Goal: Transaction & Acquisition: Purchase product/service

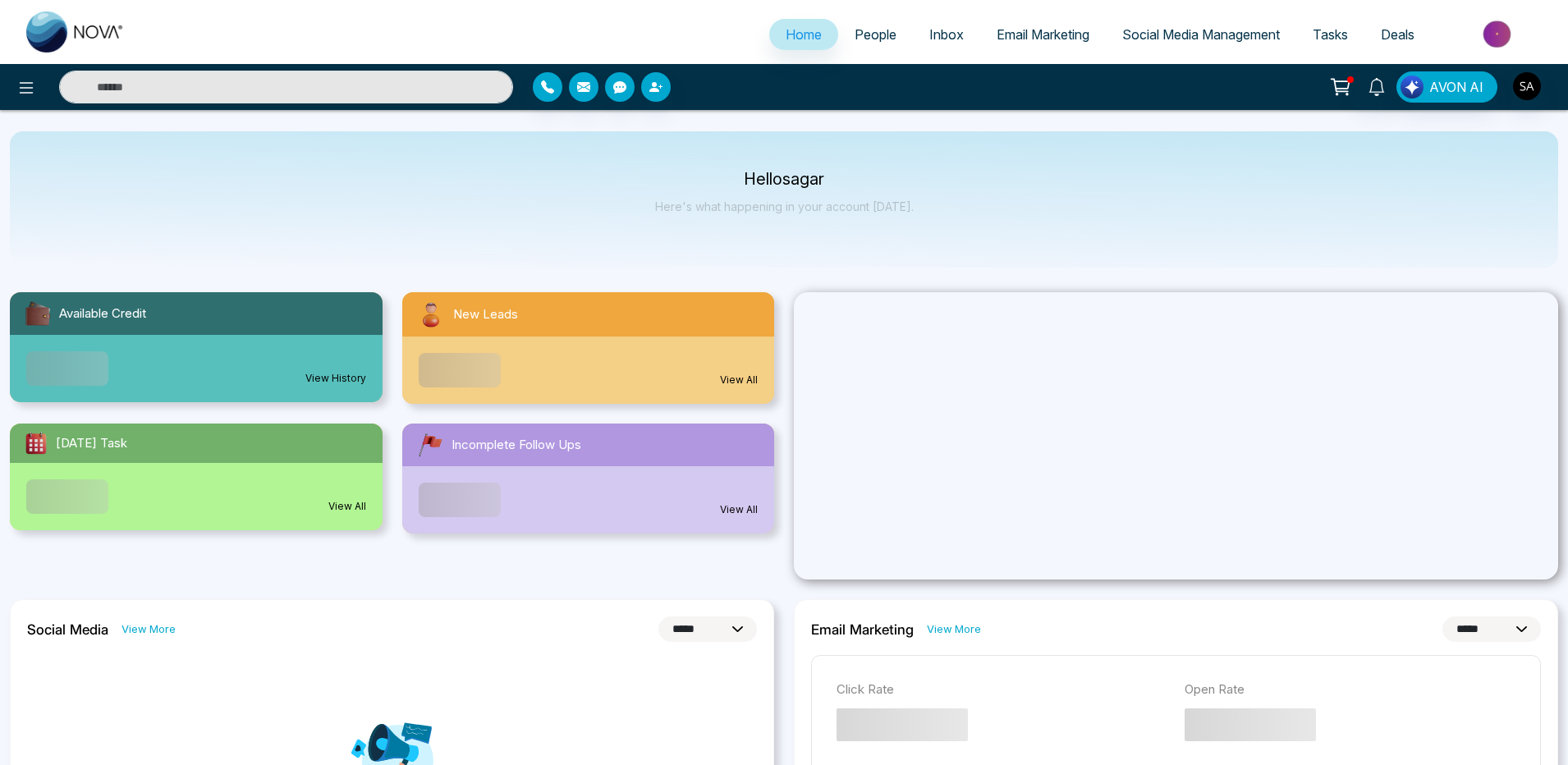
select select "*"
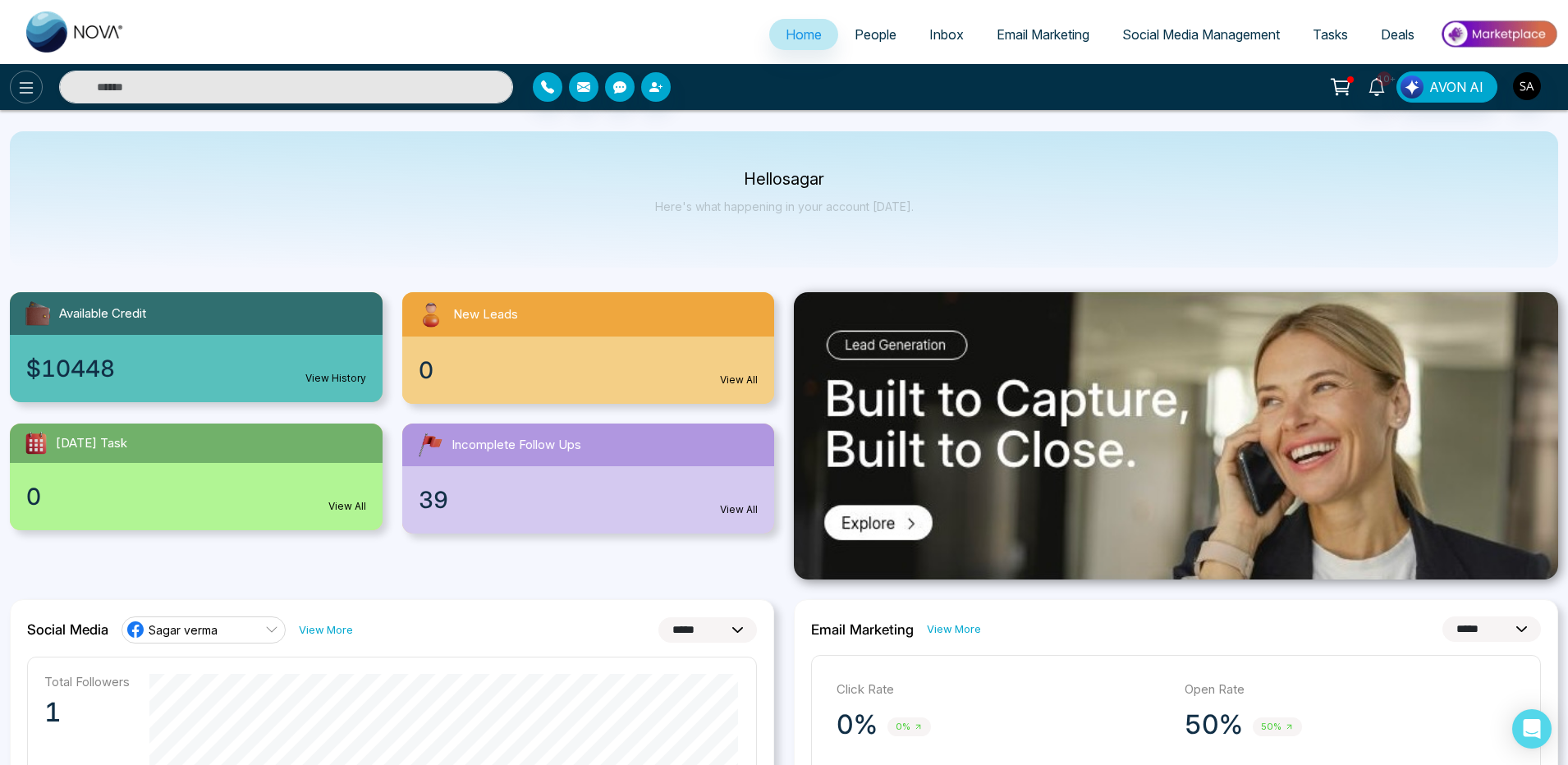
click at [27, 78] on icon at bounding box center [26, 88] width 20 height 20
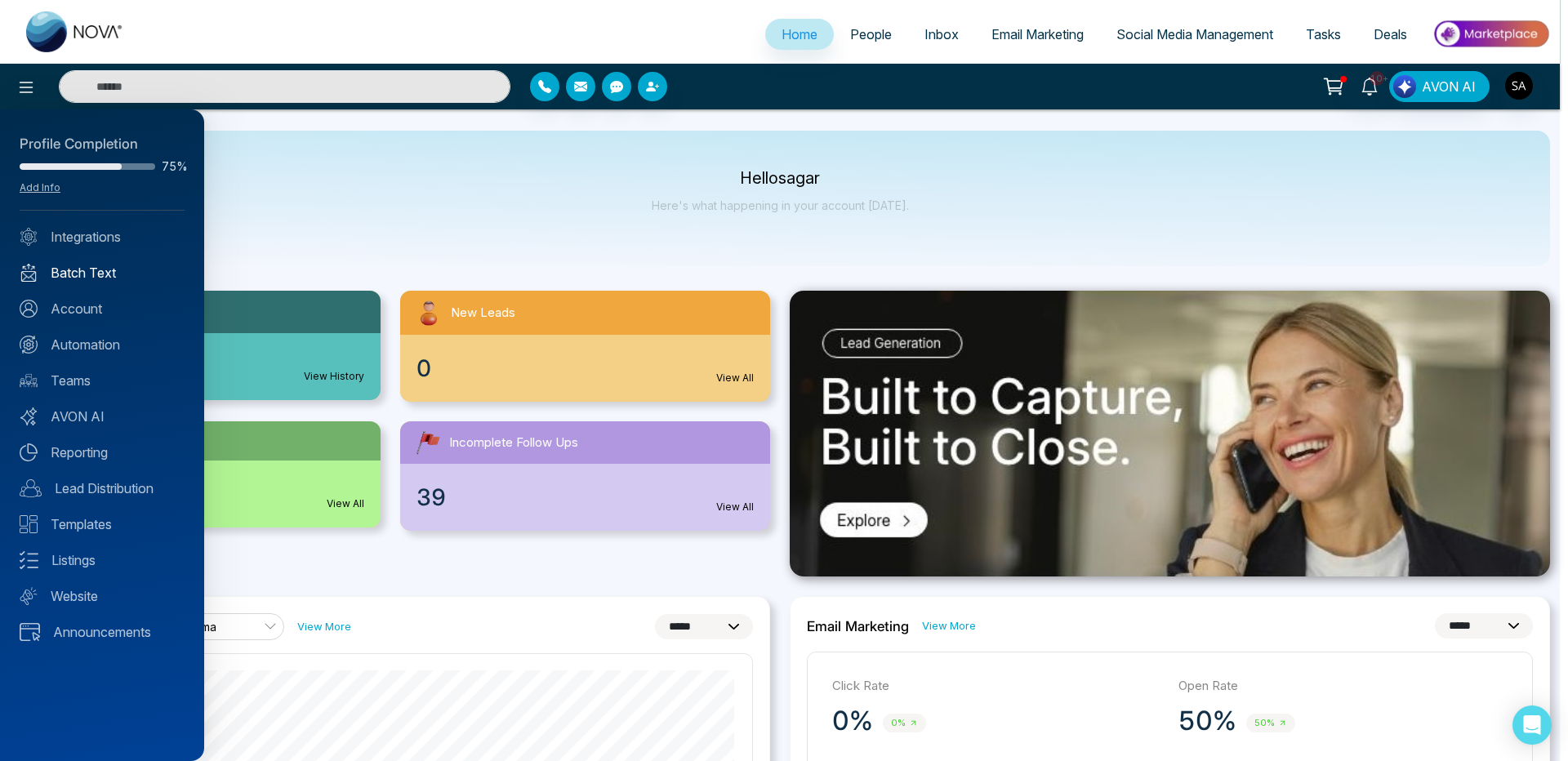
click at [90, 278] on link "Batch Text" at bounding box center [102, 273] width 165 height 20
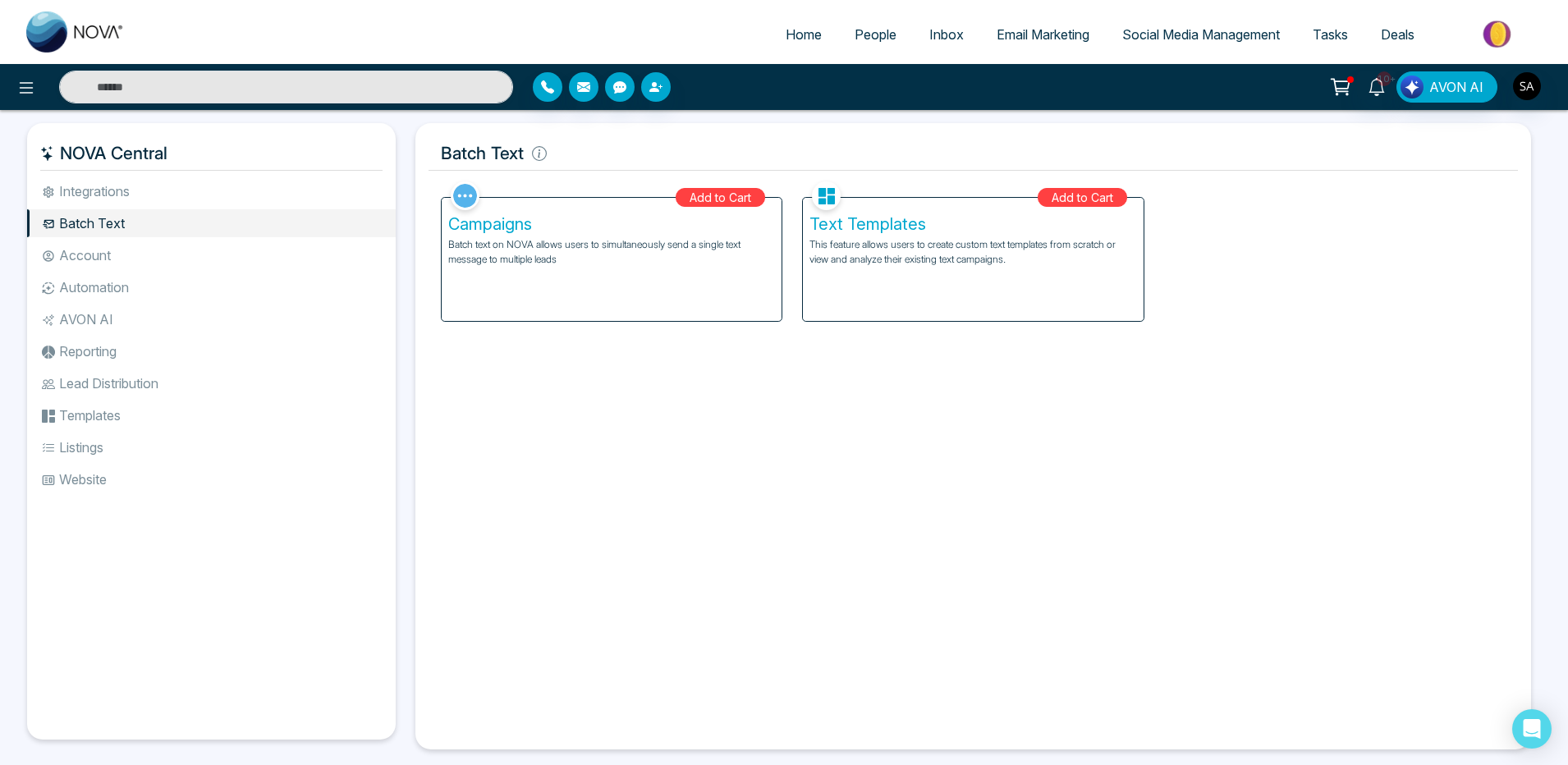
click at [827, 273] on div "Text Templates This feature allows users to create custom text templates from s…" at bounding box center [972, 260] width 339 height 123
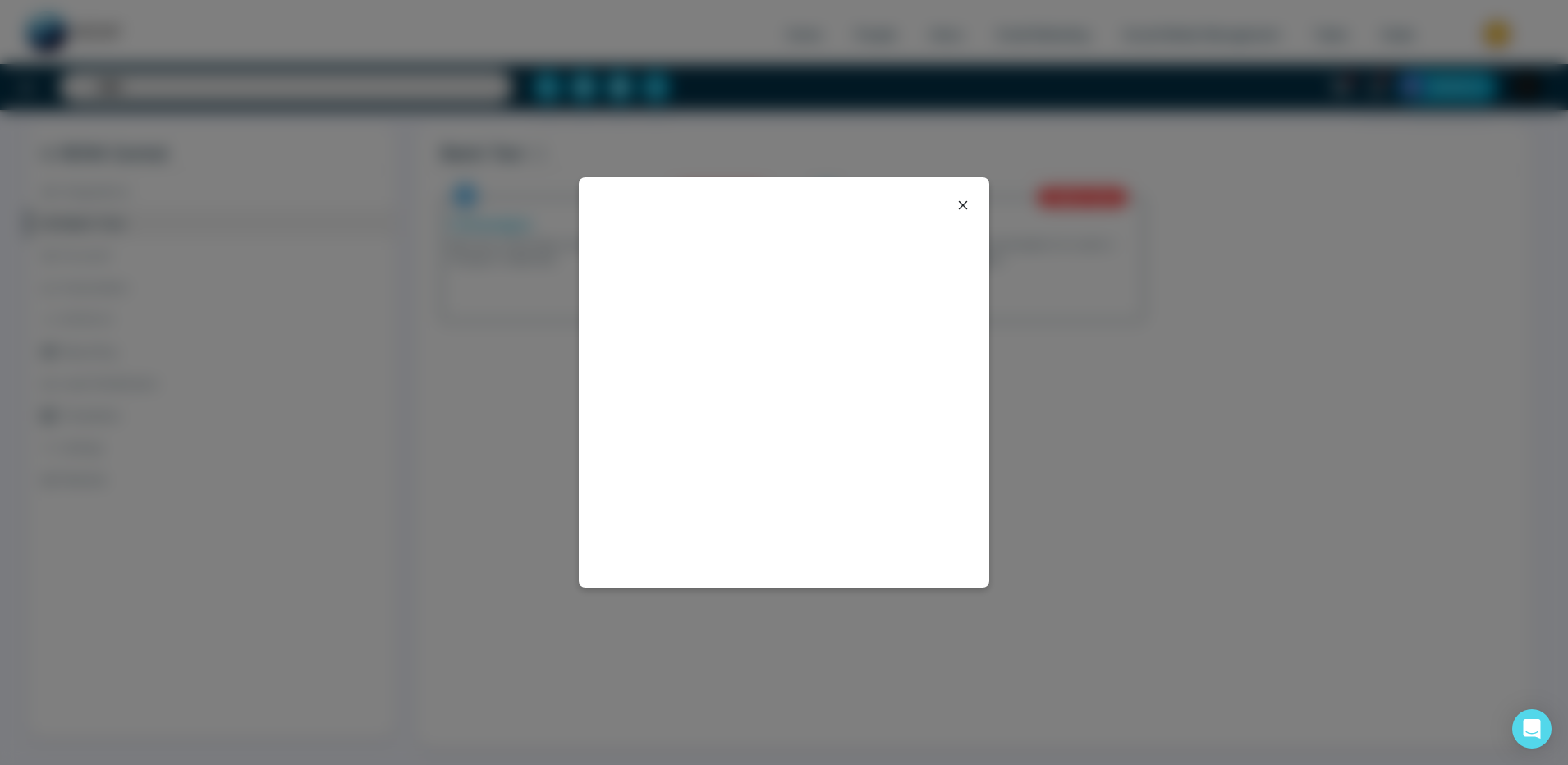
click at [963, 201] on icon at bounding box center [963, 206] width 20 height 20
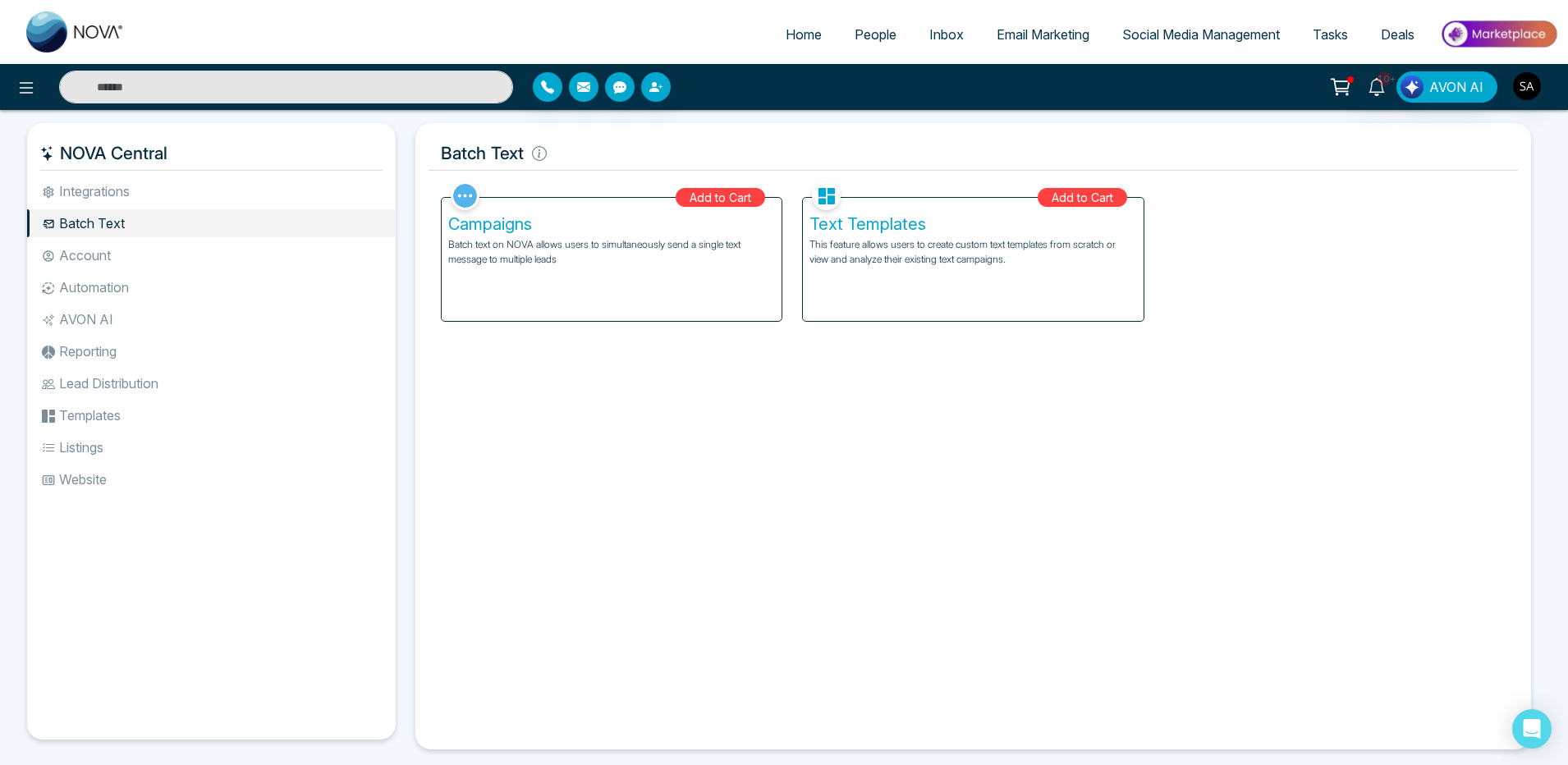
click at [949, 276] on div "Text Templates This feature allows users to create custom text templates from s…" at bounding box center [972, 260] width 339 height 123
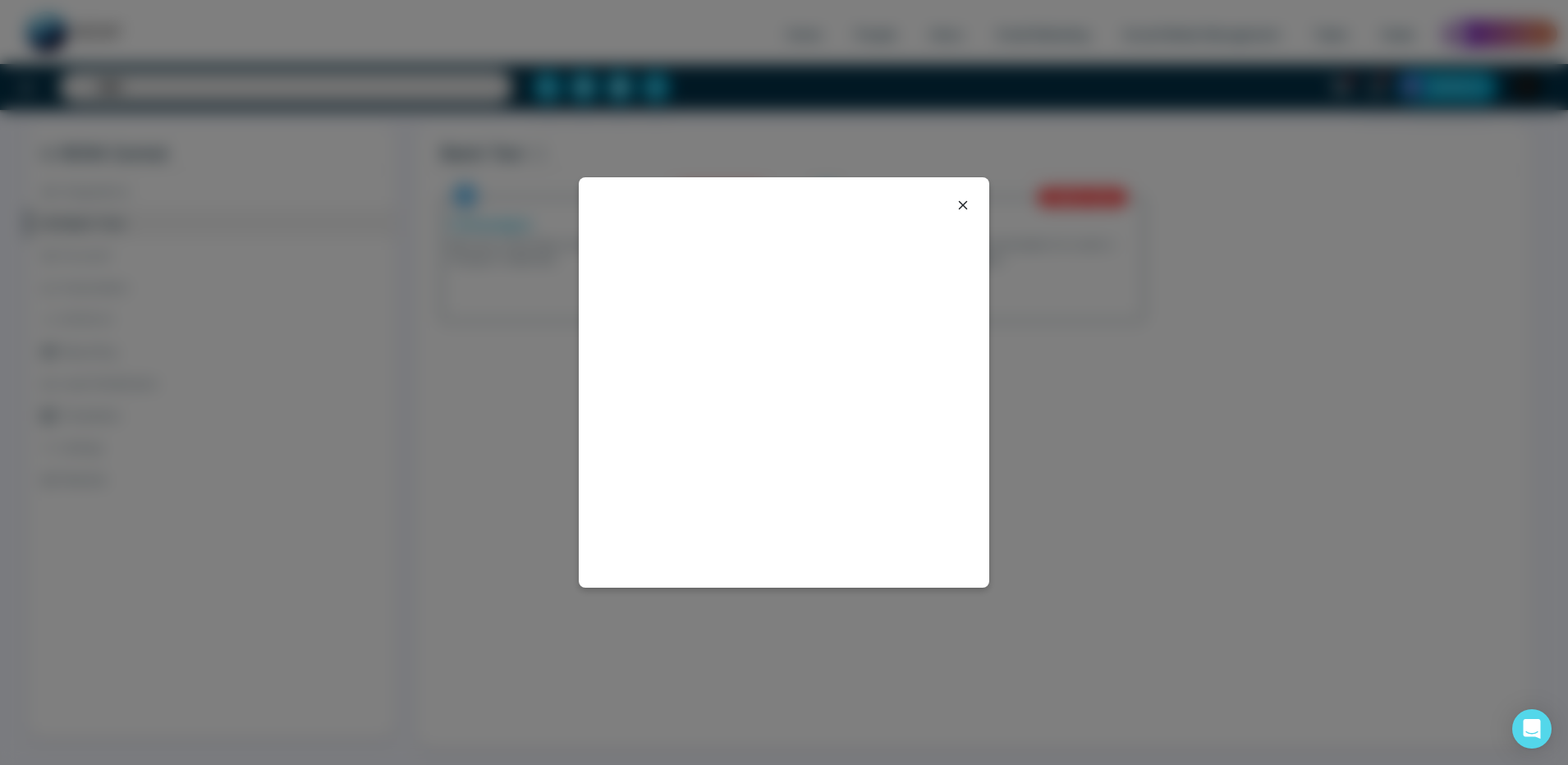
click at [877, 348] on div at bounding box center [783, 382] width 410 height 410
click at [804, 370] on div at bounding box center [783, 382] width 410 height 410
drag, startPoint x: 751, startPoint y: 460, endPoint x: 763, endPoint y: 427, distance: 35.1
click at [750, 460] on div at bounding box center [783, 382] width 410 height 410
click at [955, 201] on icon at bounding box center [963, 206] width 20 height 20
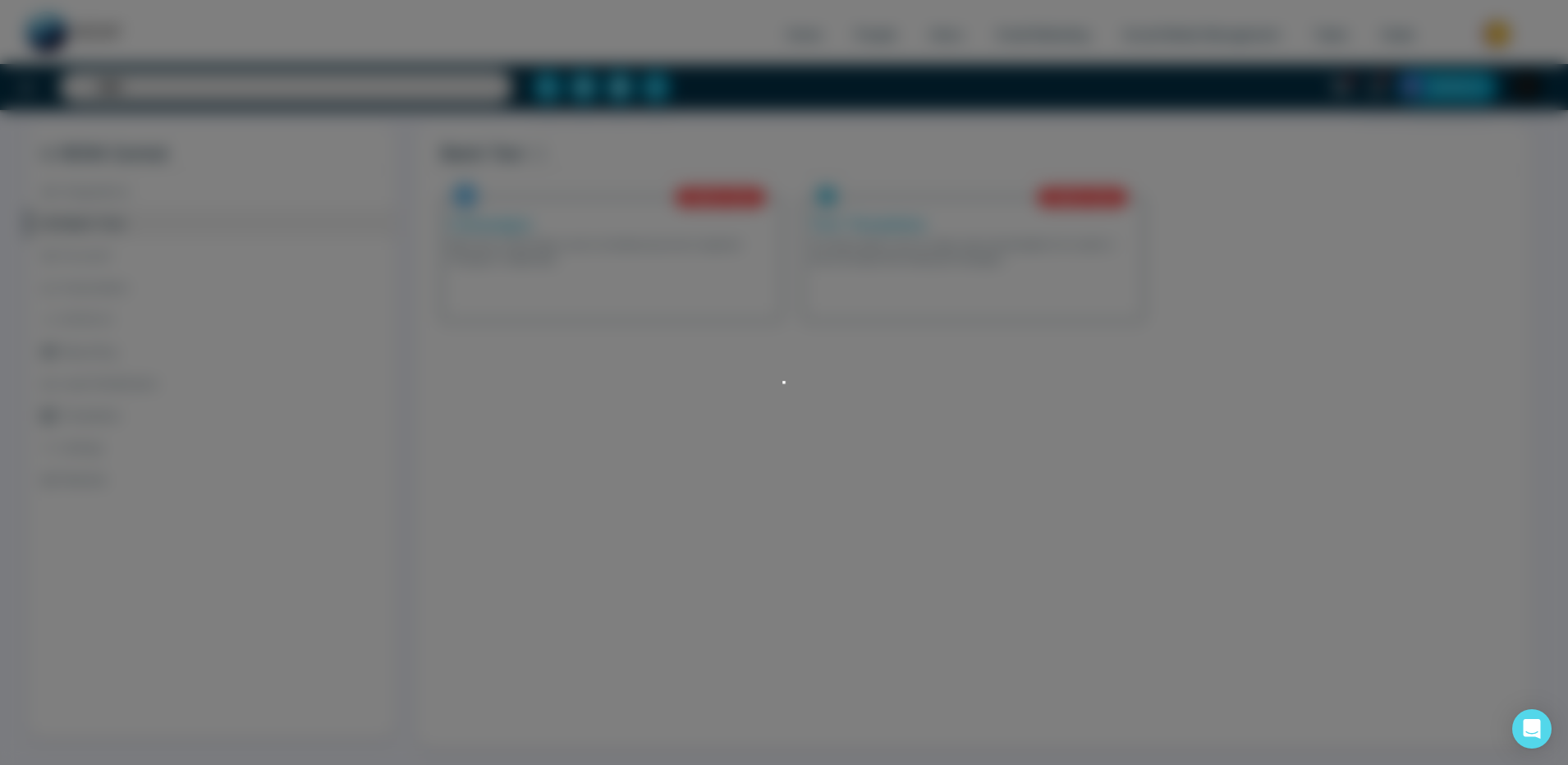
click at [965, 270] on div "Text Templates This feature allows users to create custom text templates from s…" at bounding box center [972, 260] width 339 height 123
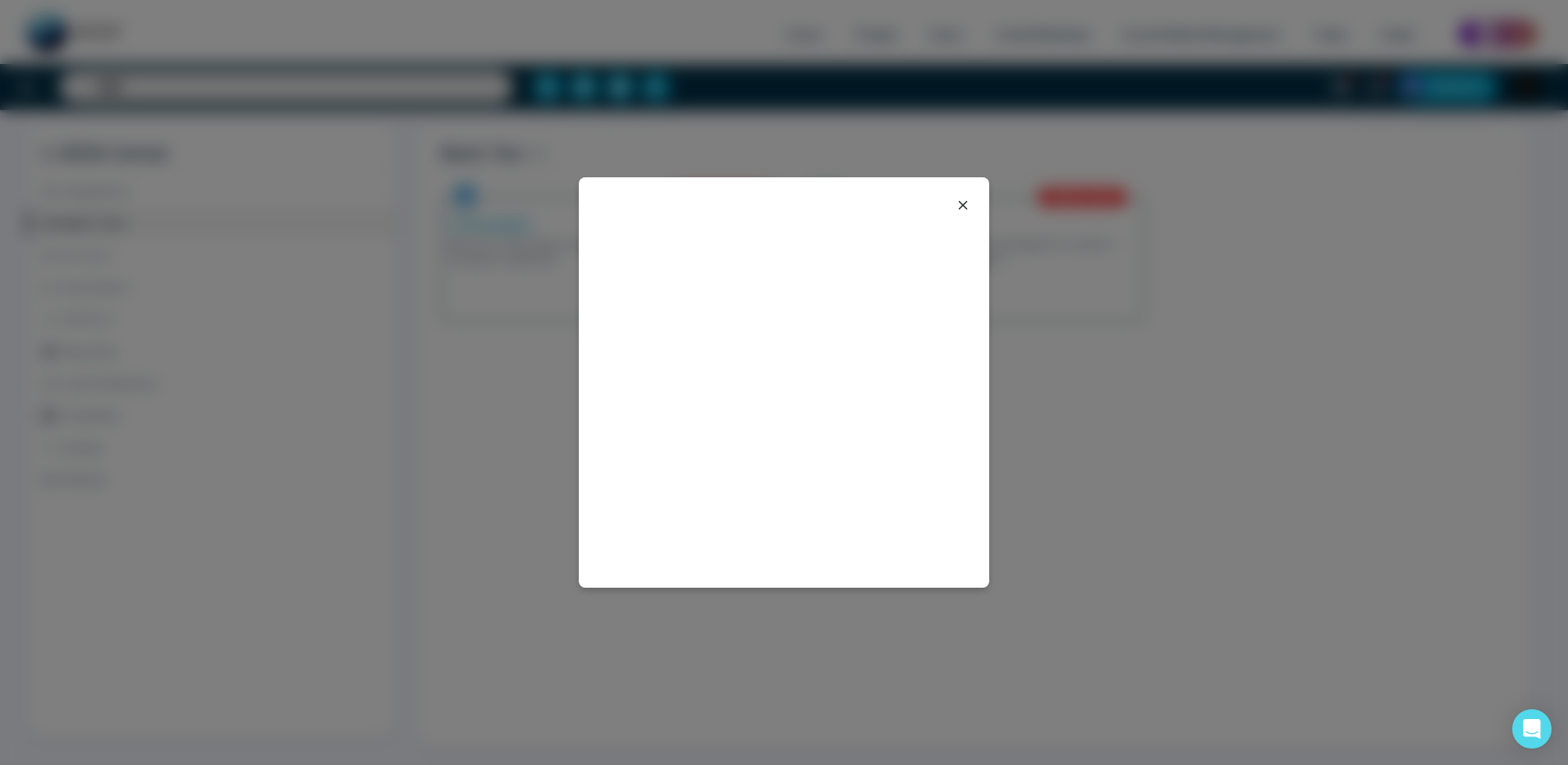
click at [846, 293] on div at bounding box center [783, 382] width 410 height 410
click at [967, 201] on icon at bounding box center [963, 205] width 9 height 9
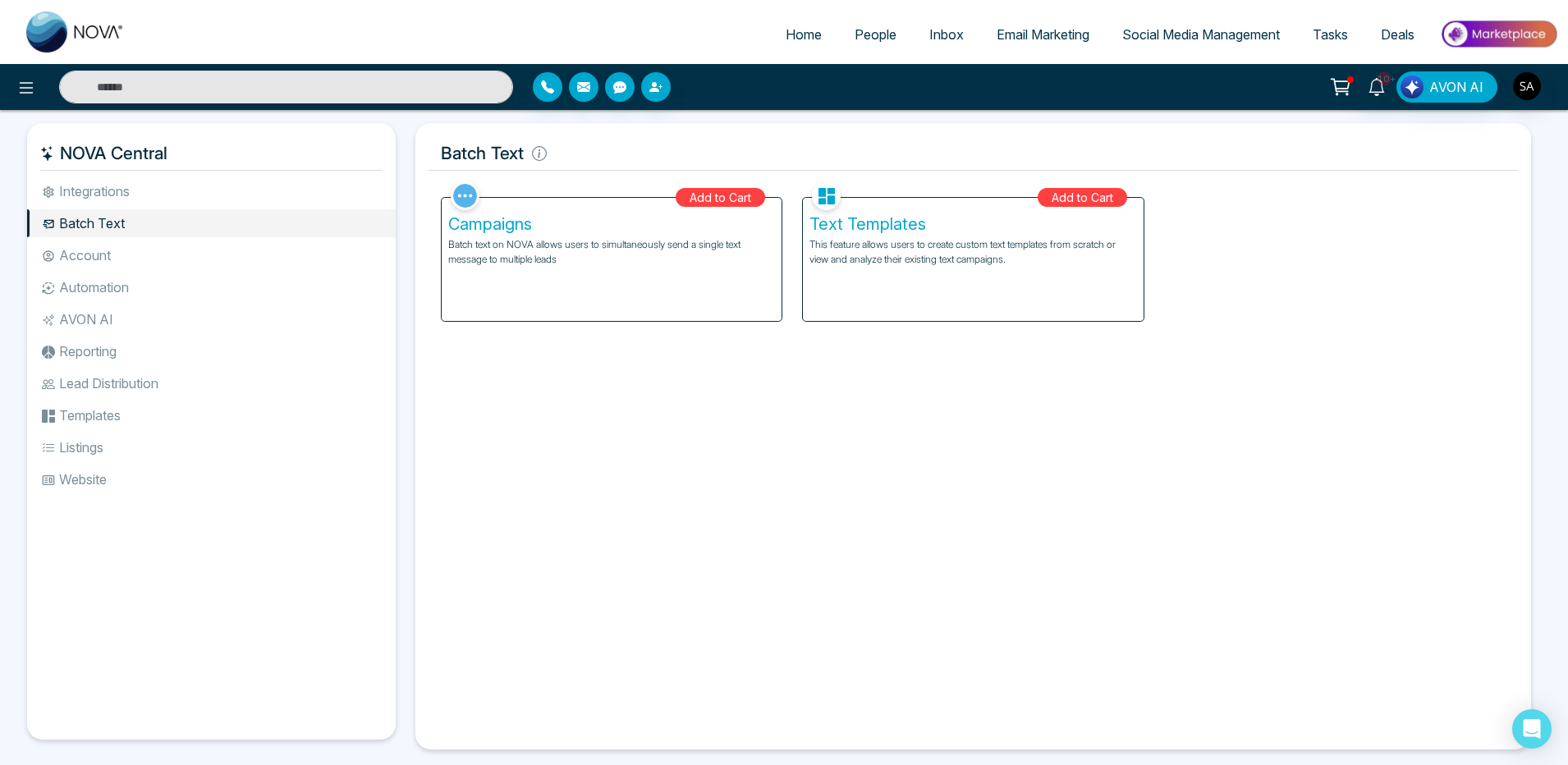
click at [1085, 192] on div "Add to Cart" at bounding box center [1082, 197] width 90 height 19
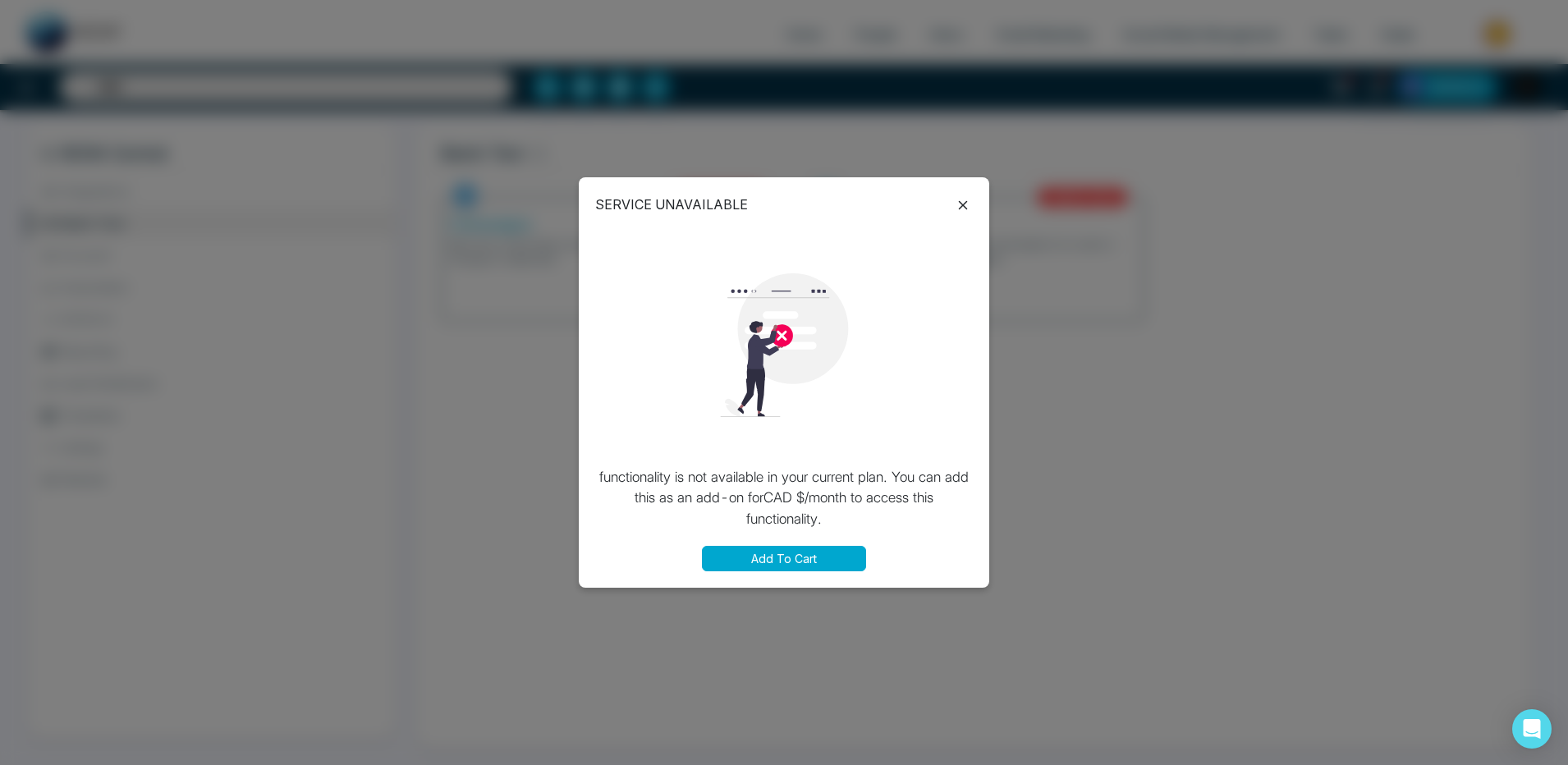
click at [744, 559] on button "Add To Cart" at bounding box center [783, 559] width 164 height 25
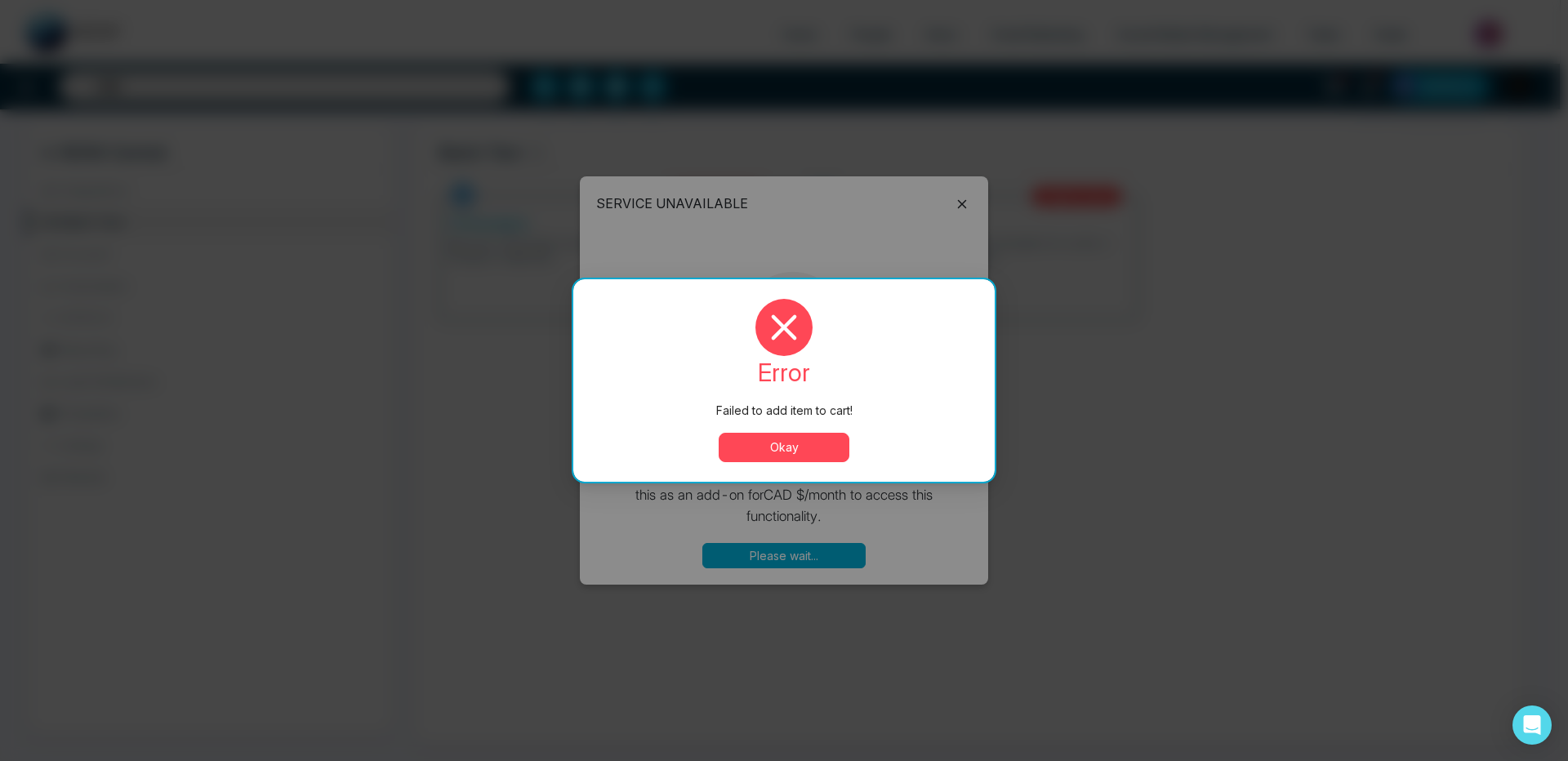
click at [757, 450] on button "Okay" at bounding box center [784, 448] width 131 height 30
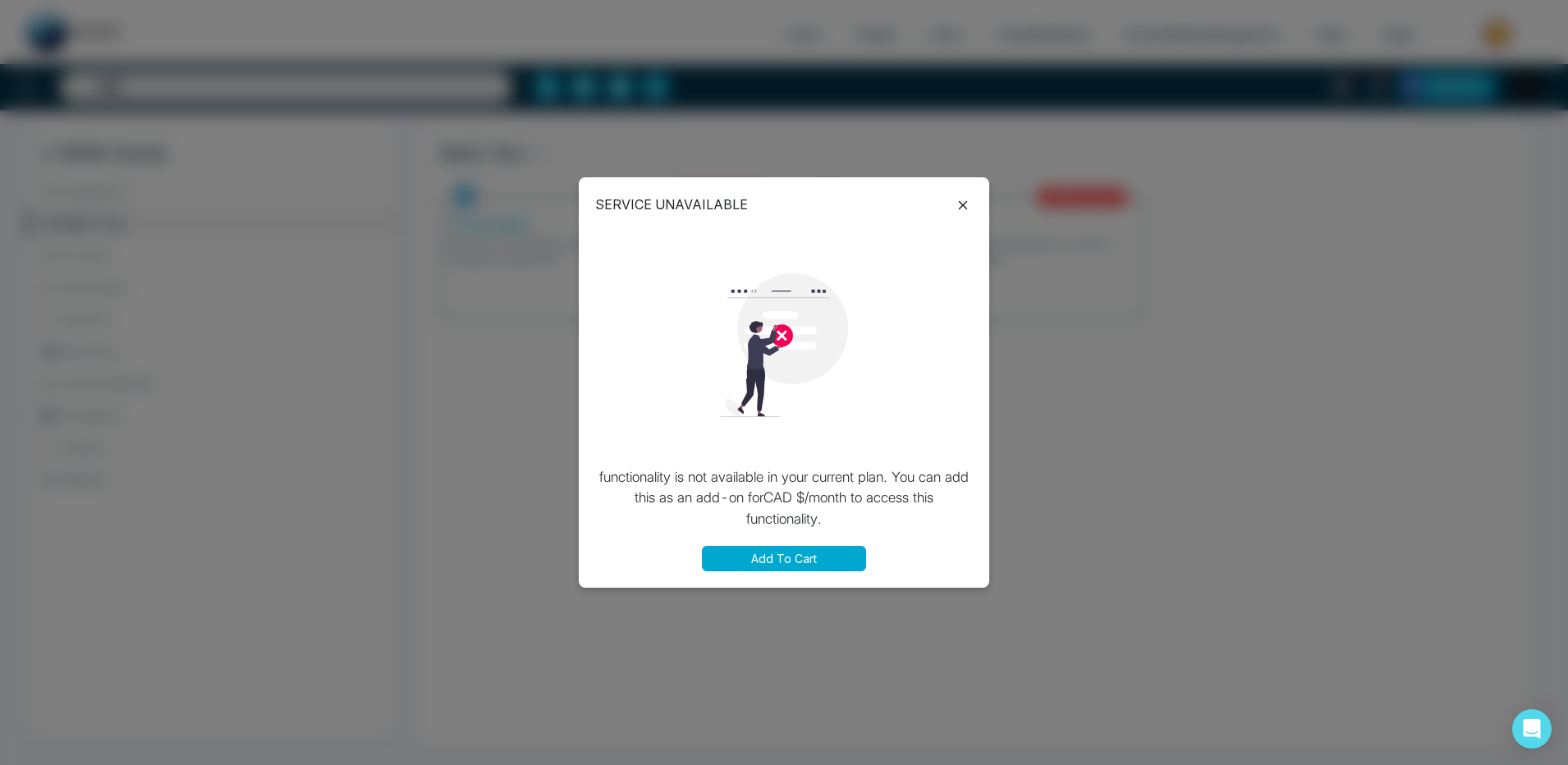
click at [774, 550] on button "Add To Cart" at bounding box center [783, 559] width 164 height 25
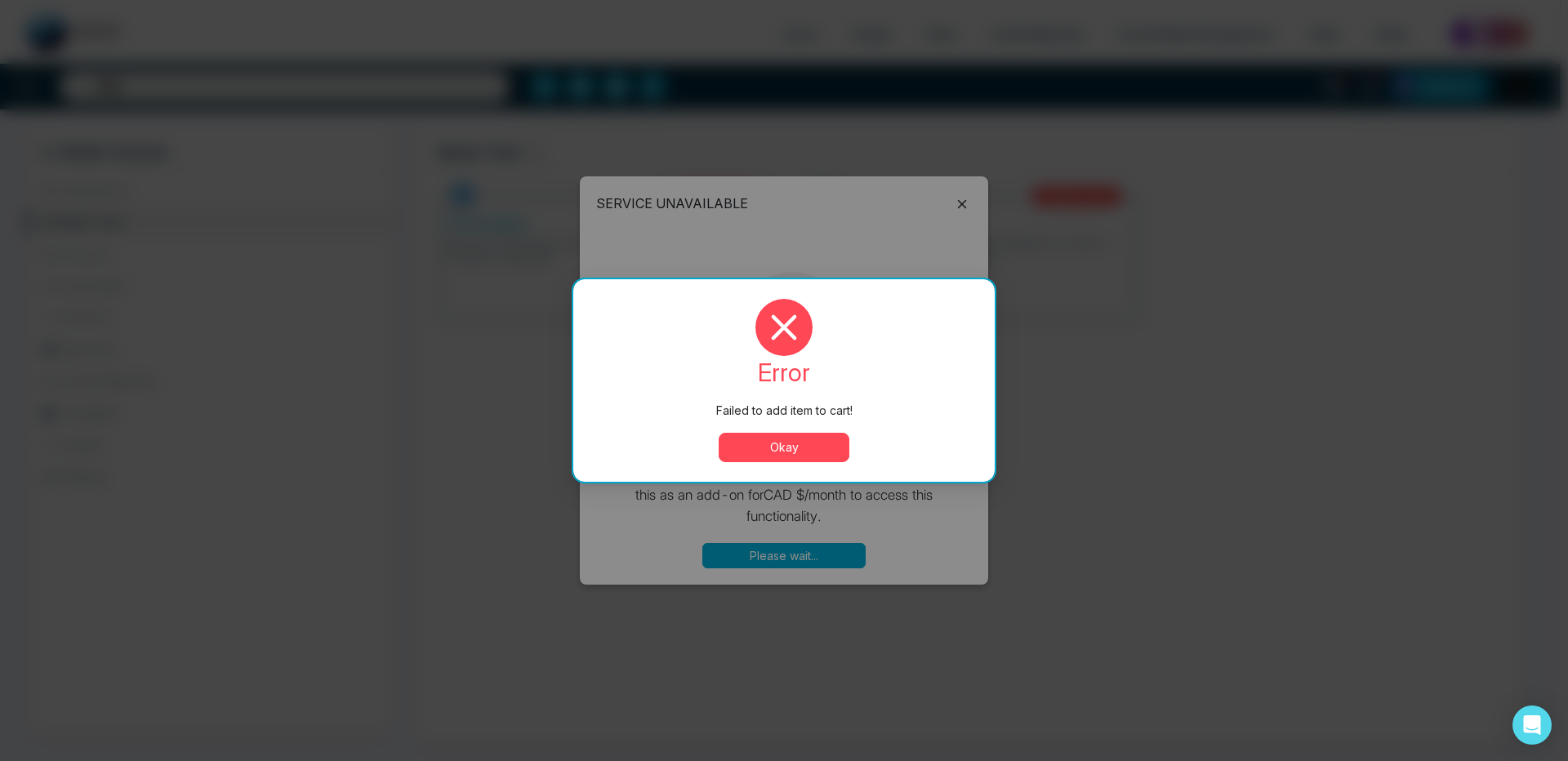
click at [818, 448] on button "Okay" at bounding box center [784, 448] width 131 height 30
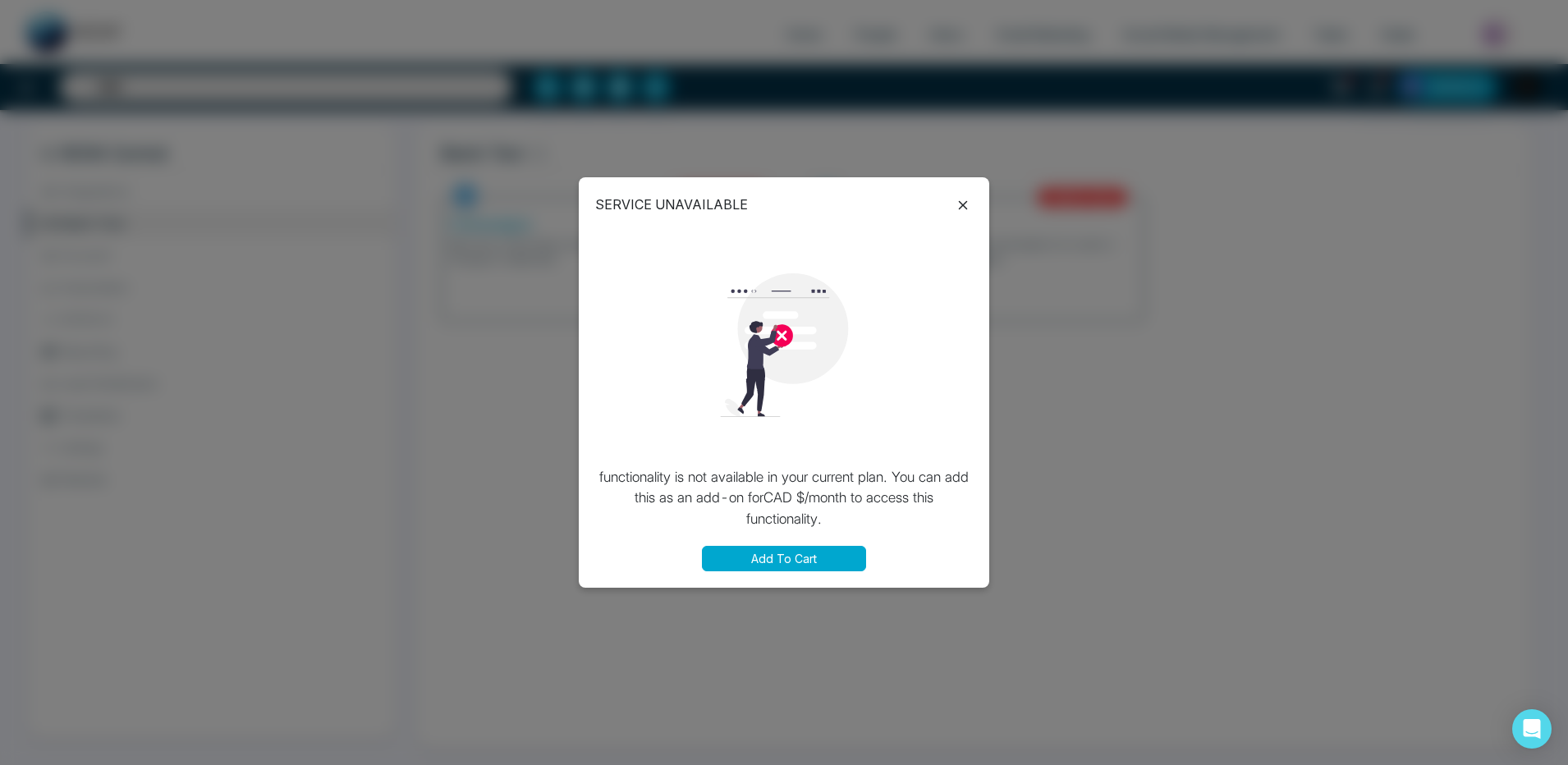
click at [964, 198] on icon at bounding box center [963, 206] width 20 height 20
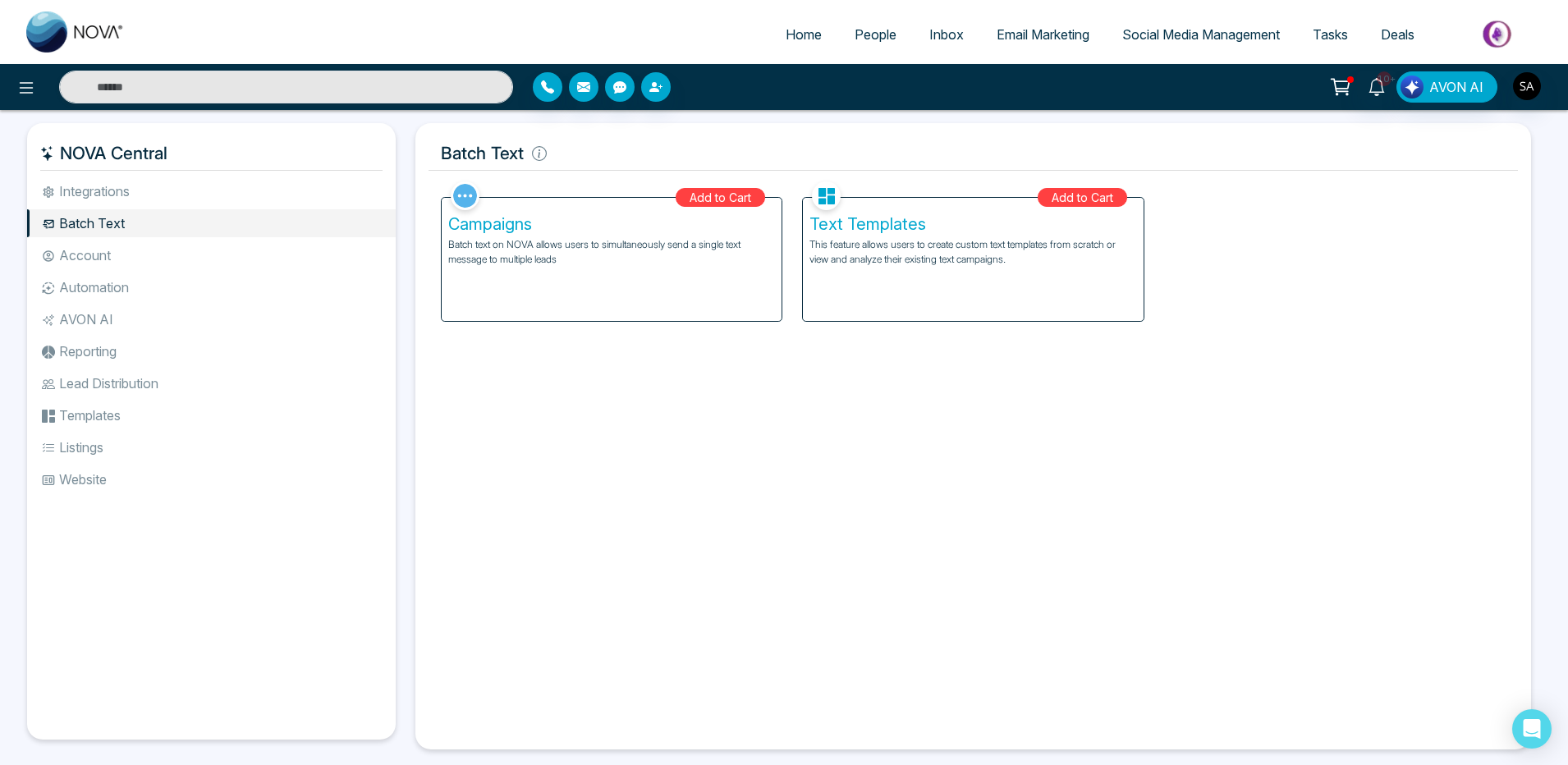
click at [1056, 192] on div "Add to Cart" at bounding box center [1082, 197] width 90 height 19
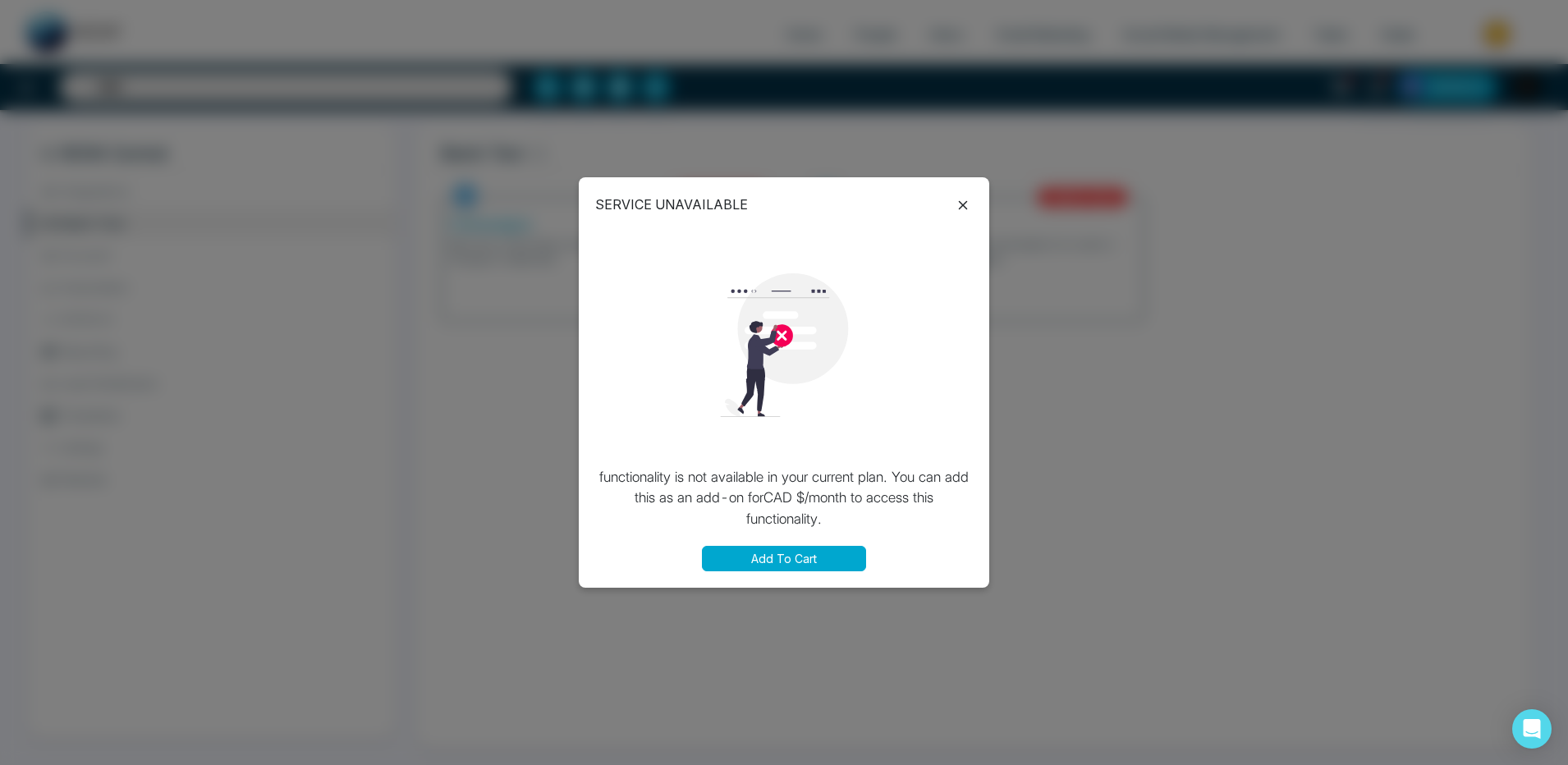
click at [725, 556] on button "Add To Cart" at bounding box center [783, 559] width 164 height 25
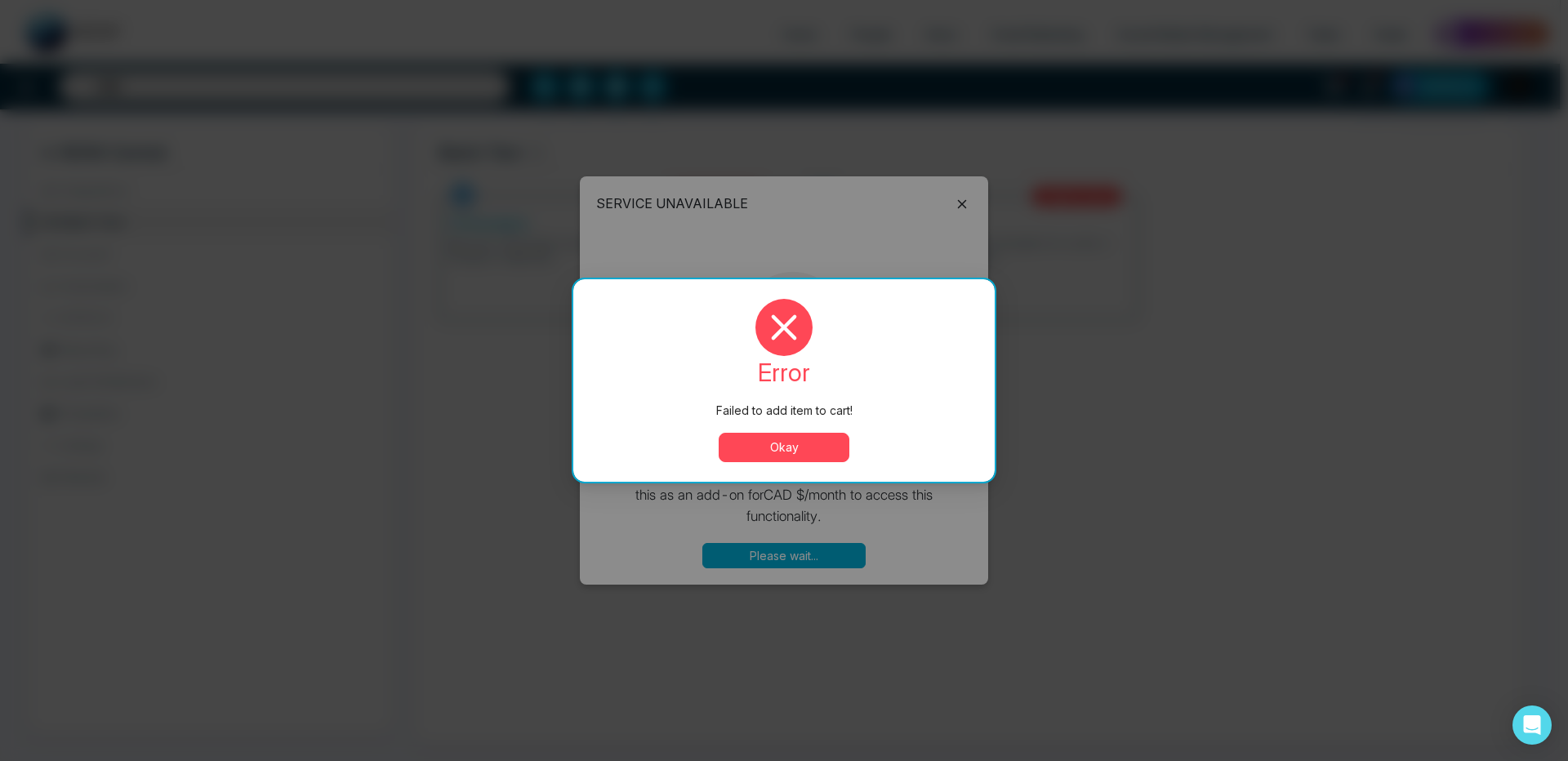
click at [784, 451] on button "Okay" at bounding box center [784, 448] width 131 height 30
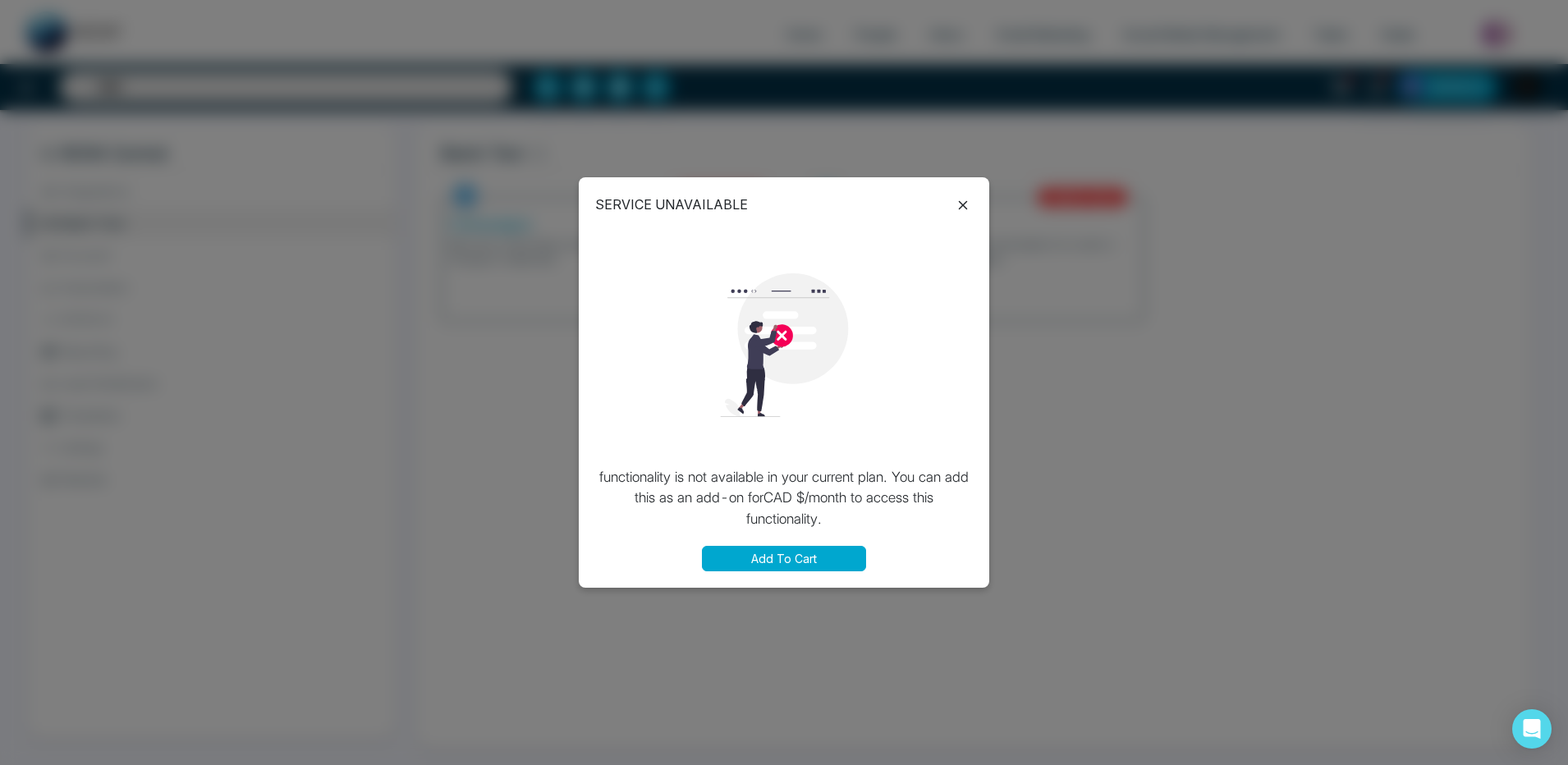
click at [960, 212] on icon at bounding box center [963, 206] width 20 height 20
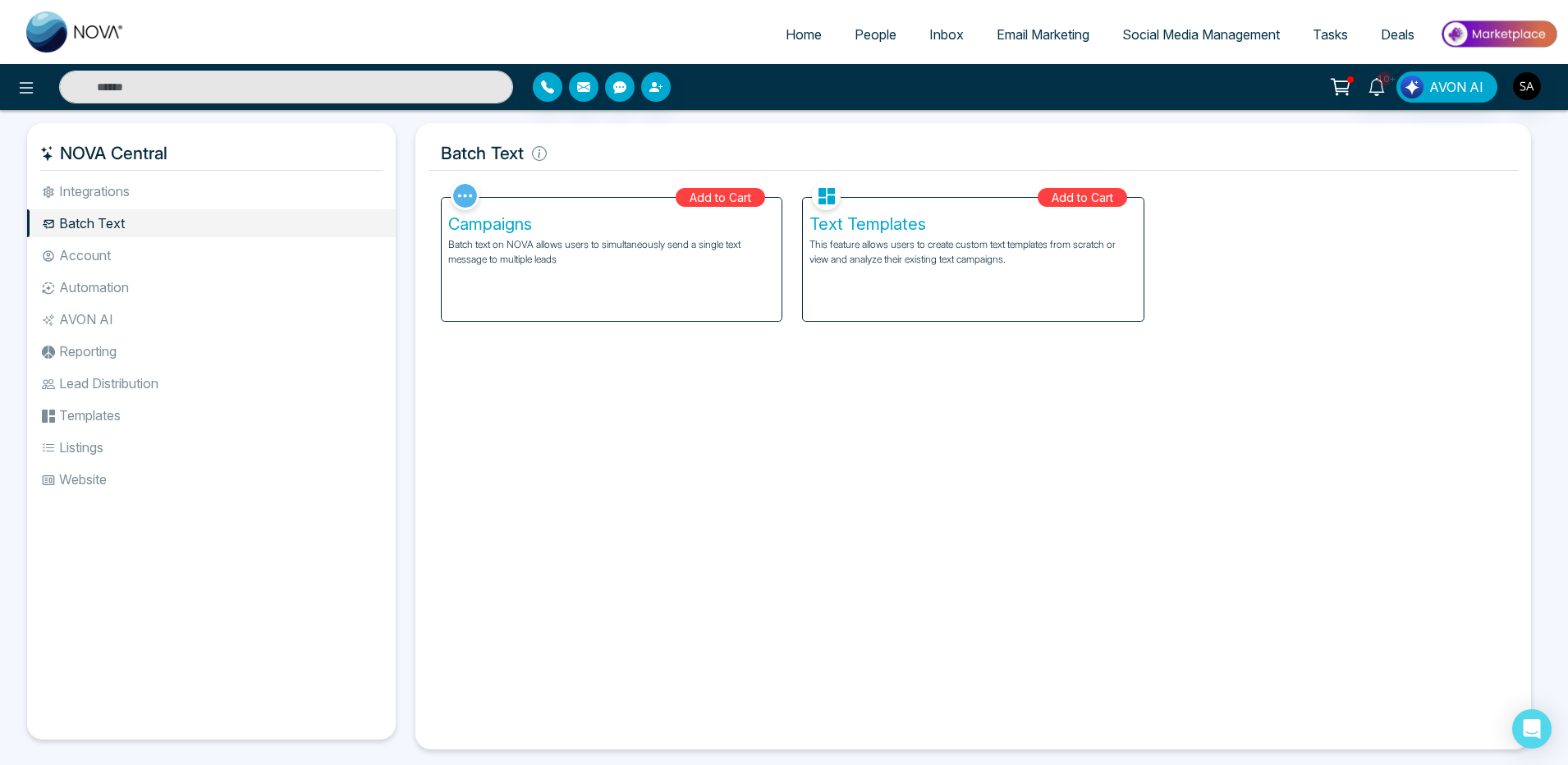
click at [1349, 87] on icon at bounding box center [1341, 85] width 14 height 7
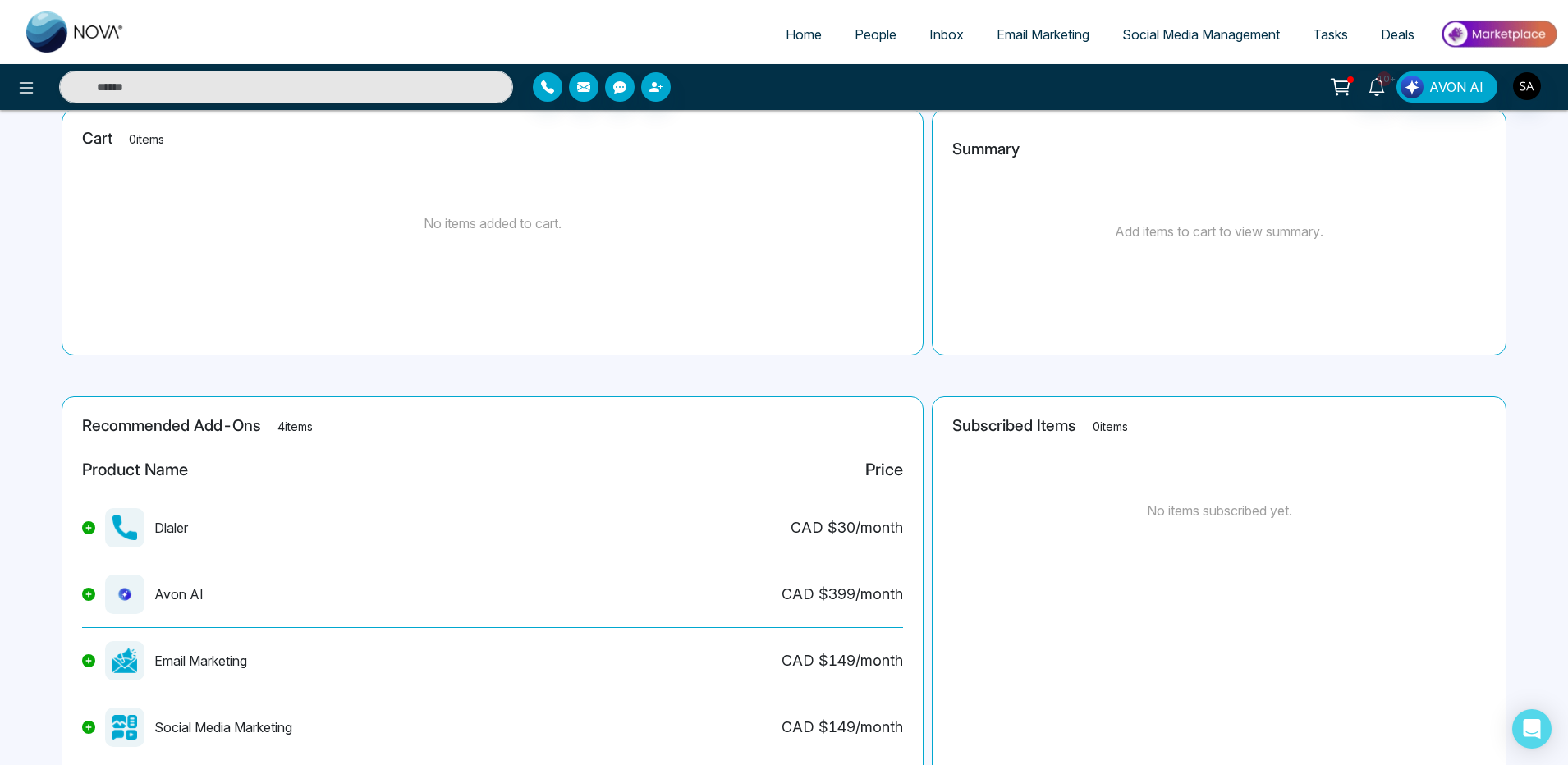
scroll to position [172, 0]
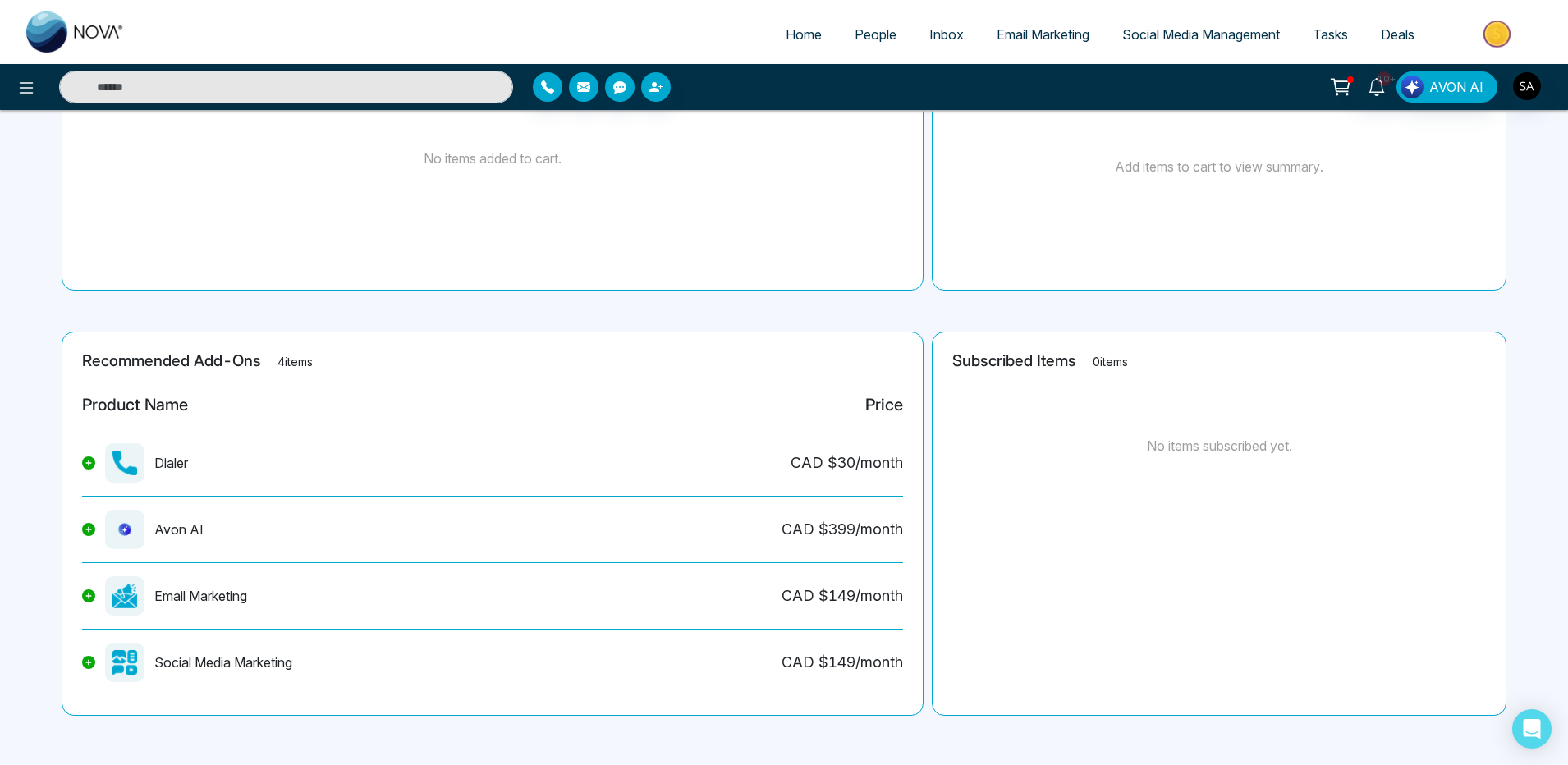
click at [89, 464] on icon at bounding box center [89, 463] width 5 height 5
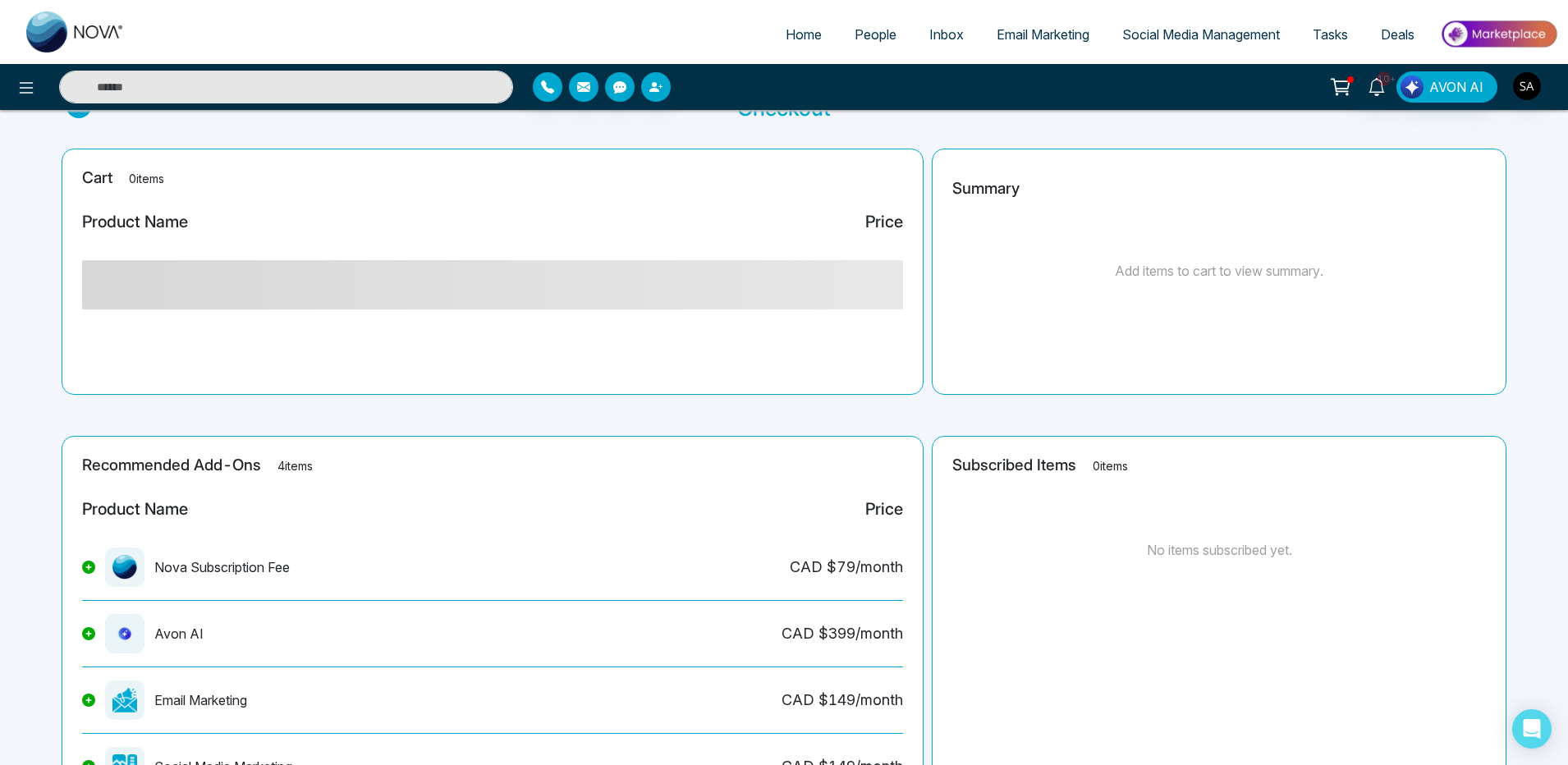
scroll to position [0, 0]
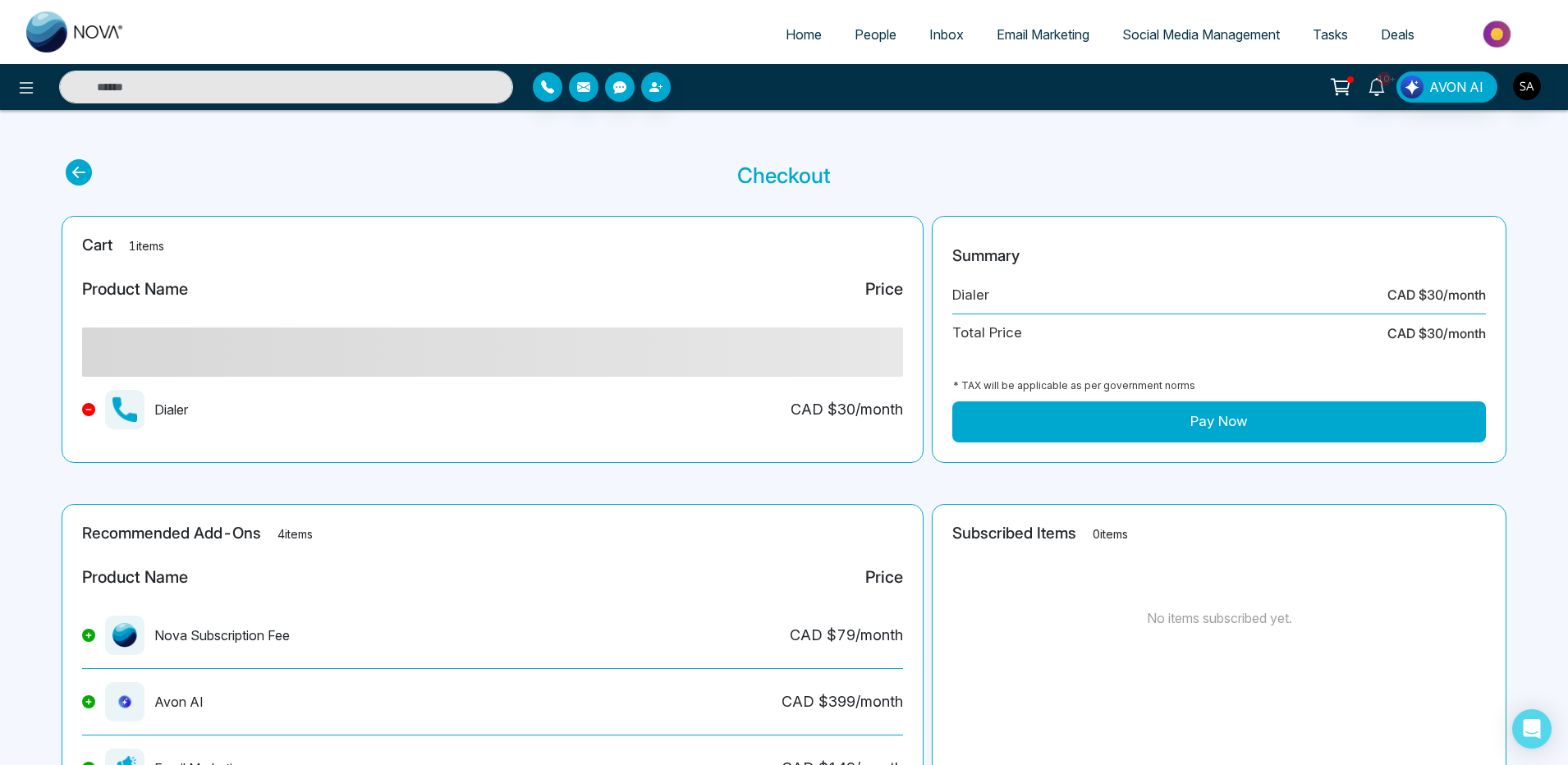
click at [1216, 419] on button "Pay Now" at bounding box center [1219, 421] width 533 height 41
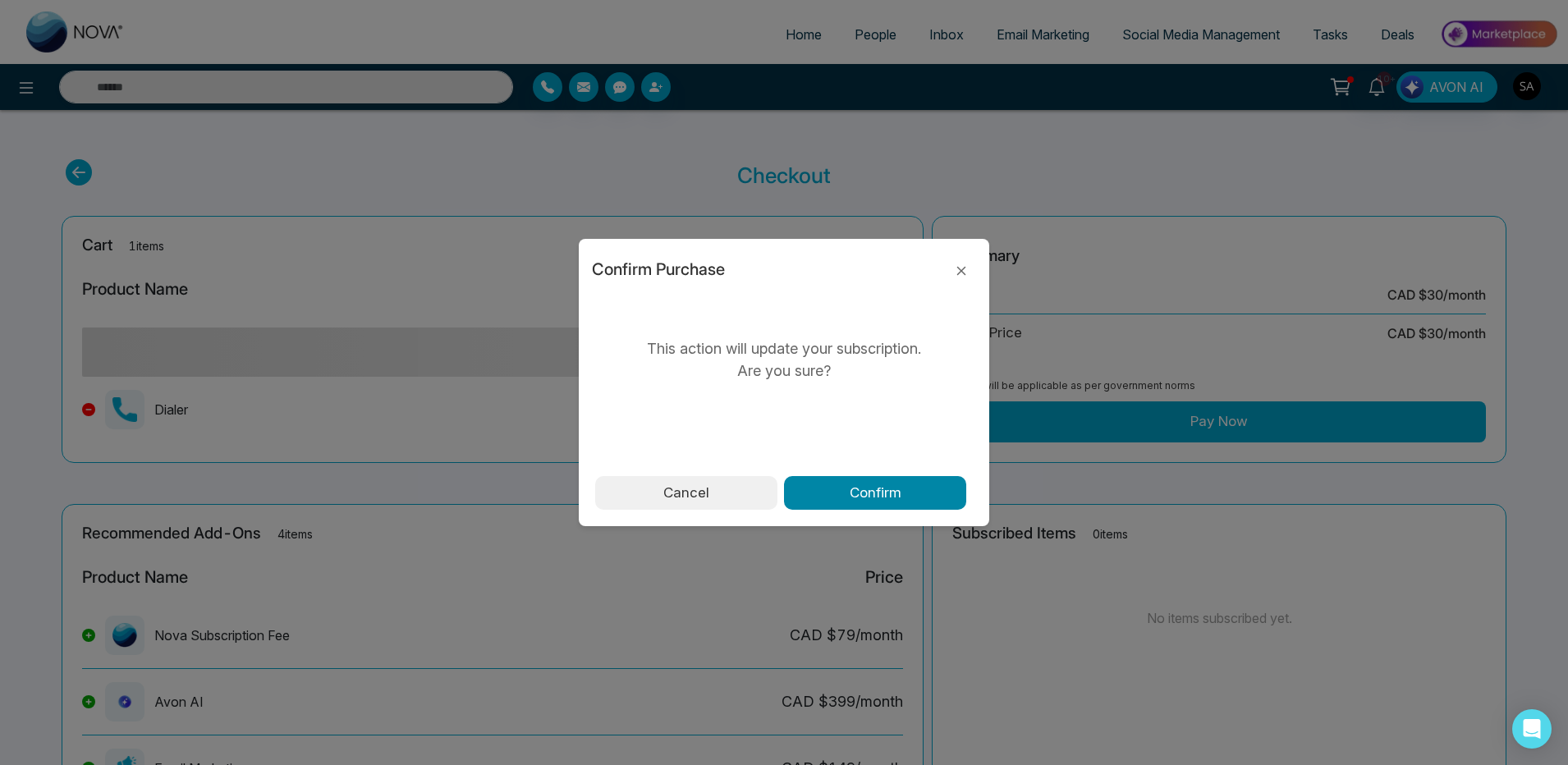
click at [917, 499] on button "Confirm" at bounding box center [875, 493] width 182 height 34
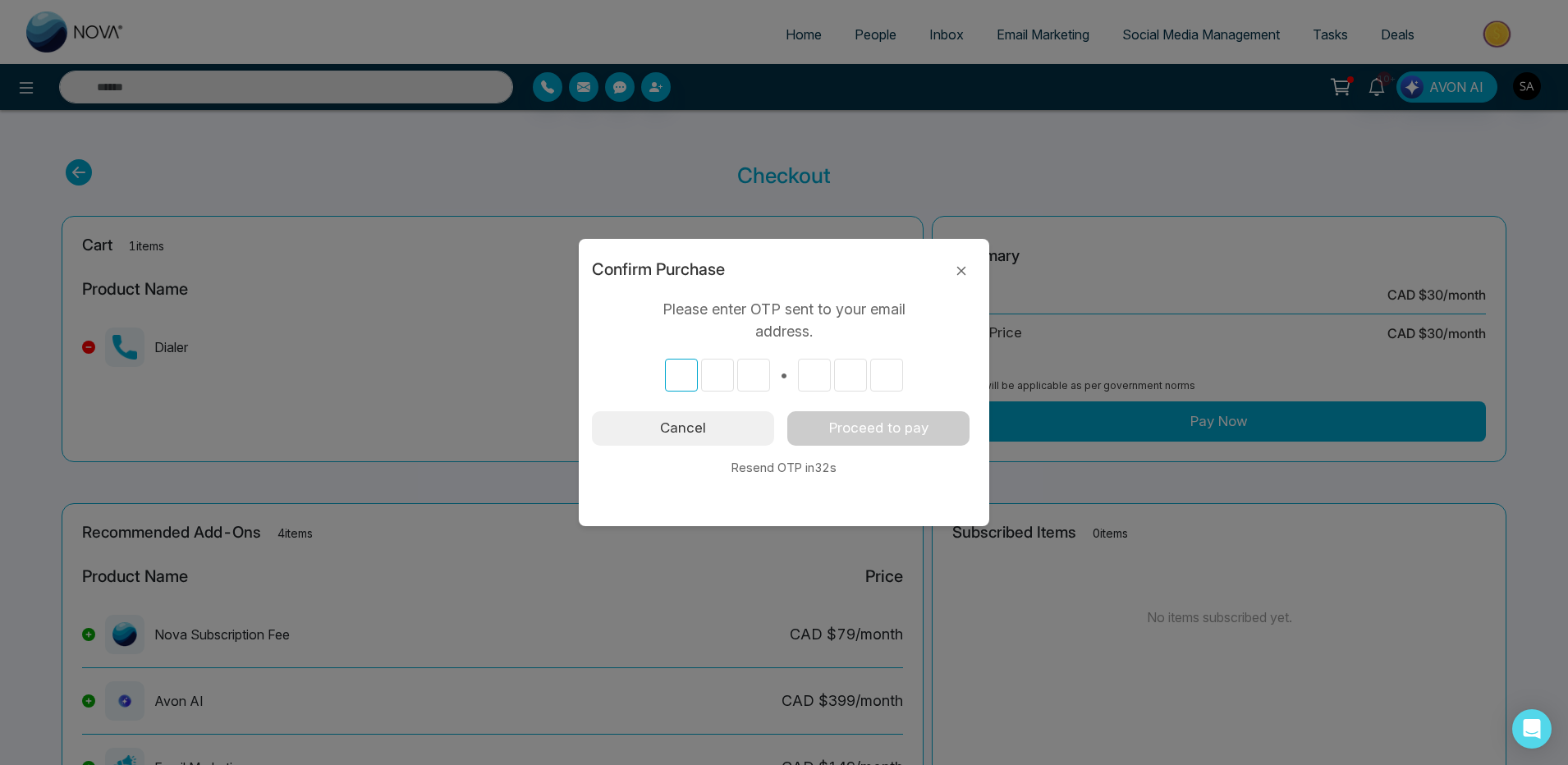
type input "*"
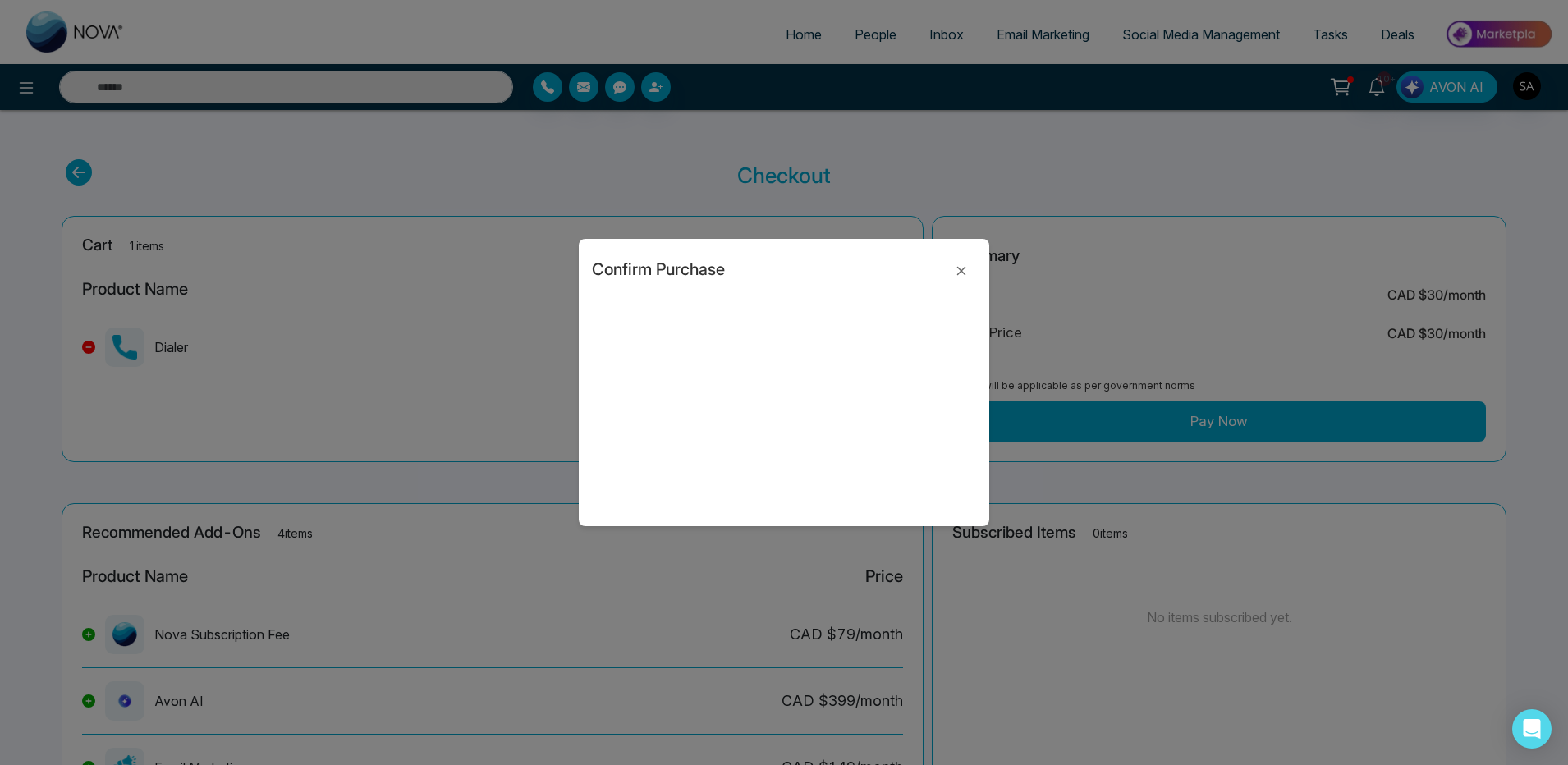
type input "*"
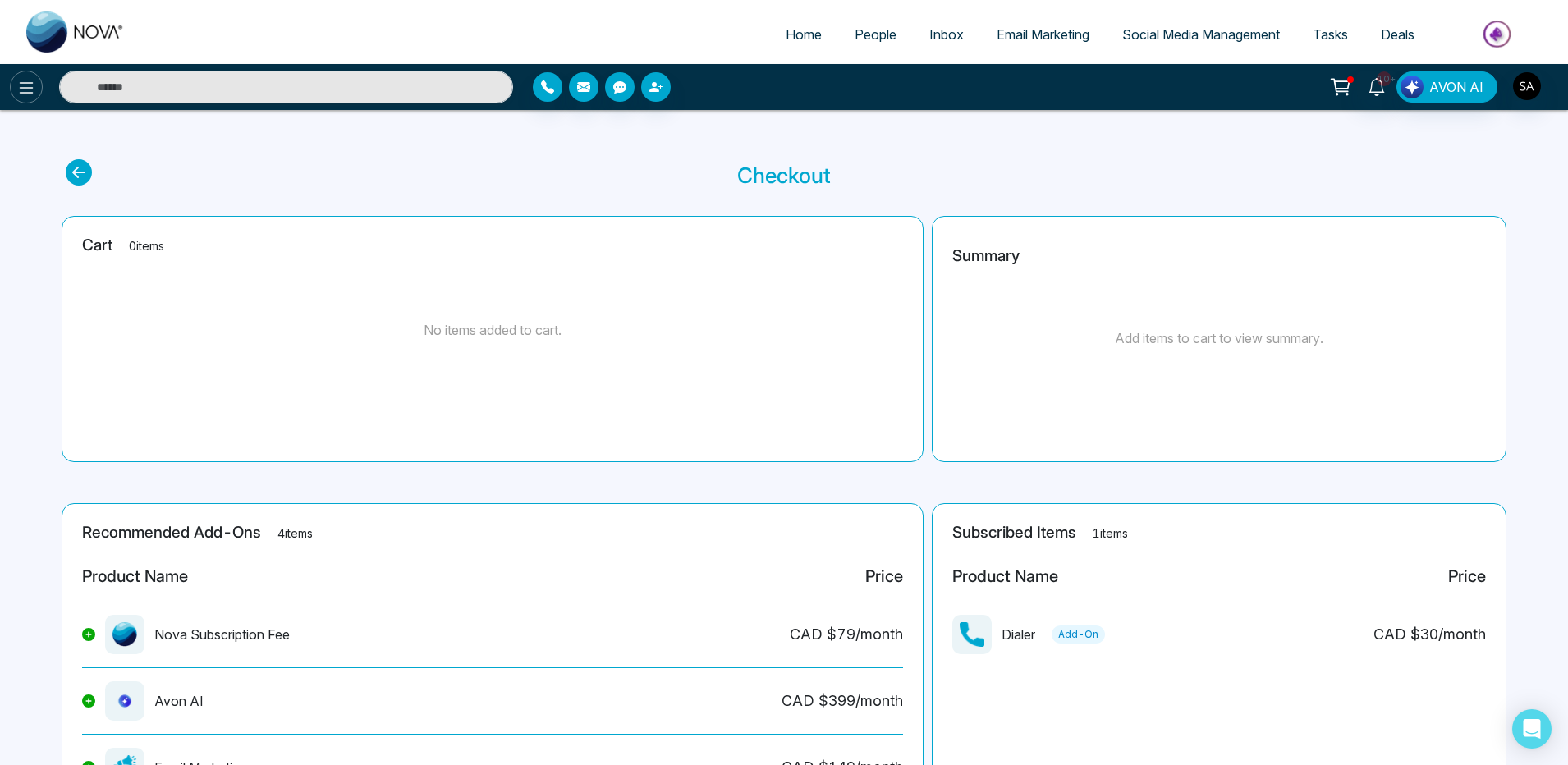
click at [30, 91] on icon at bounding box center [26, 88] width 20 height 20
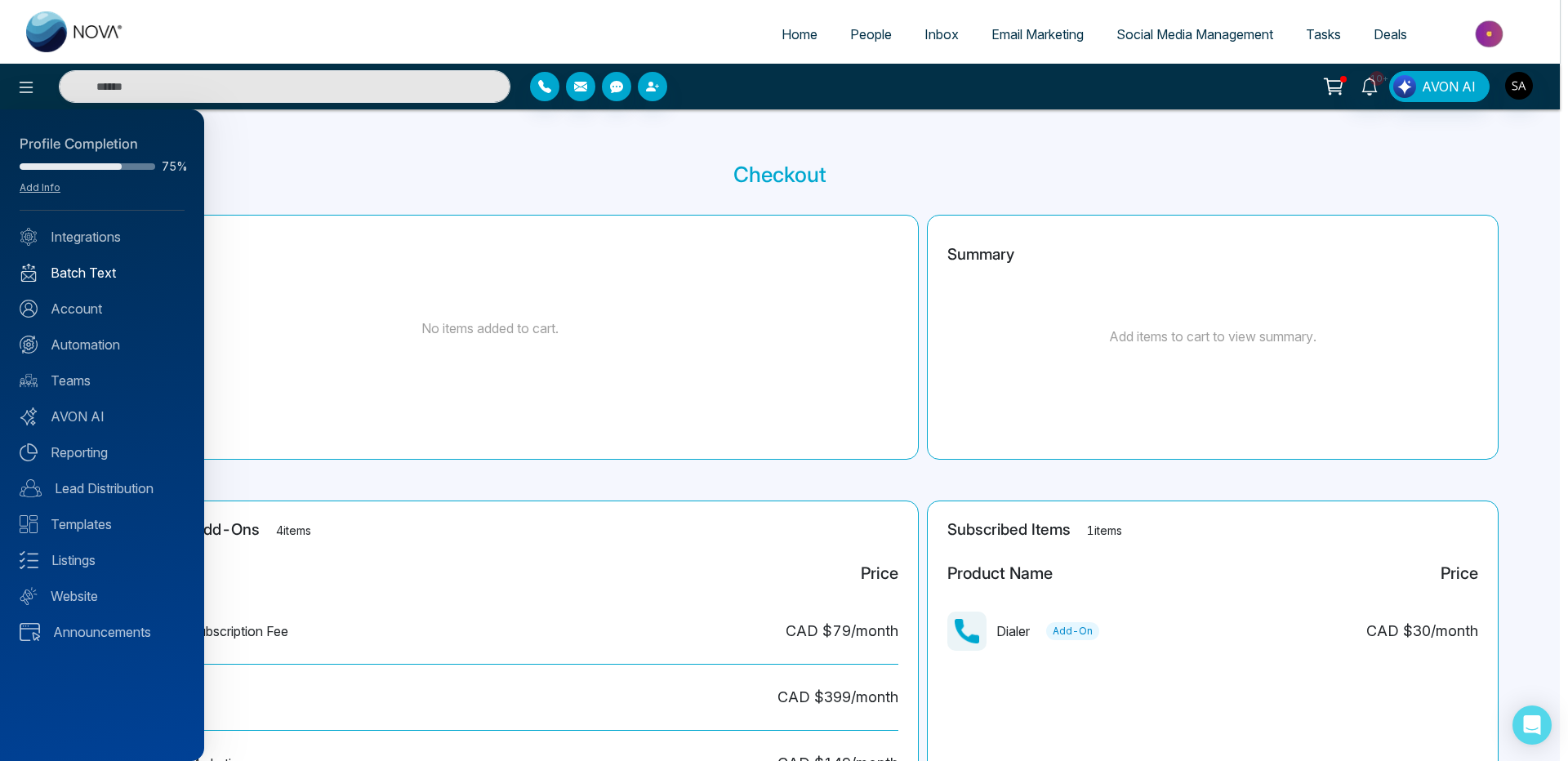
click at [84, 267] on link "Batch Text" at bounding box center [102, 273] width 165 height 20
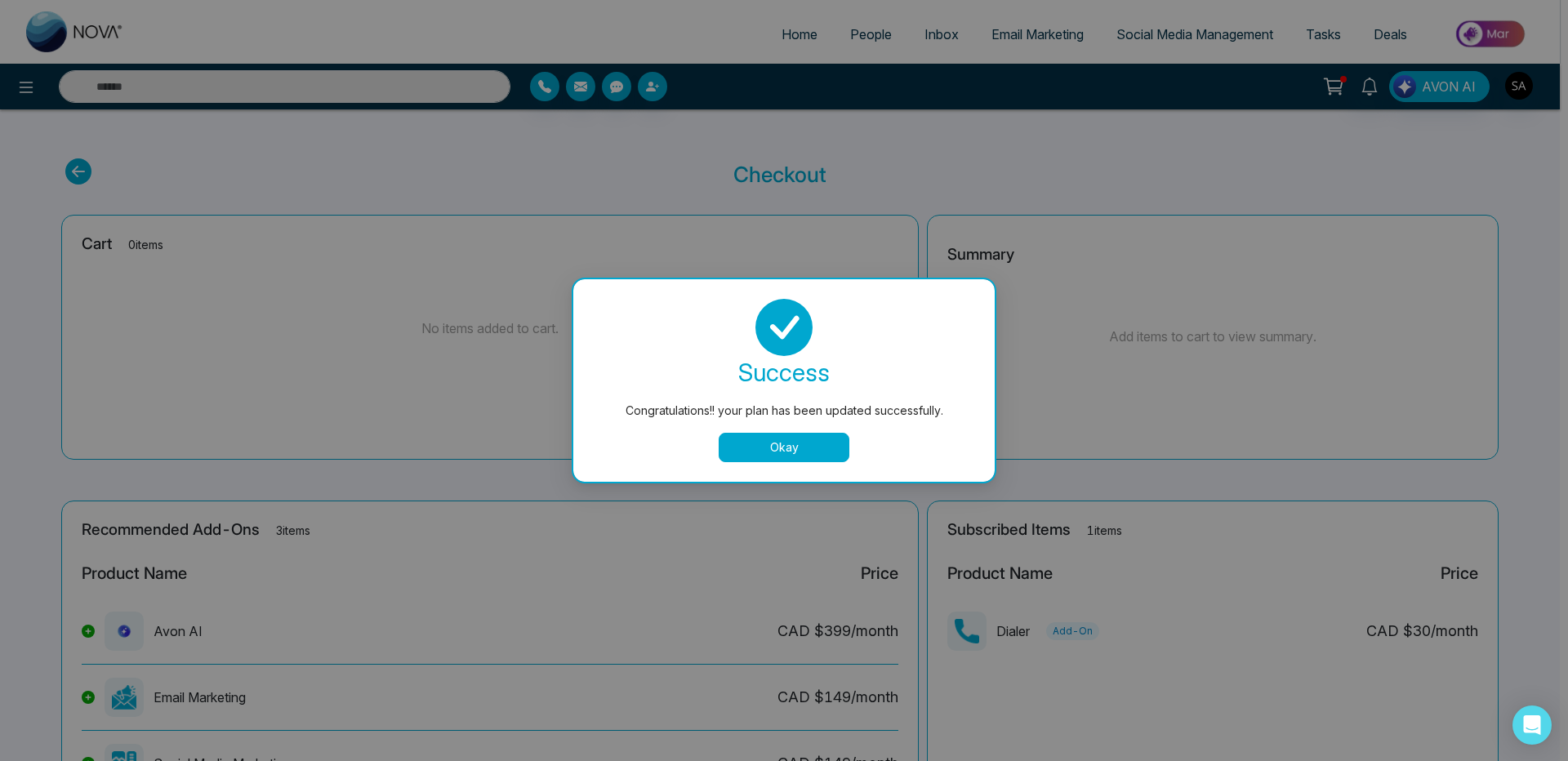
click at [808, 451] on button "Okay" at bounding box center [784, 448] width 131 height 30
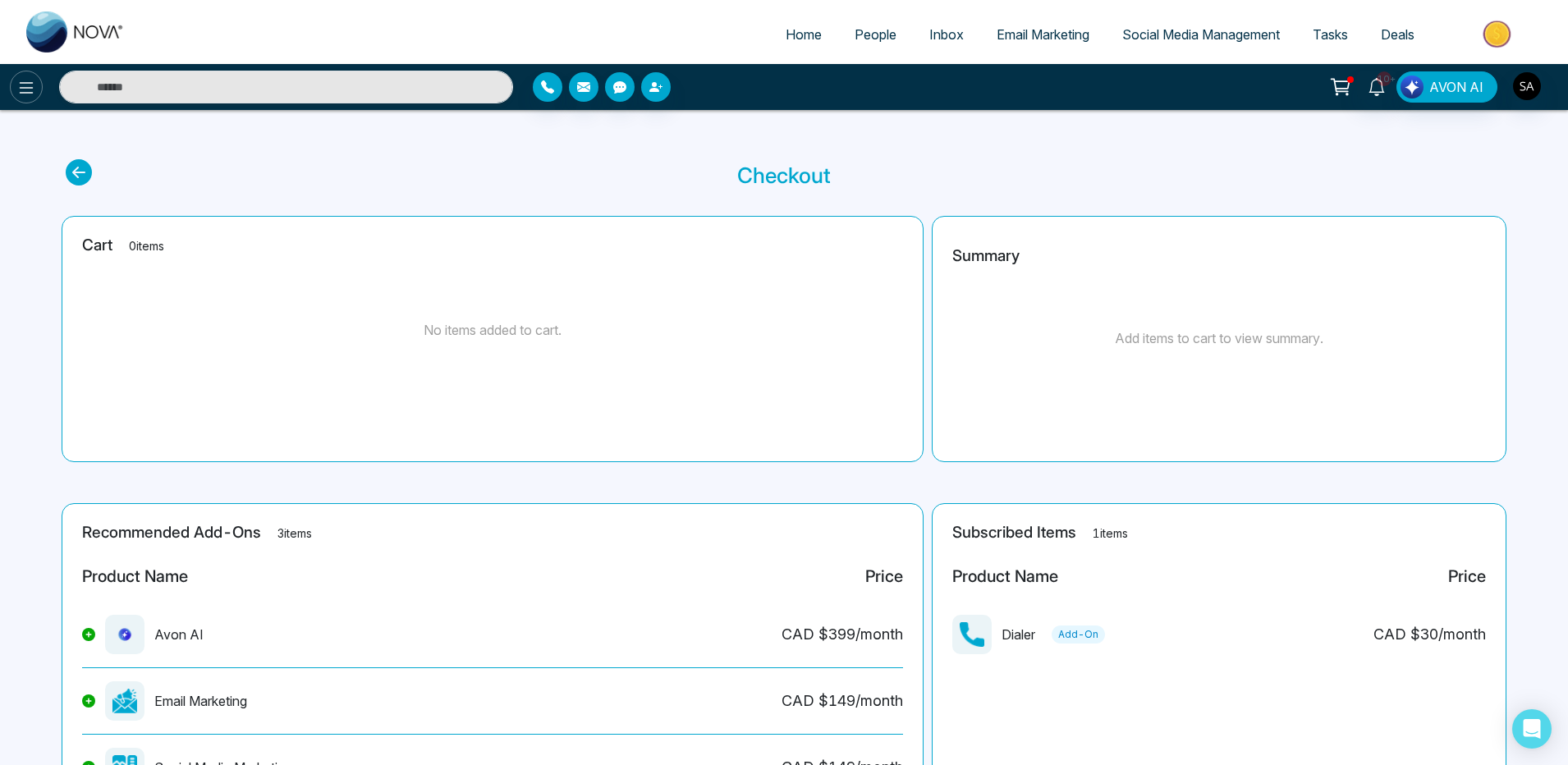
click at [28, 87] on icon at bounding box center [26, 88] width 20 height 20
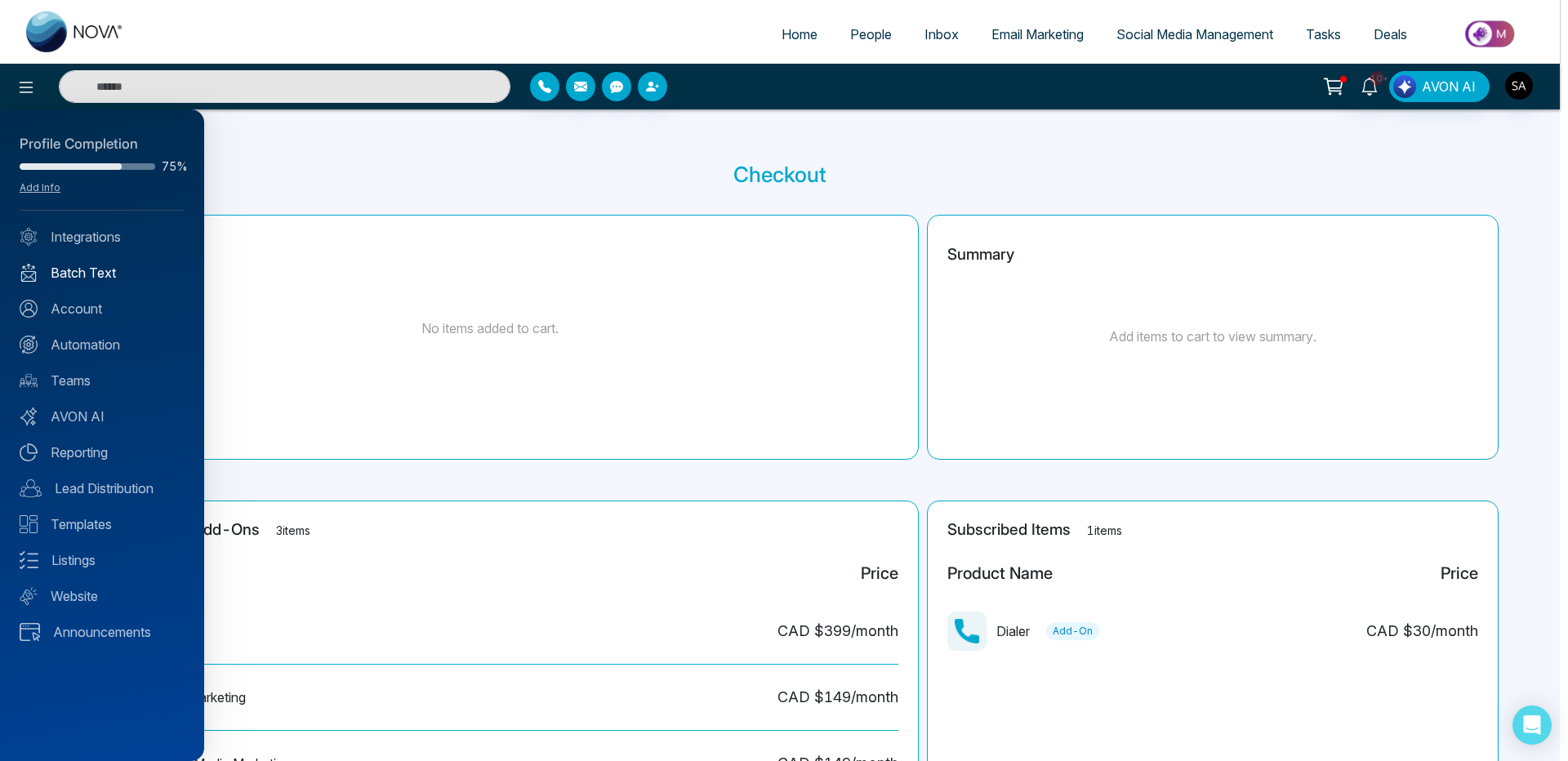
click at [83, 266] on link "Batch Text" at bounding box center [102, 273] width 165 height 20
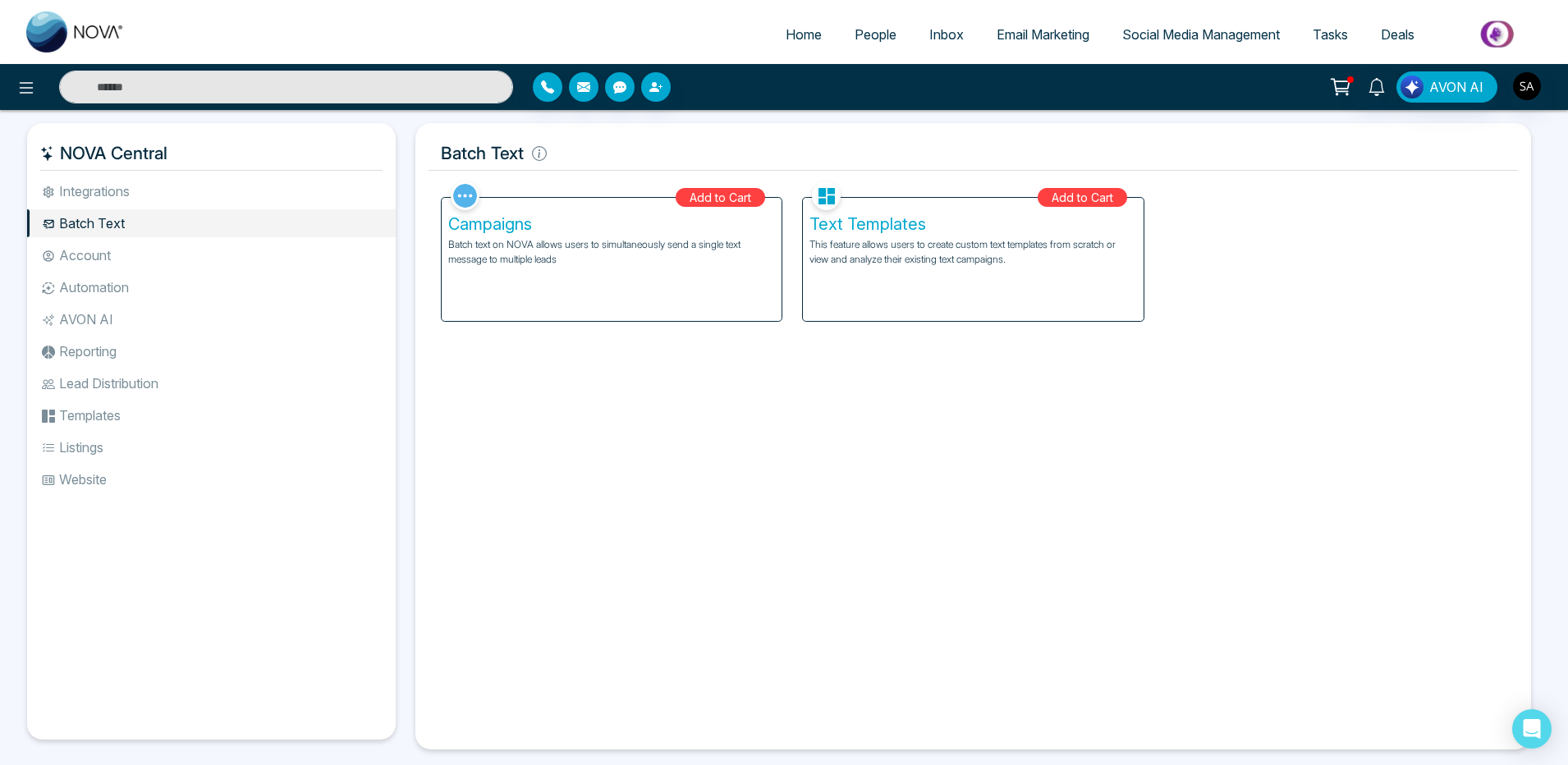
click at [998, 264] on p "This feature allows users to create custom text templates from scratch or view …" at bounding box center [972, 252] width 327 height 30
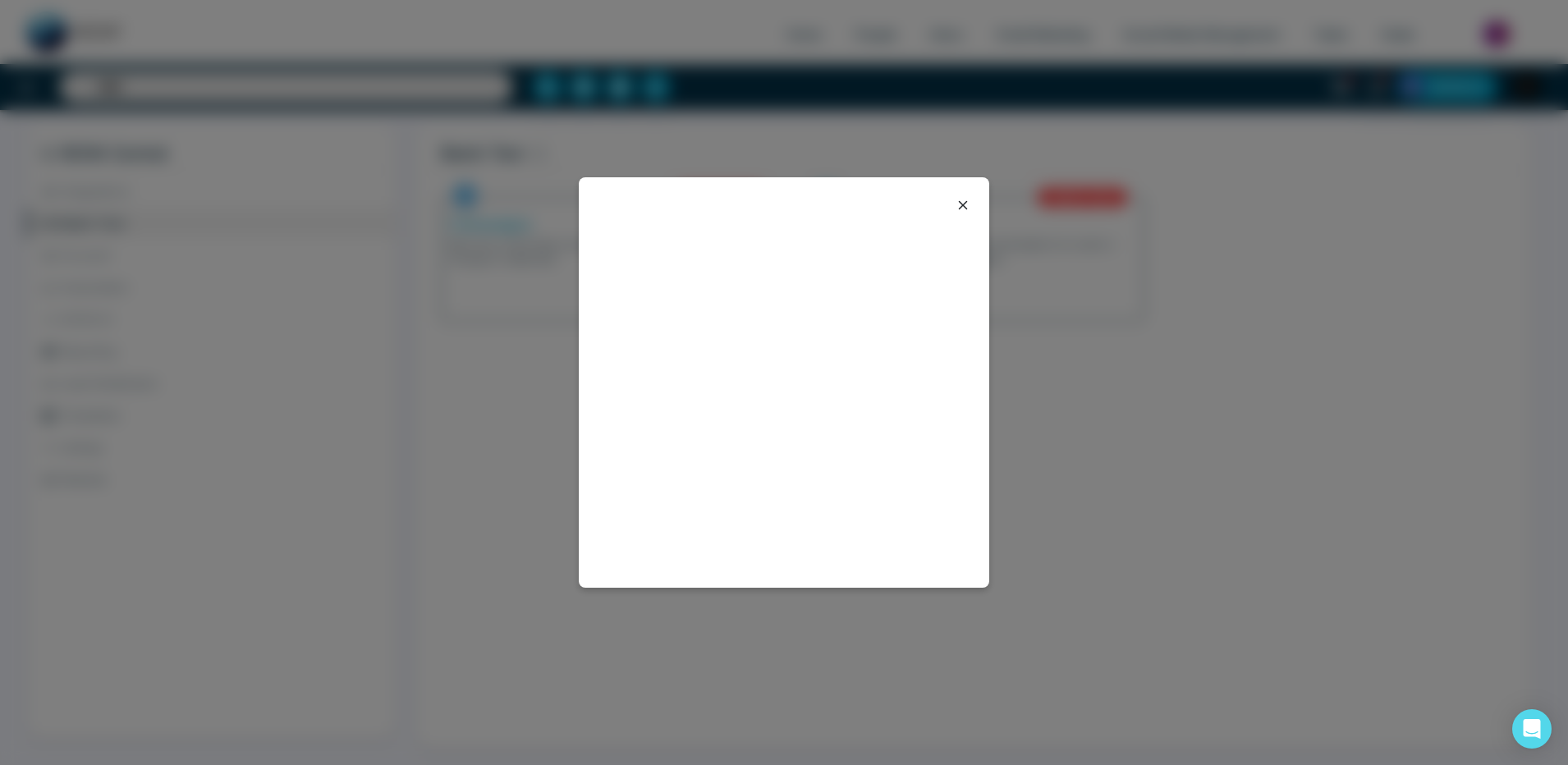
click at [967, 198] on icon at bounding box center [963, 206] width 20 height 20
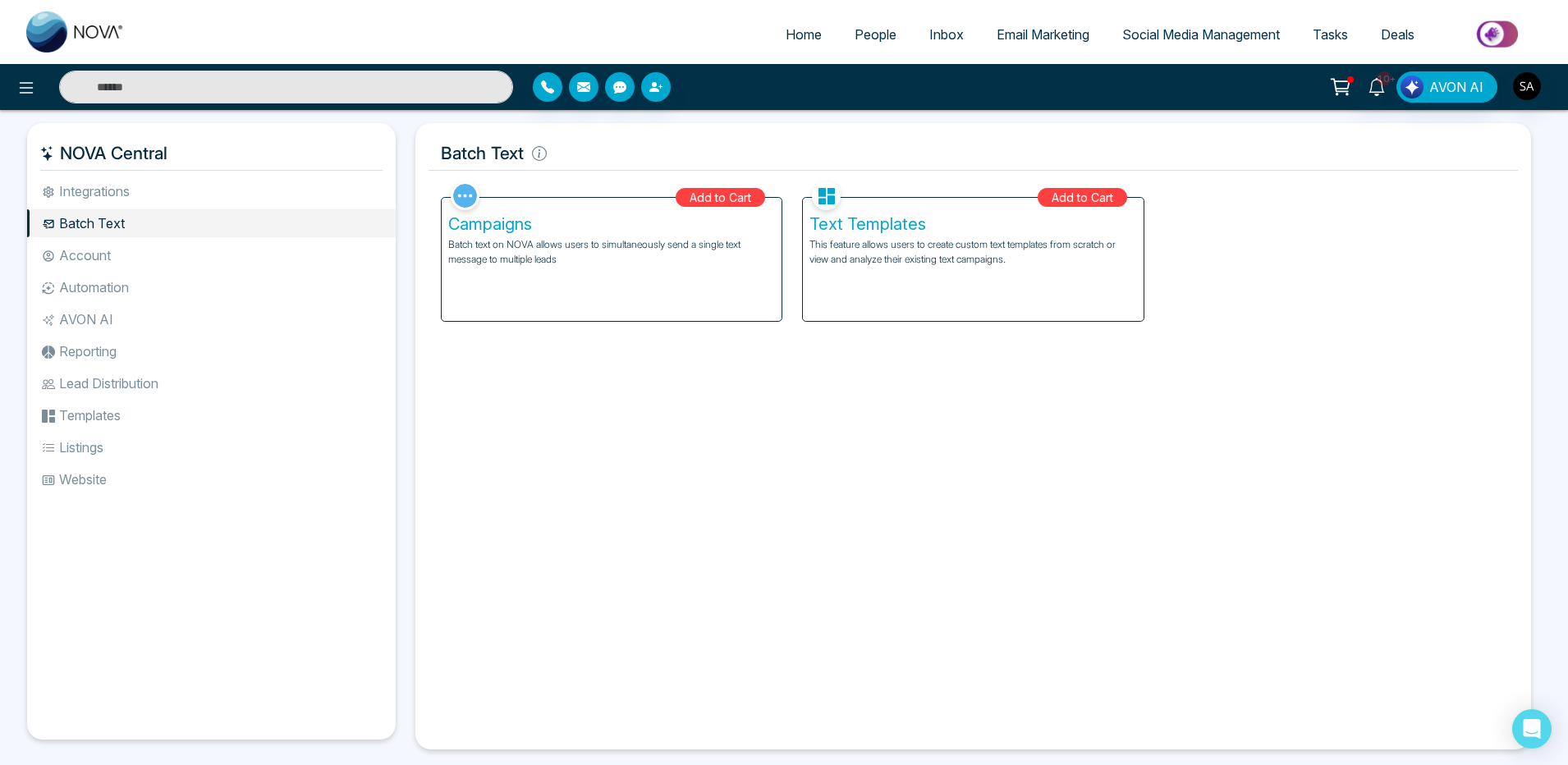
click at [940, 249] on p "This feature allows users to create custom text templates from scratch or view …" at bounding box center [972, 252] width 327 height 30
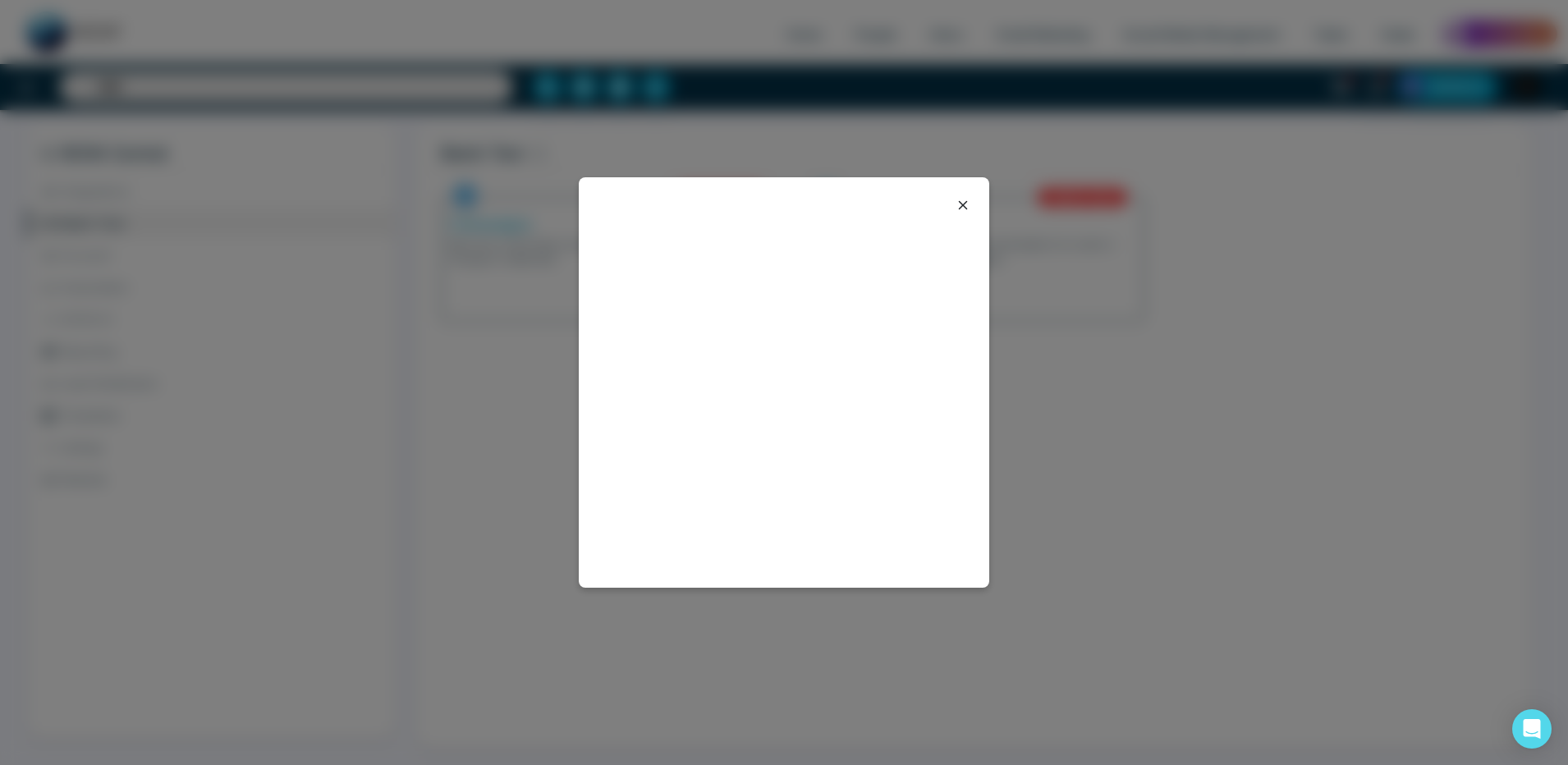
click at [961, 206] on icon at bounding box center [963, 206] width 20 height 20
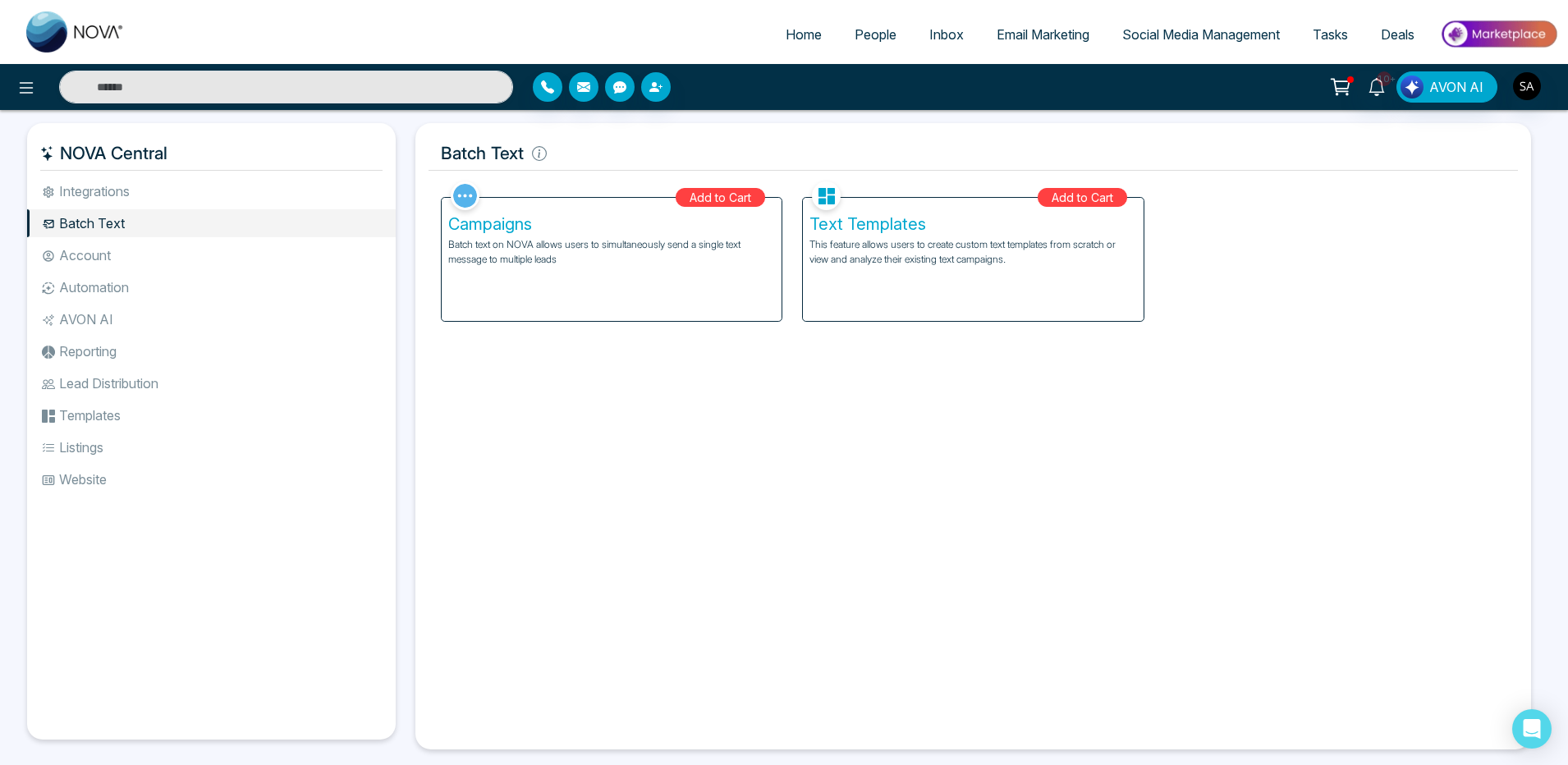
click at [129, 251] on li "Account" at bounding box center [211, 255] width 368 height 28
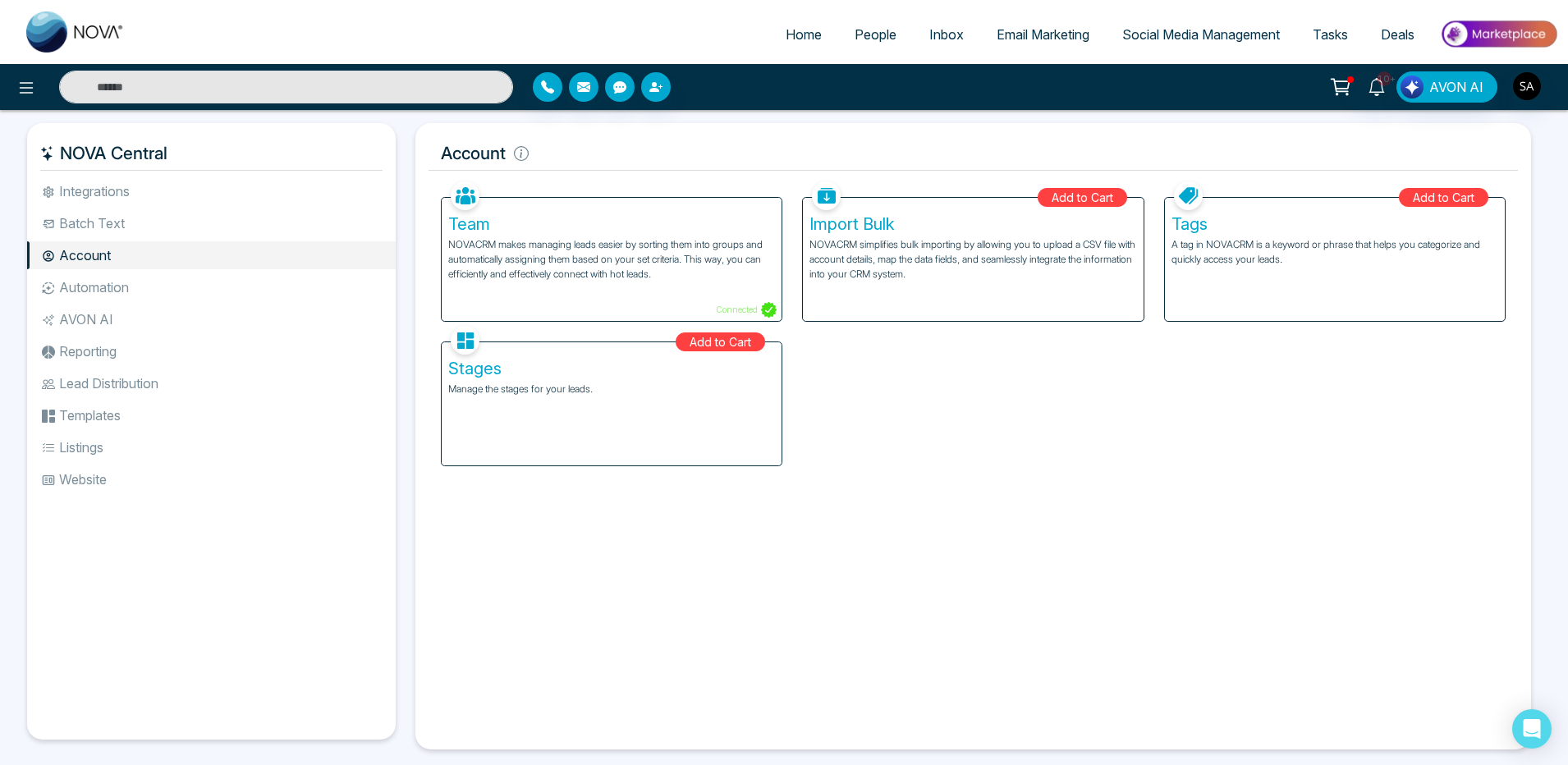
click at [120, 219] on li "Batch Text" at bounding box center [211, 223] width 368 height 28
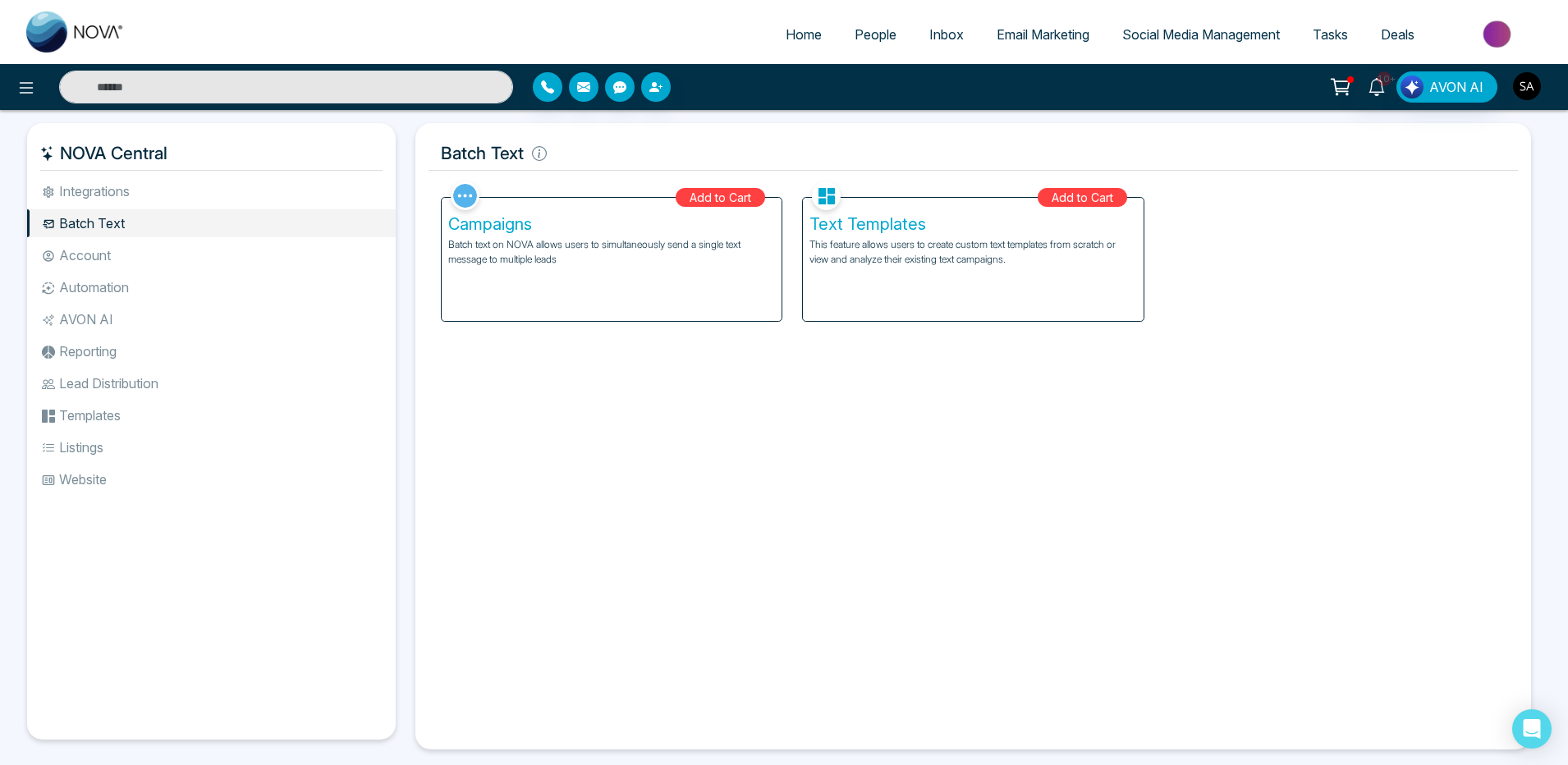
click at [1521, 82] on img "button" at bounding box center [1526, 86] width 28 height 28
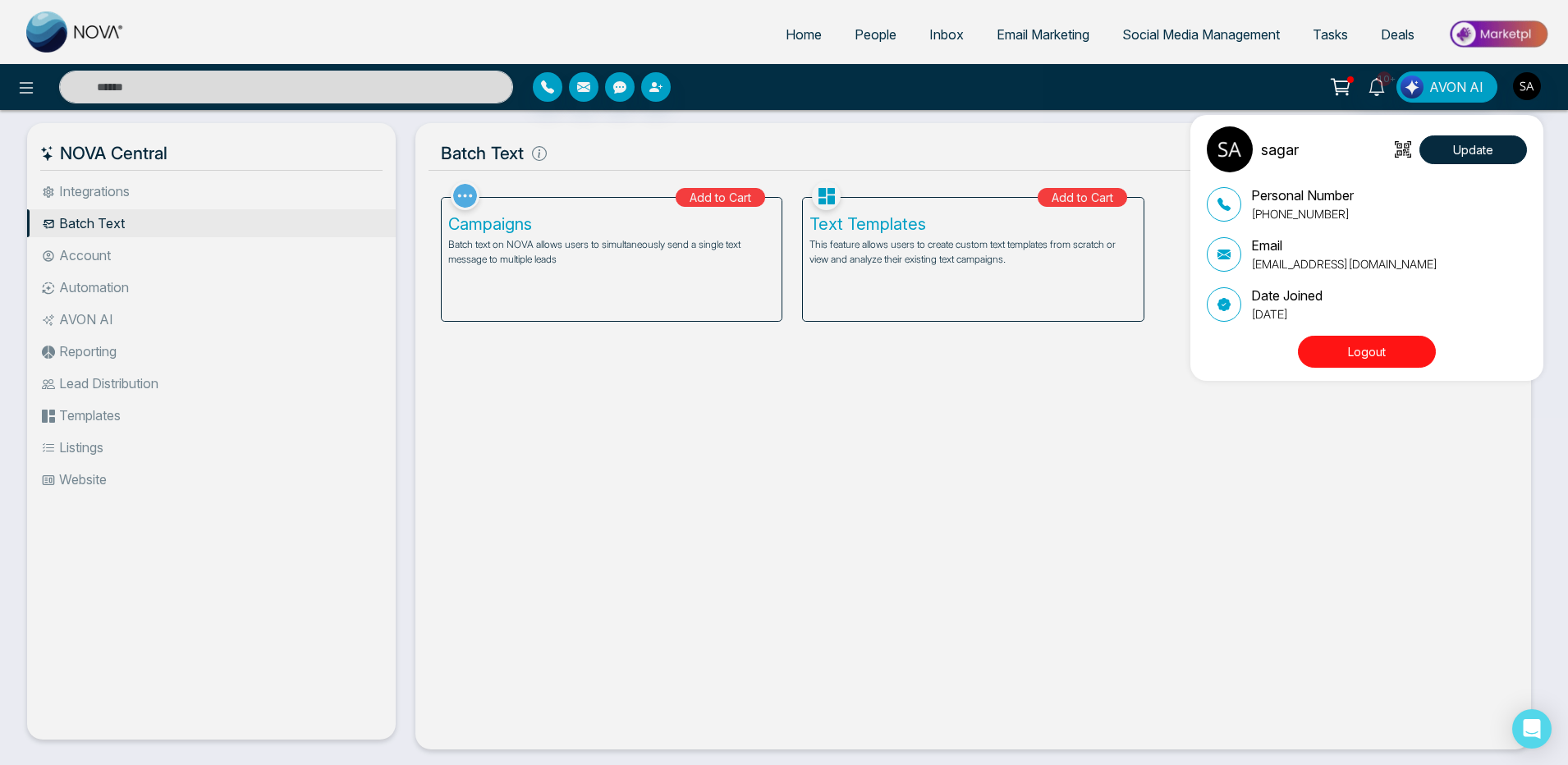
click at [1375, 337] on button "Logout" at bounding box center [1367, 351] width 138 height 32
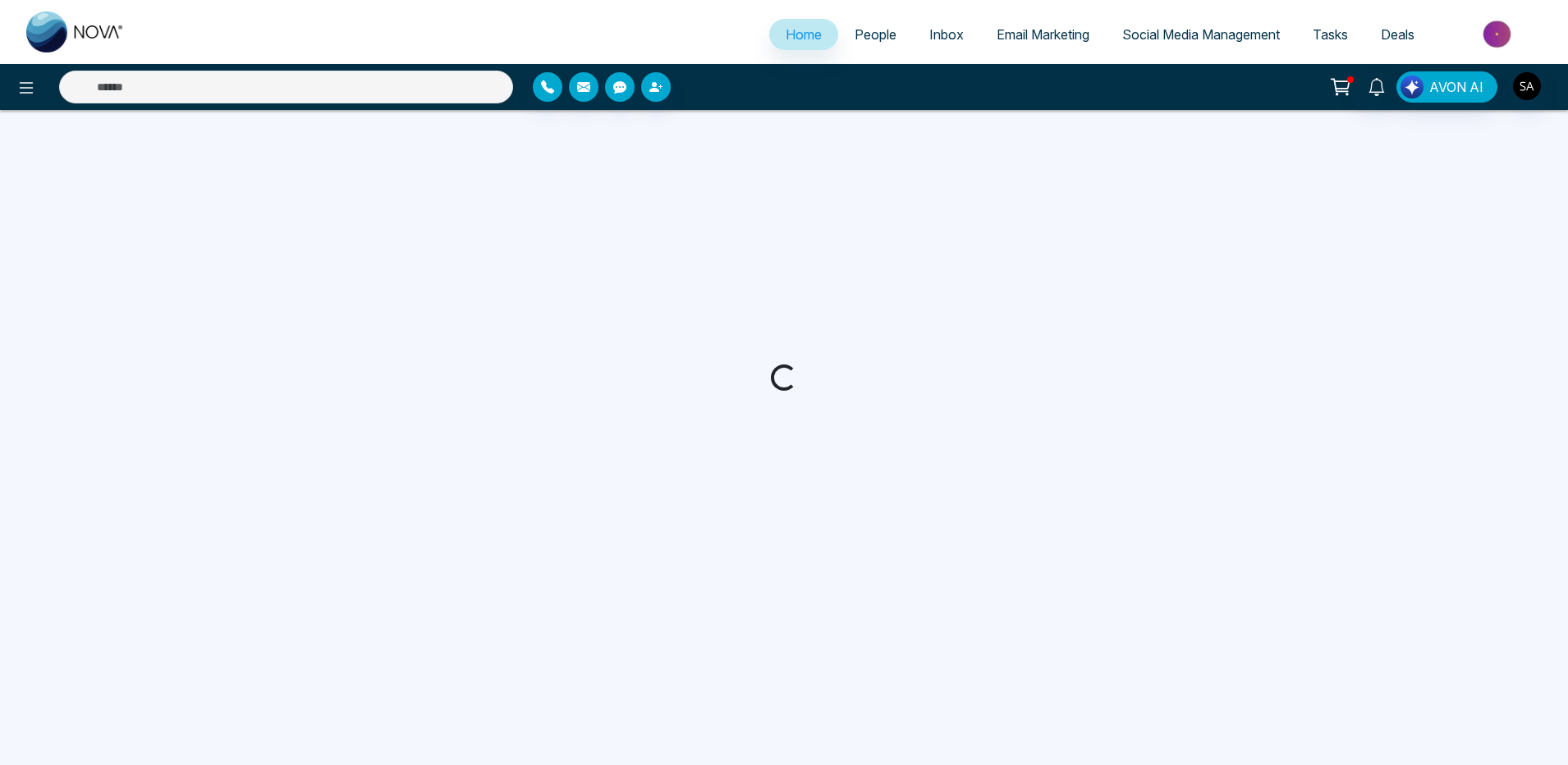
select select "*"
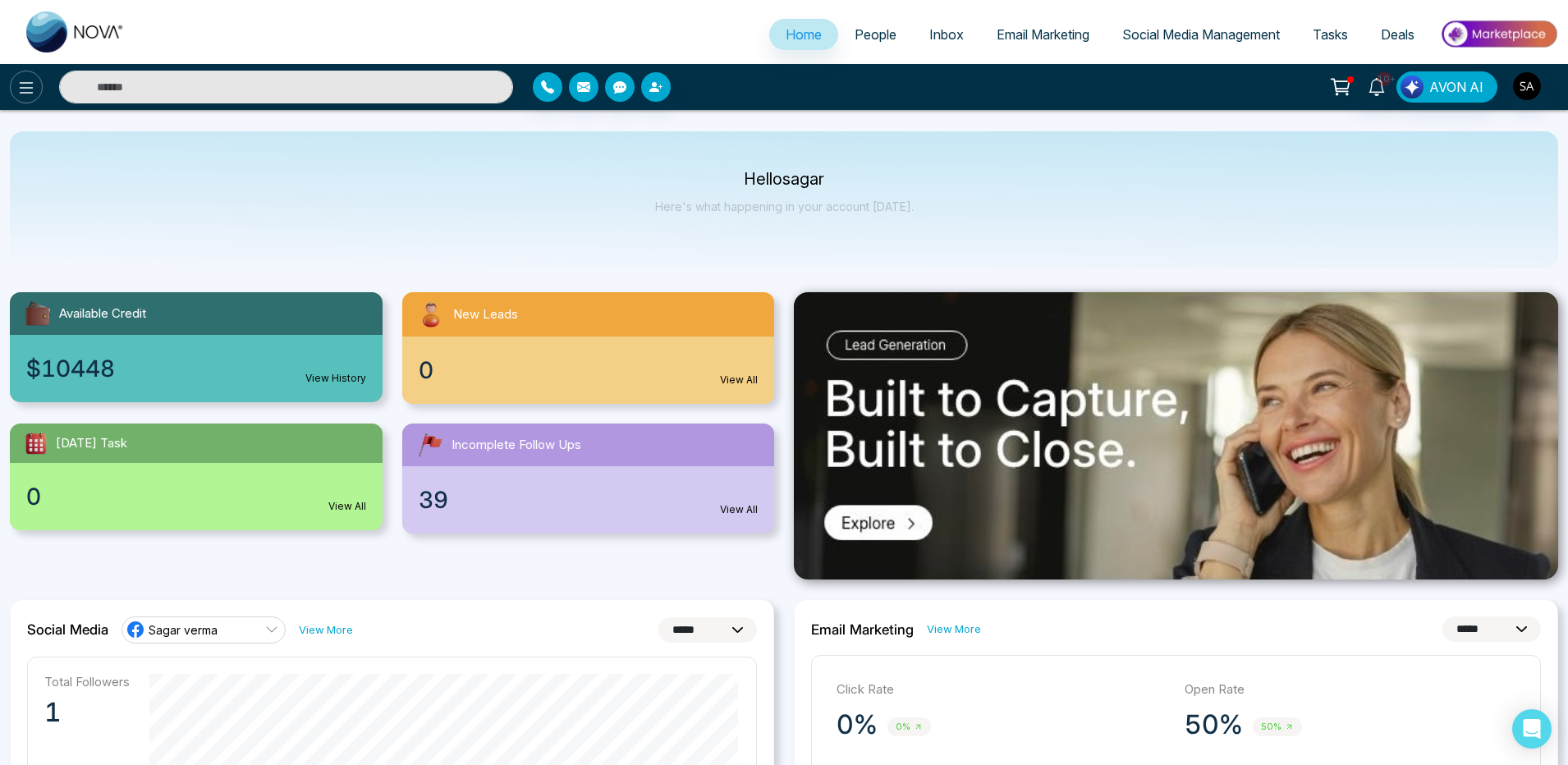
click at [15, 79] on button at bounding box center [26, 87] width 33 height 33
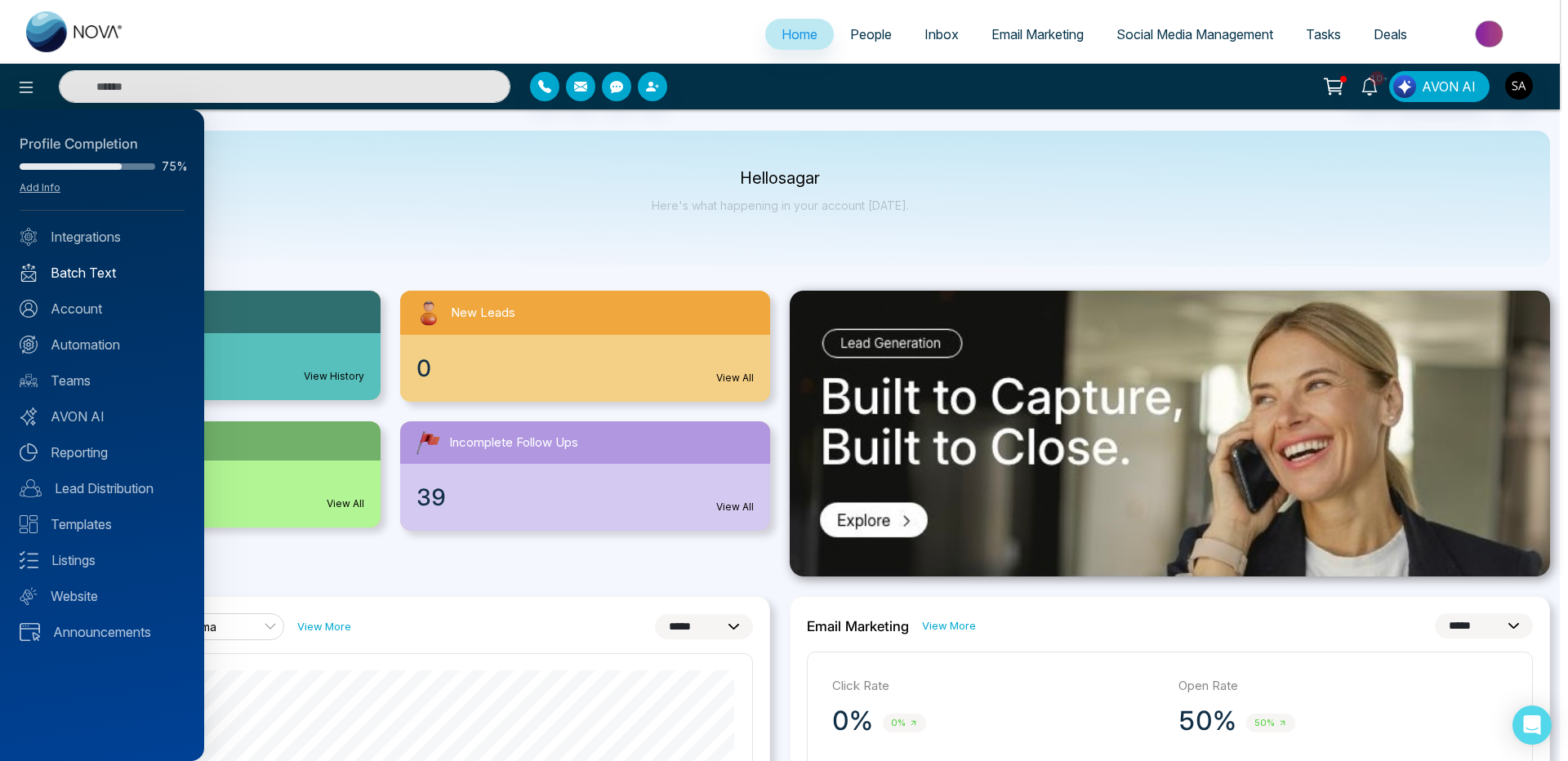
click at [94, 270] on link "Batch Text" at bounding box center [102, 273] width 165 height 20
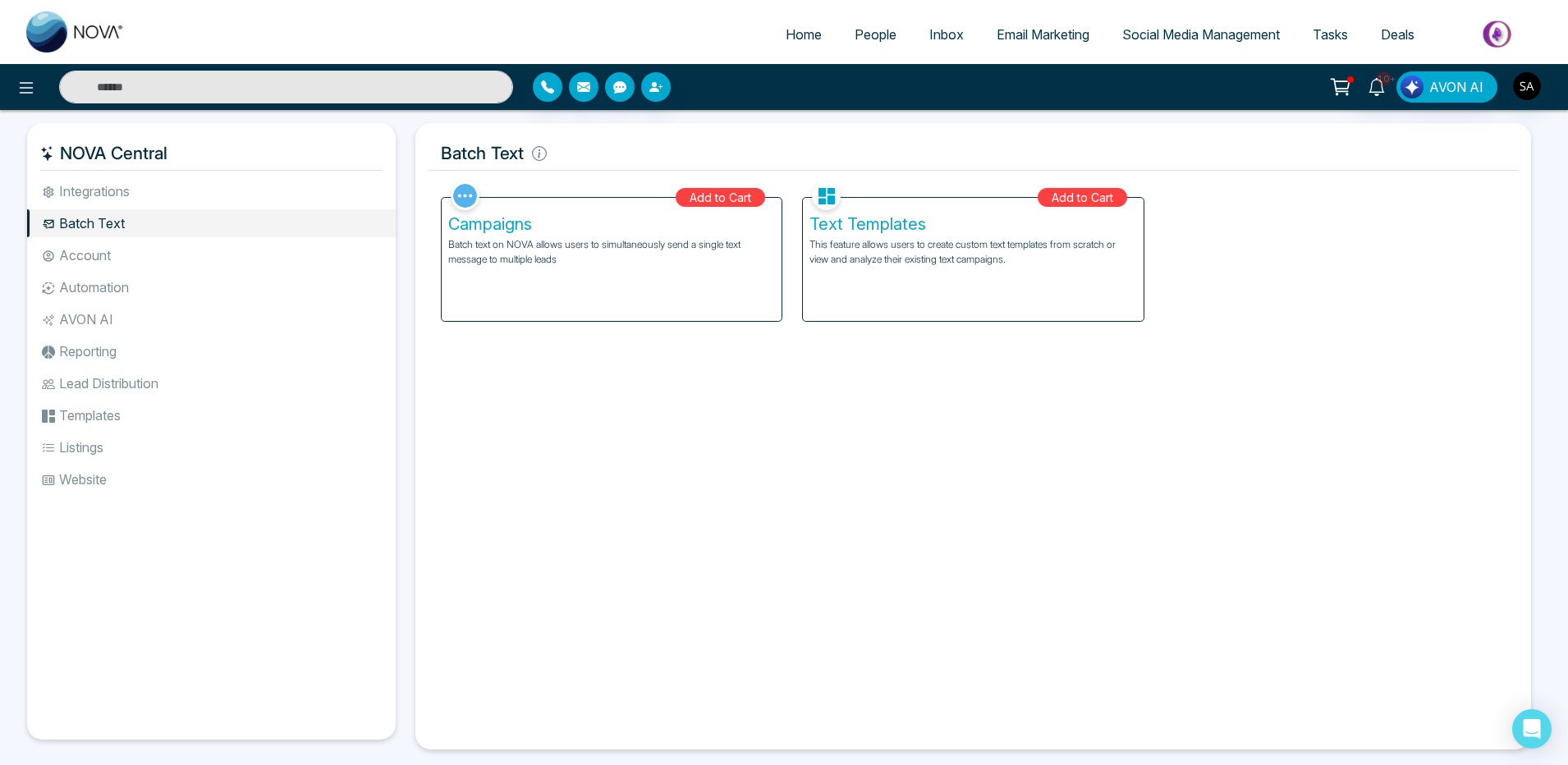
click at [1007, 295] on div "Text Templates This feature allows users to create custom text templates from s…" at bounding box center [972, 260] width 339 height 123
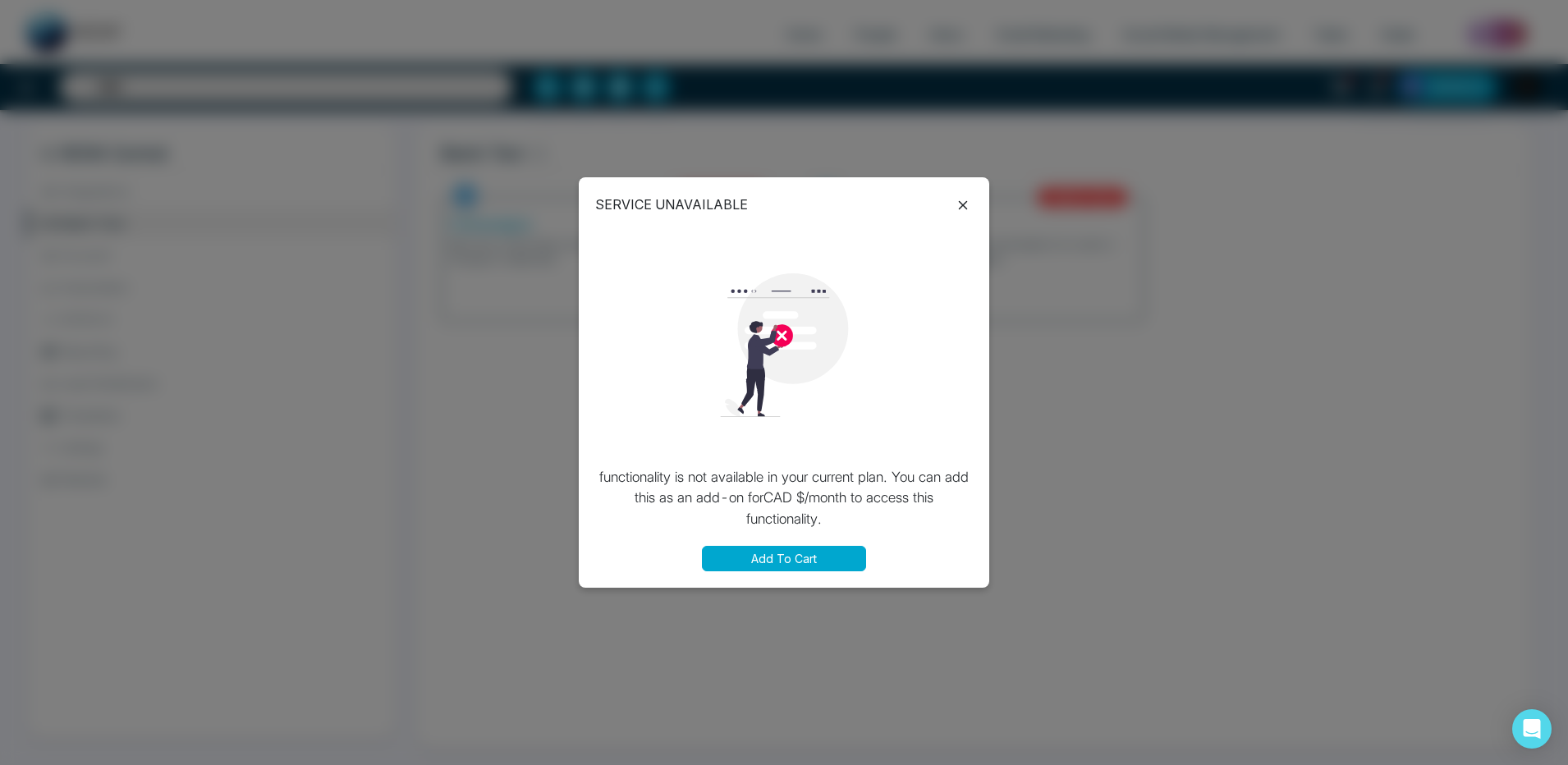
click at [803, 559] on button "Add To Cart" at bounding box center [783, 559] width 164 height 25
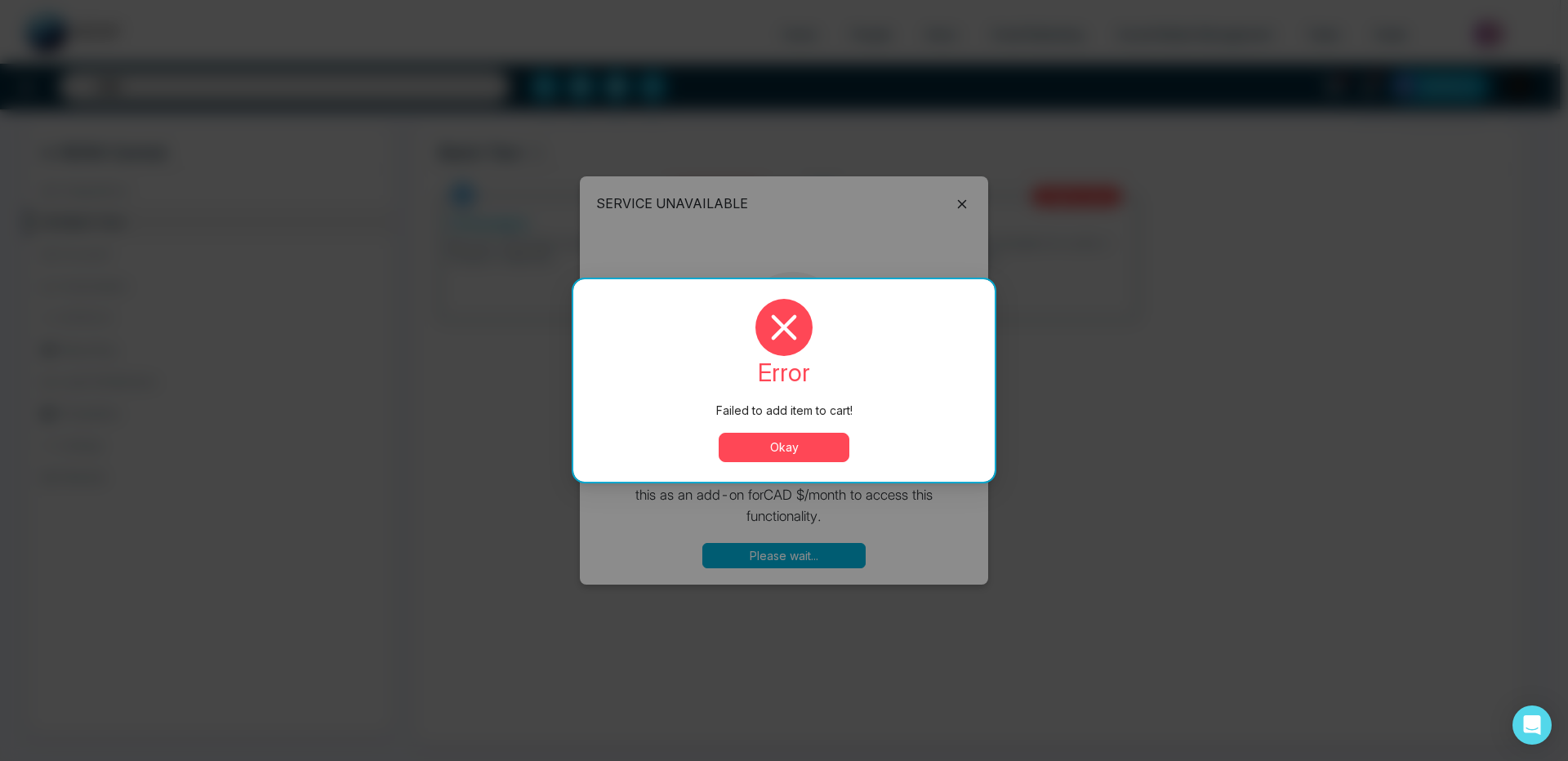
click at [803, 455] on button "Okay" at bounding box center [784, 448] width 131 height 30
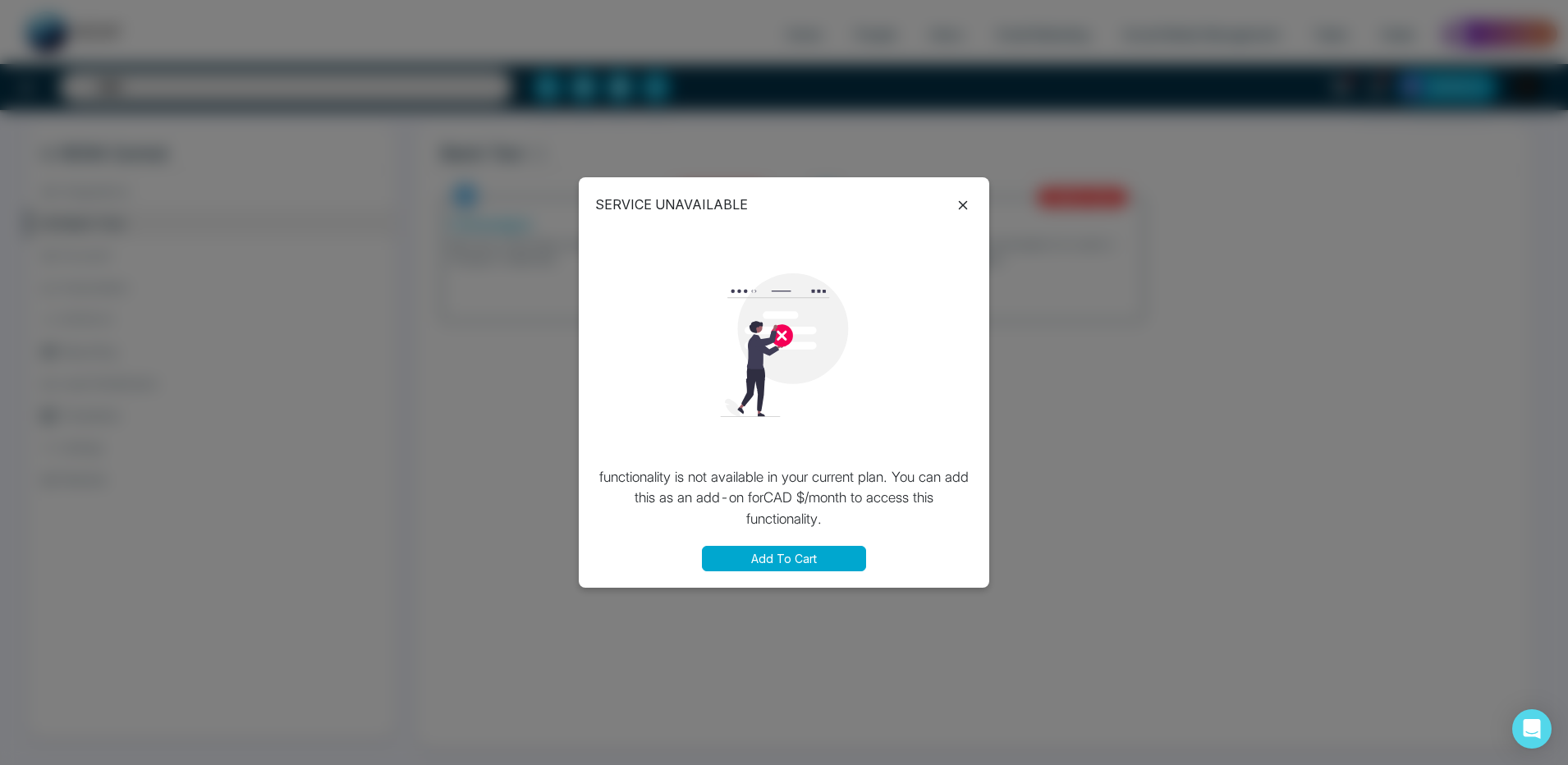
click at [965, 205] on icon at bounding box center [963, 206] width 20 height 20
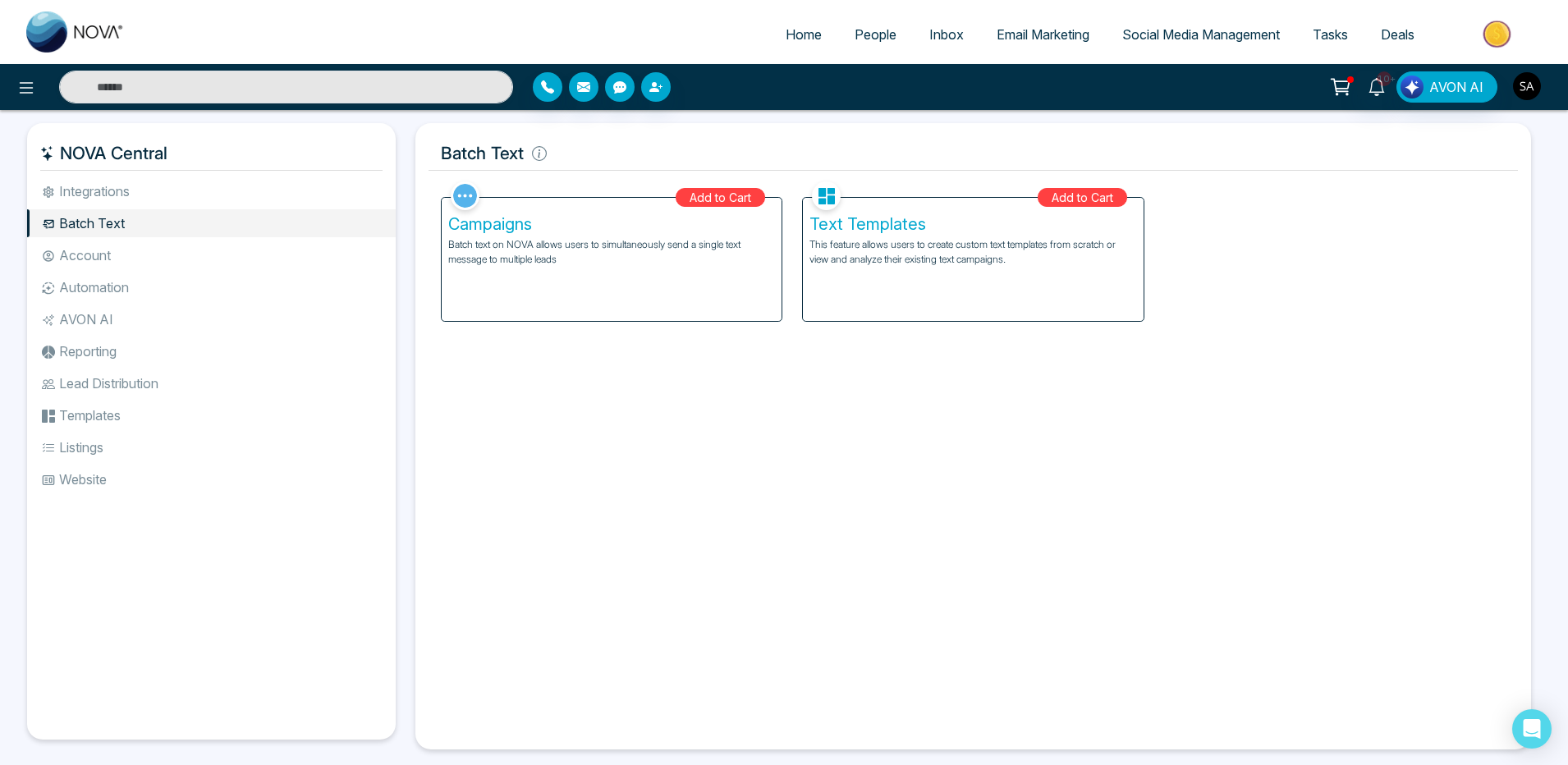
click at [1526, 83] on img "button" at bounding box center [1526, 86] width 28 height 28
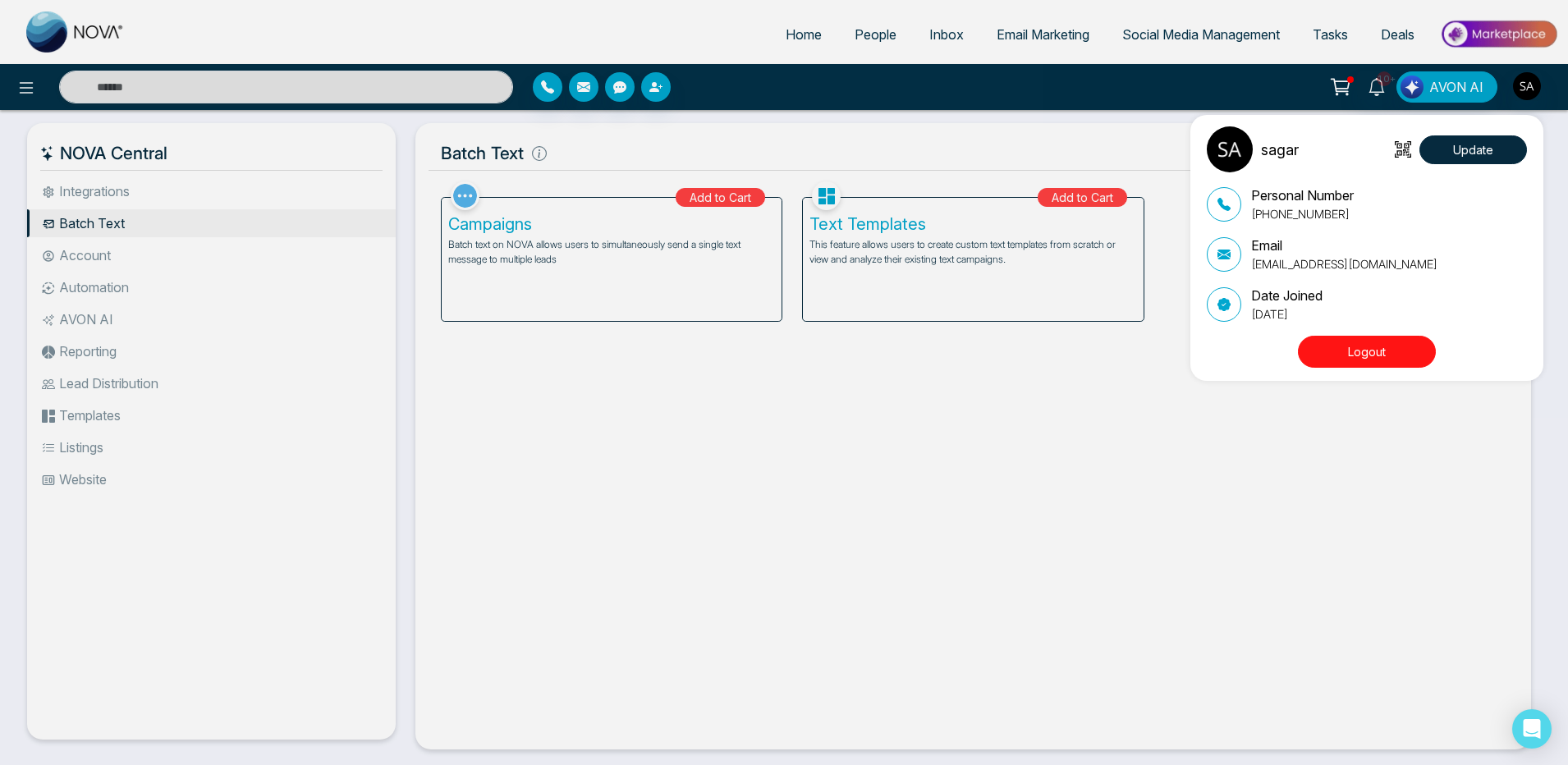
click at [1363, 341] on button "Logout" at bounding box center [1367, 351] width 138 height 32
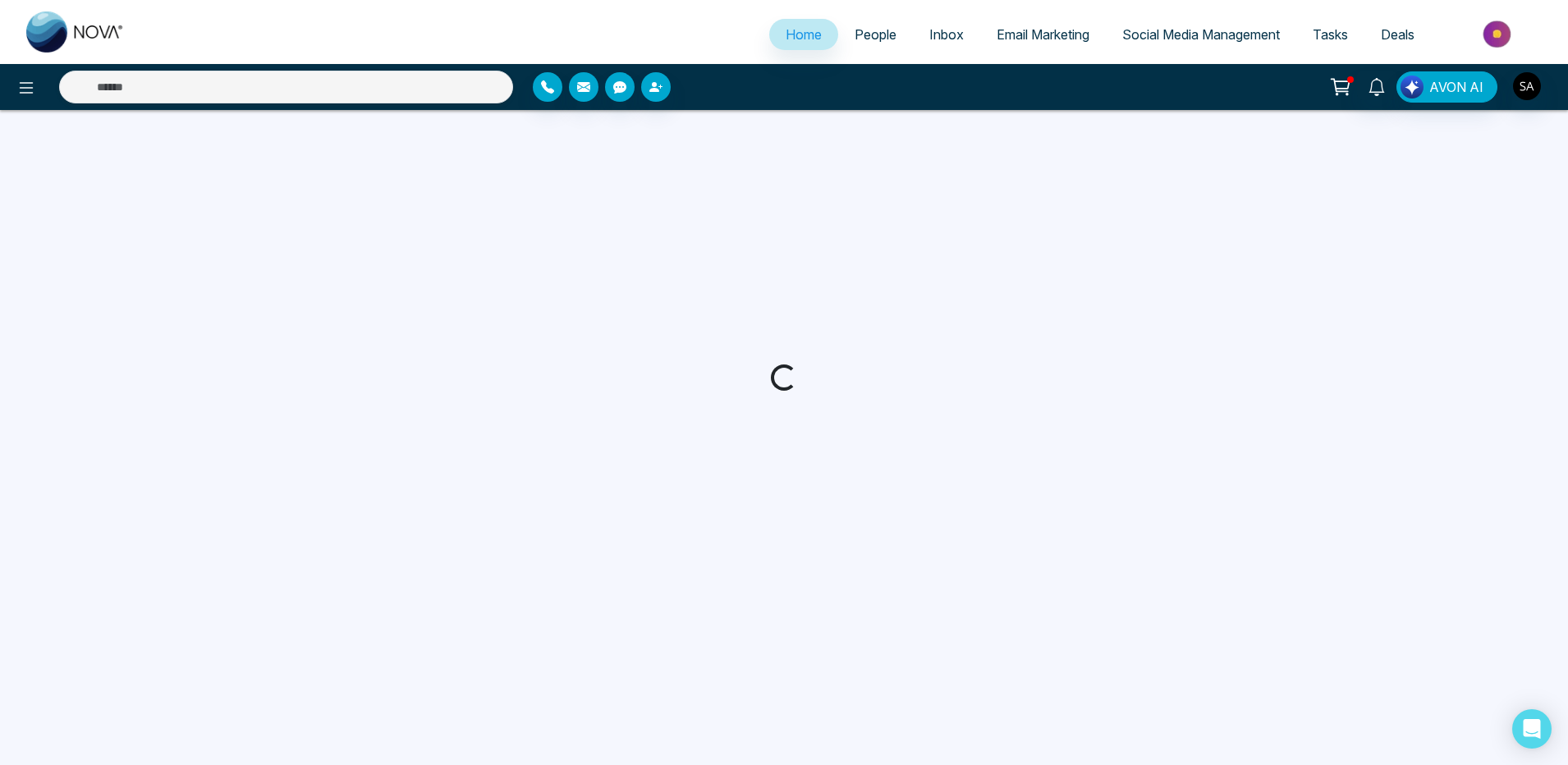
select select "*"
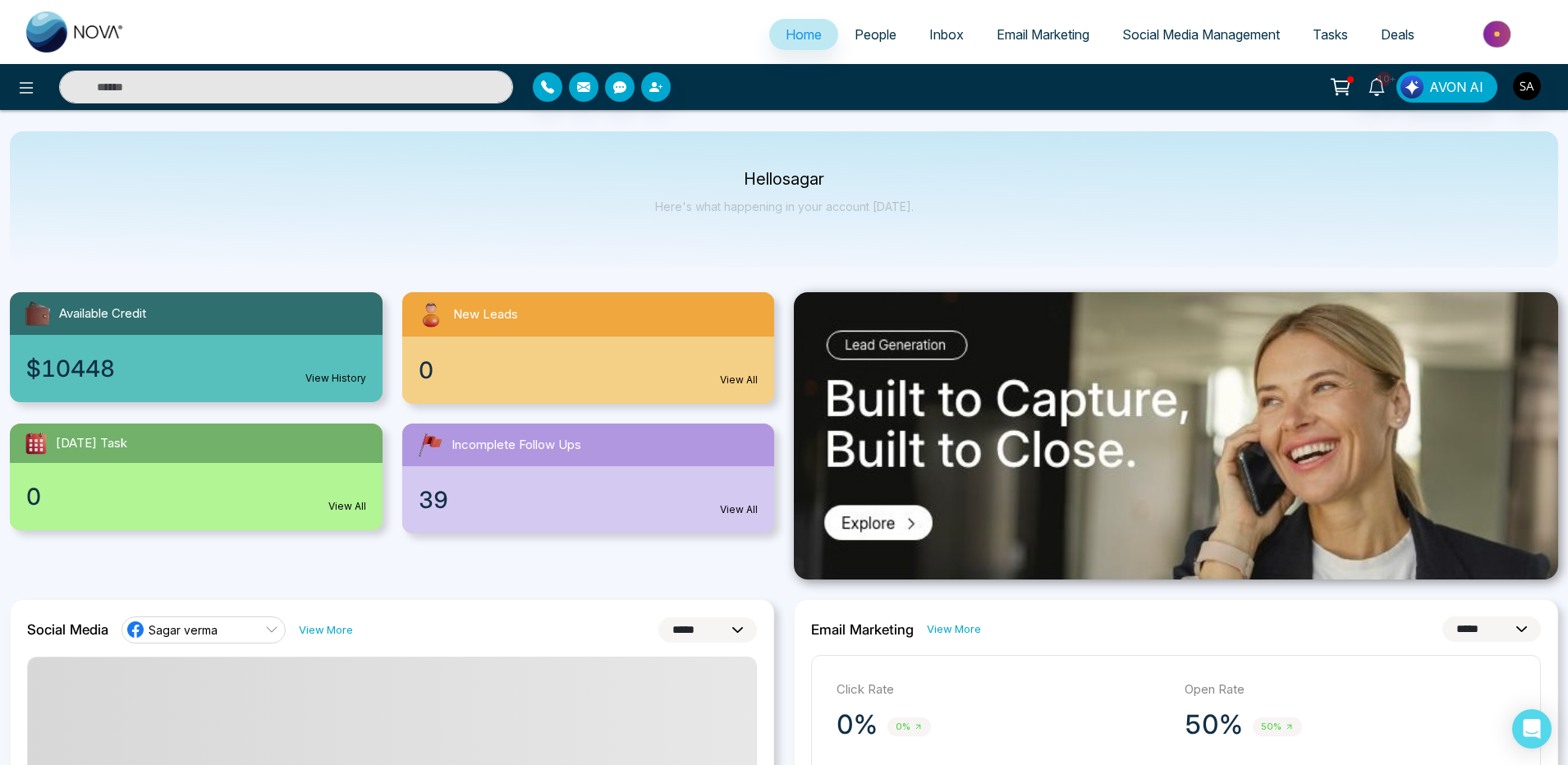
click at [1019, 40] on span "Email Marketing" at bounding box center [1043, 34] width 92 height 16
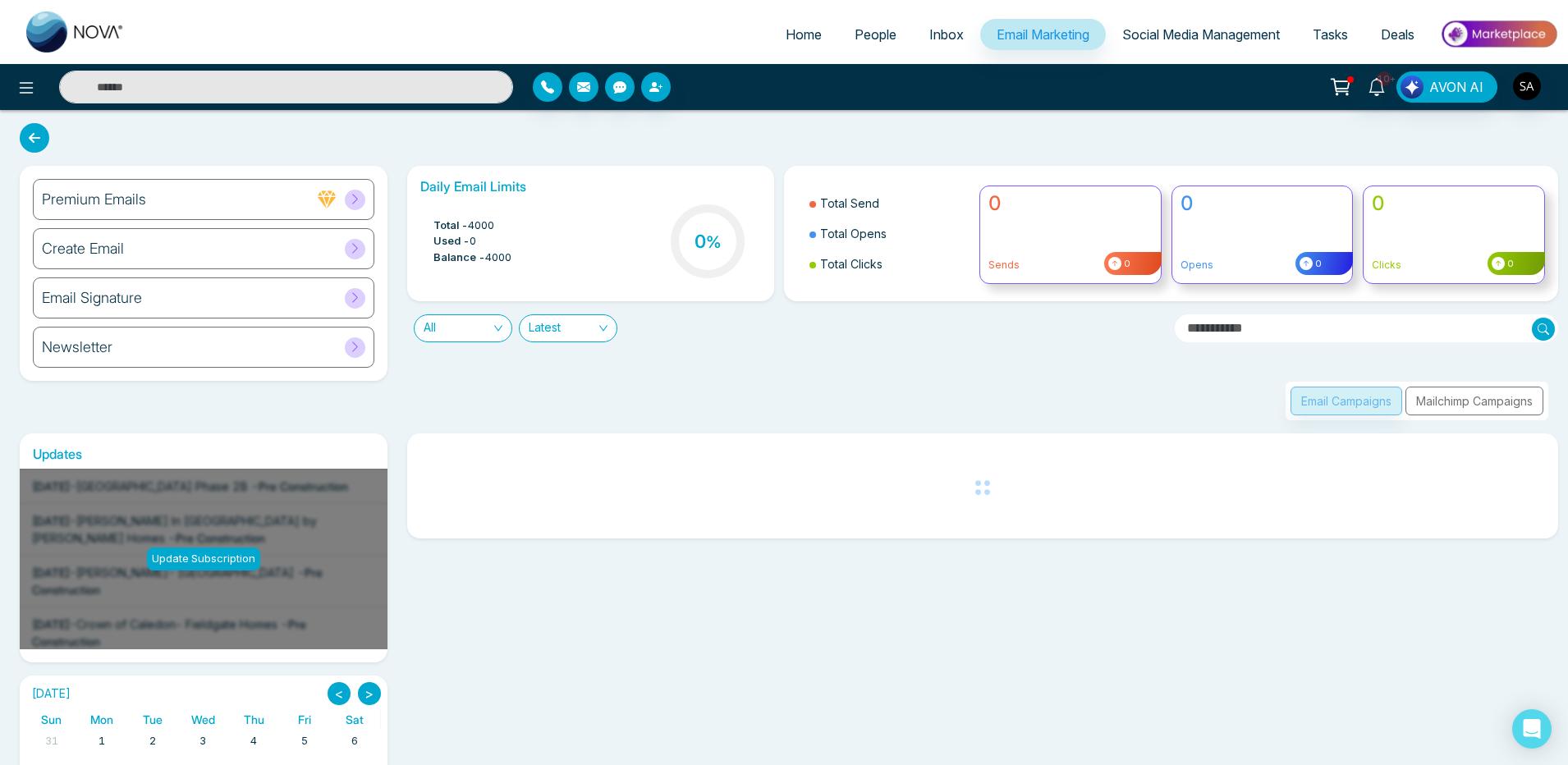
click at [230, 210] on div "Premium Emails" at bounding box center [203, 199] width 341 height 41
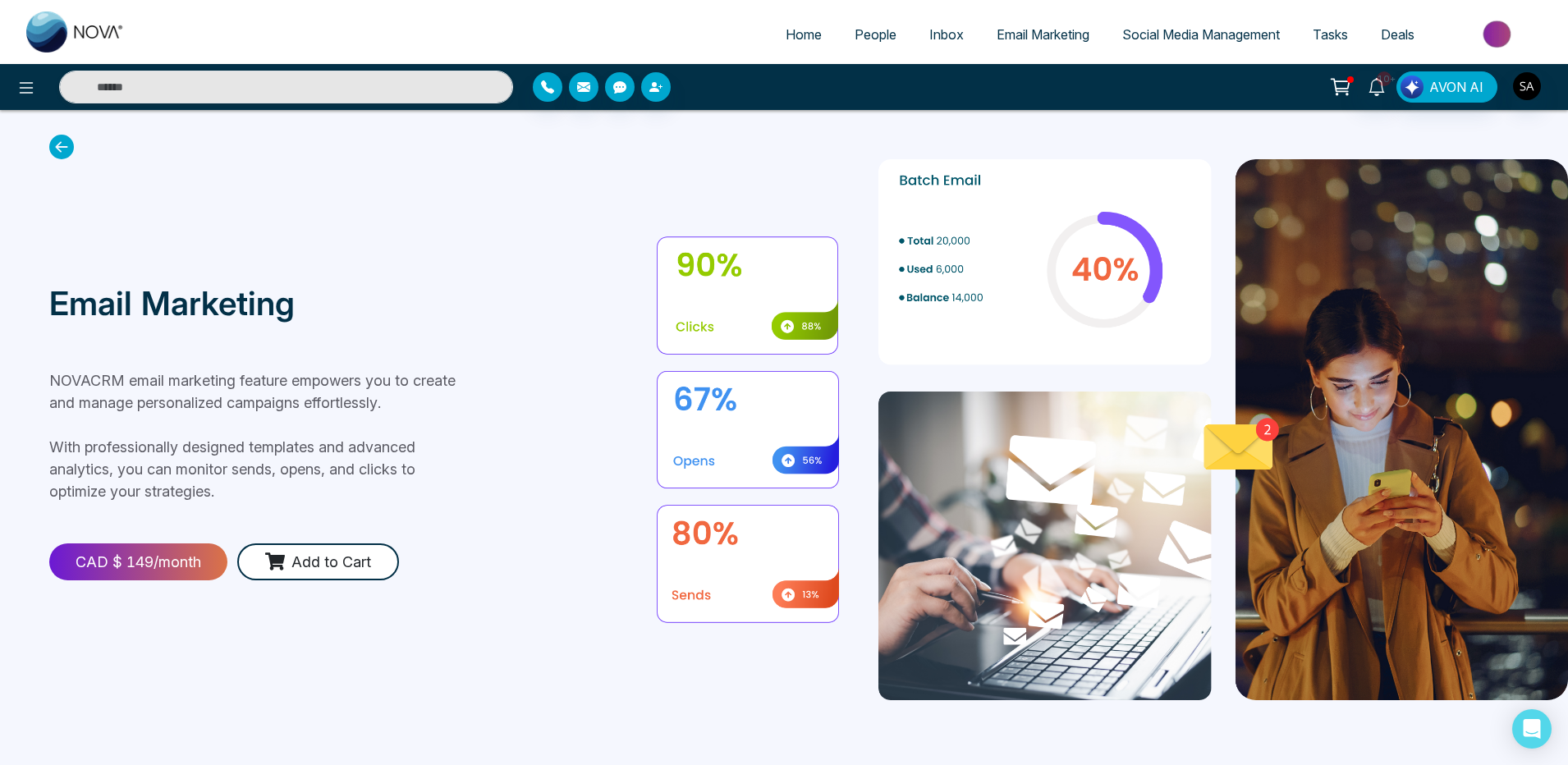
click at [189, 556] on div "CAD $ 149 /month" at bounding box center [138, 561] width 178 height 37
click at [139, 567] on div "CAD $ 149 /month" at bounding box center [138, 561] width 178 height 37
click at [359, 555] on button "Add to Cart" at bounding box center [318, 561] width 162 height 37
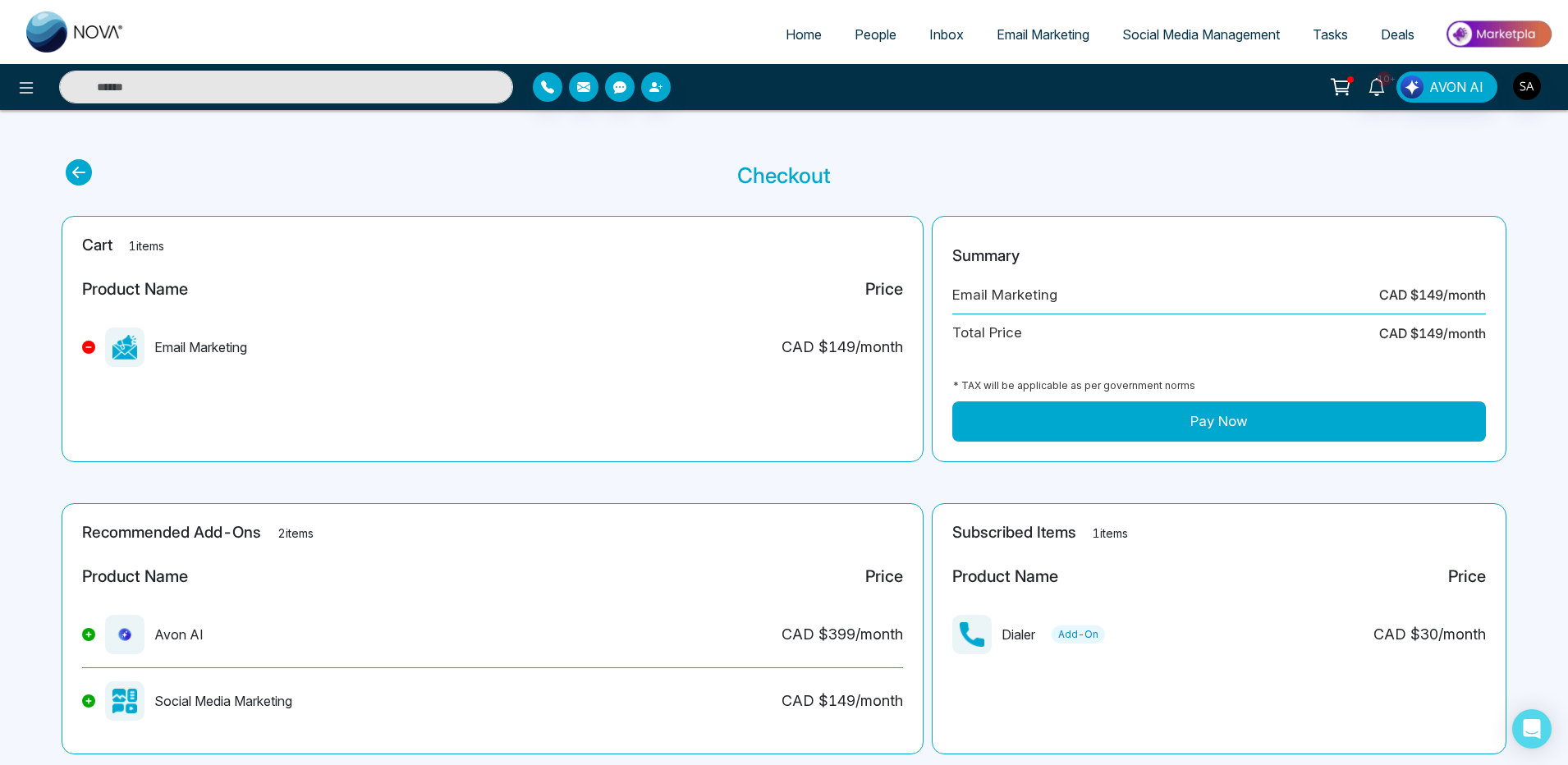
click at [1248, 427] on button "Pay Now" at bounding box center [1219, 421] width 533 height 41
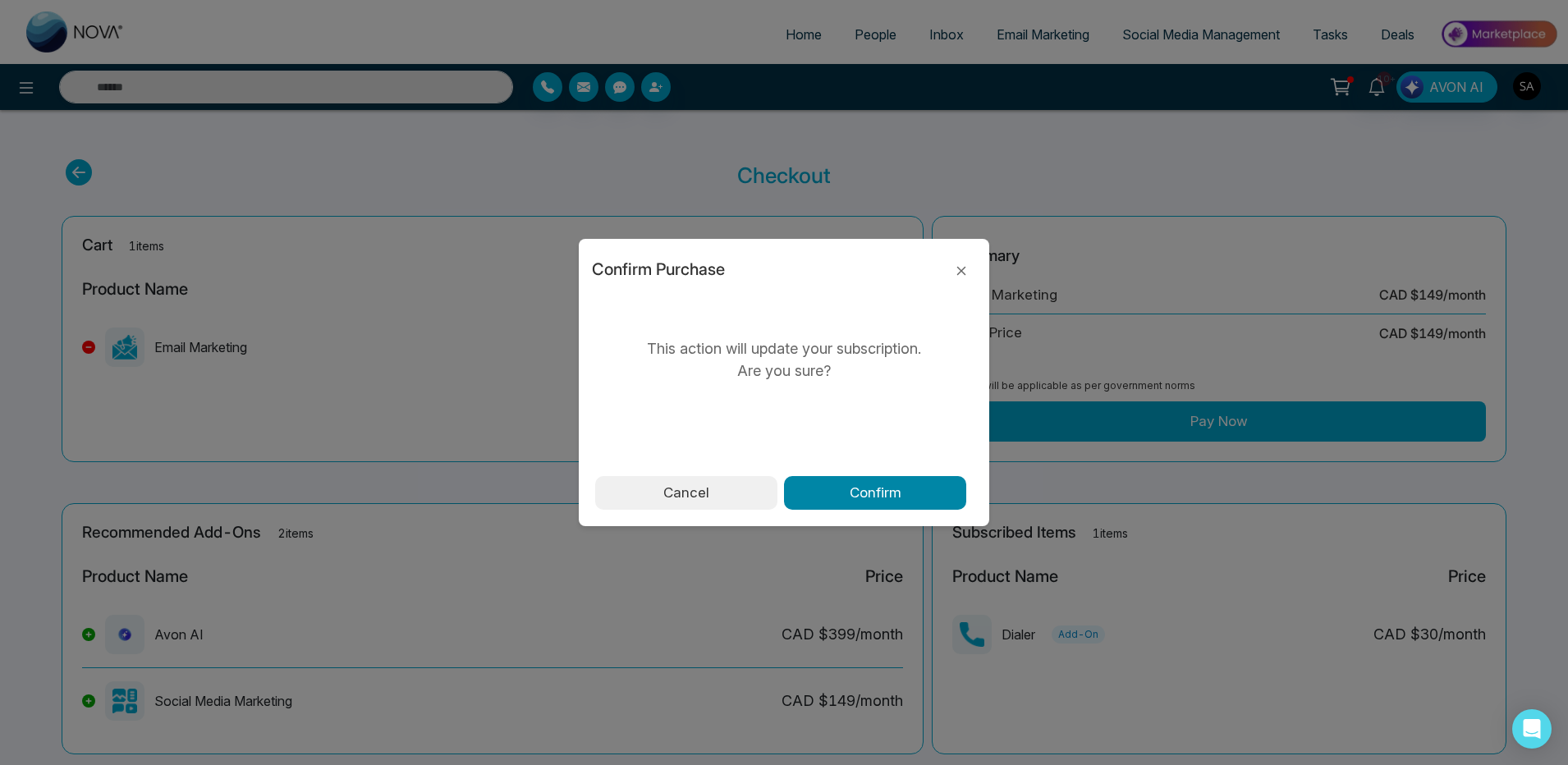
click at [961, 484] on button "Confirm" at bounding box center [875, 493] width 182 height 34
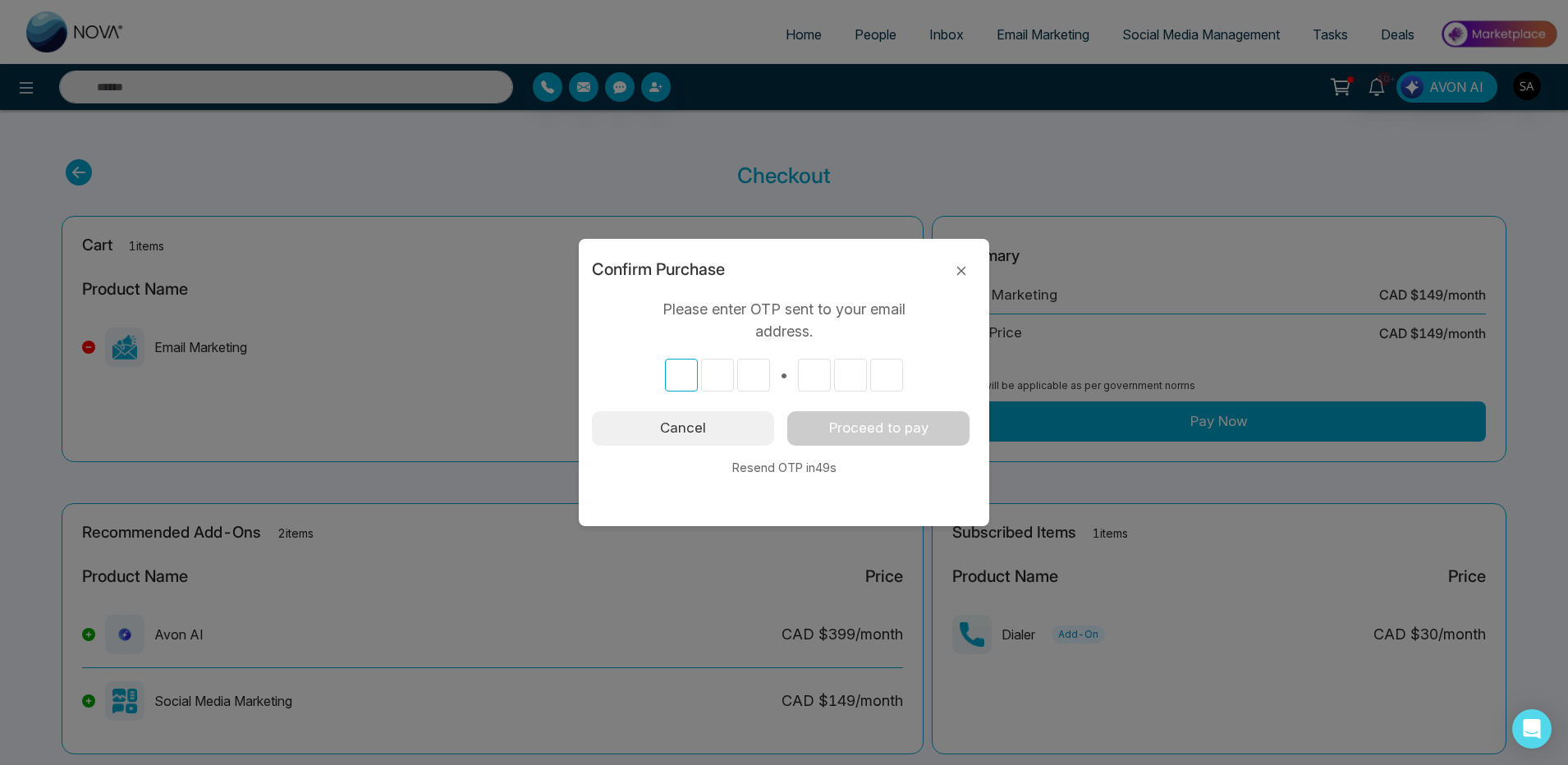
type input "*"
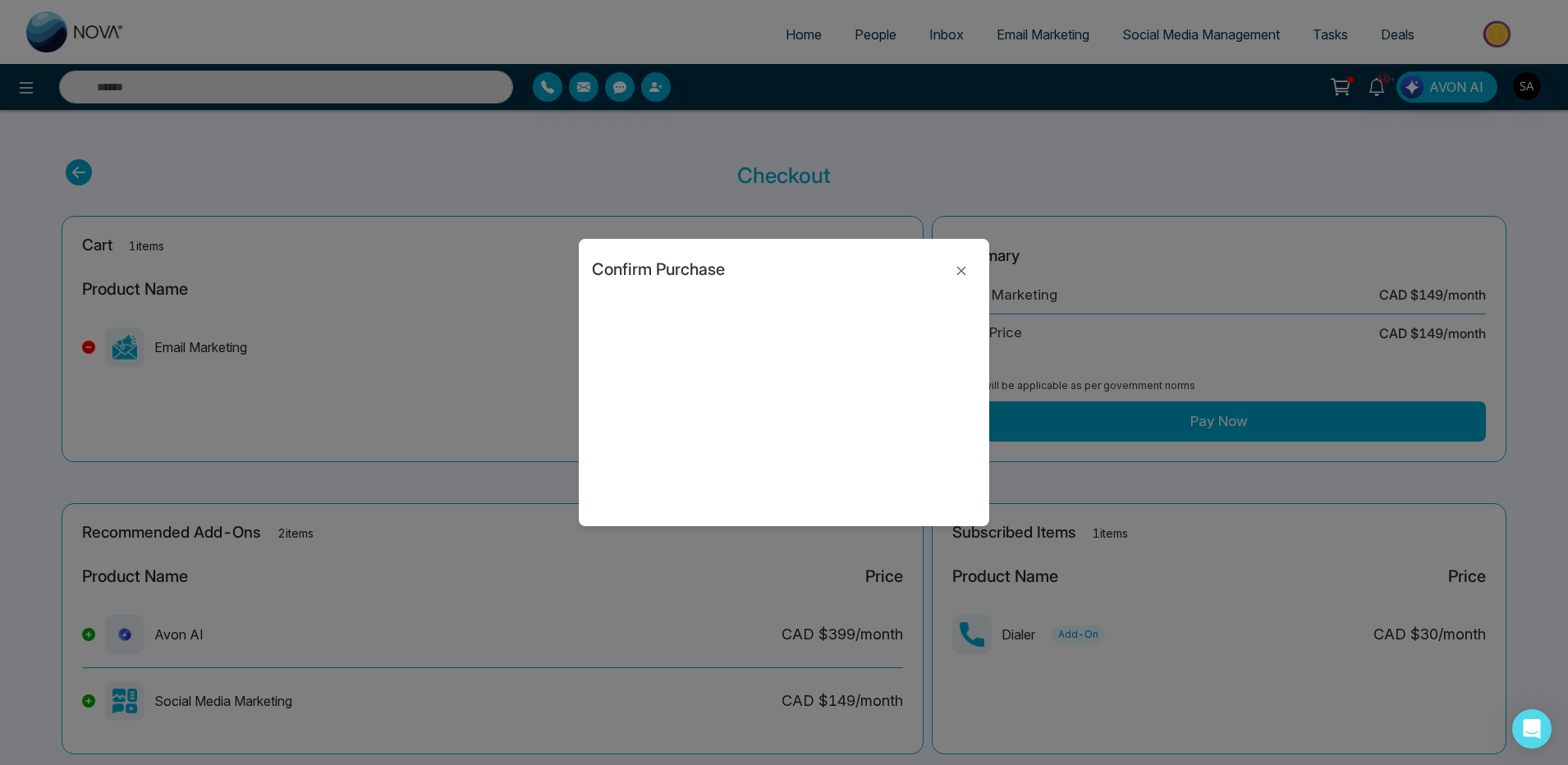
type input "*"
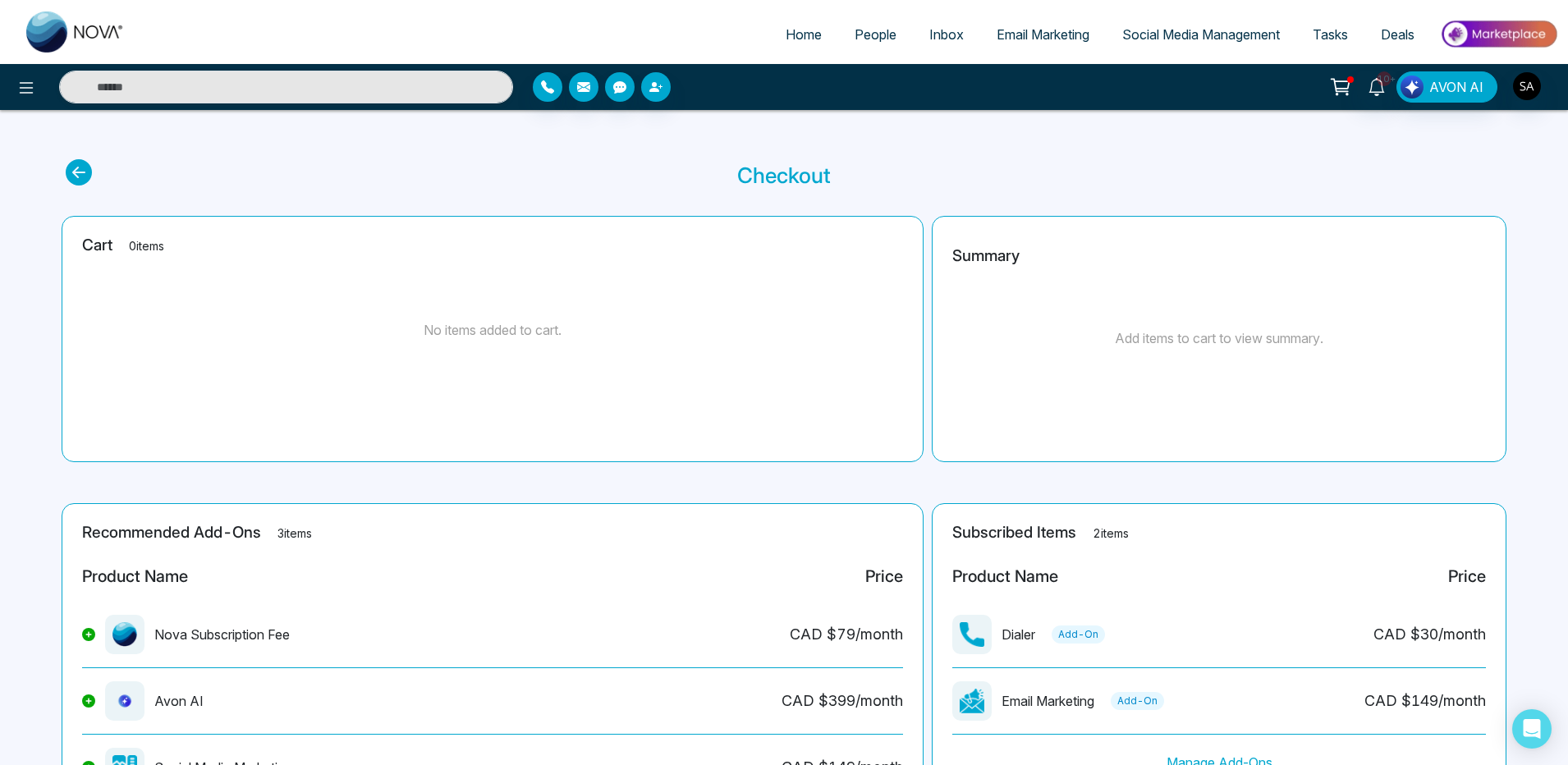
click at [1025, 34] on span "Email Marketing" at bounding box center [1043, 34] width 92 height 16
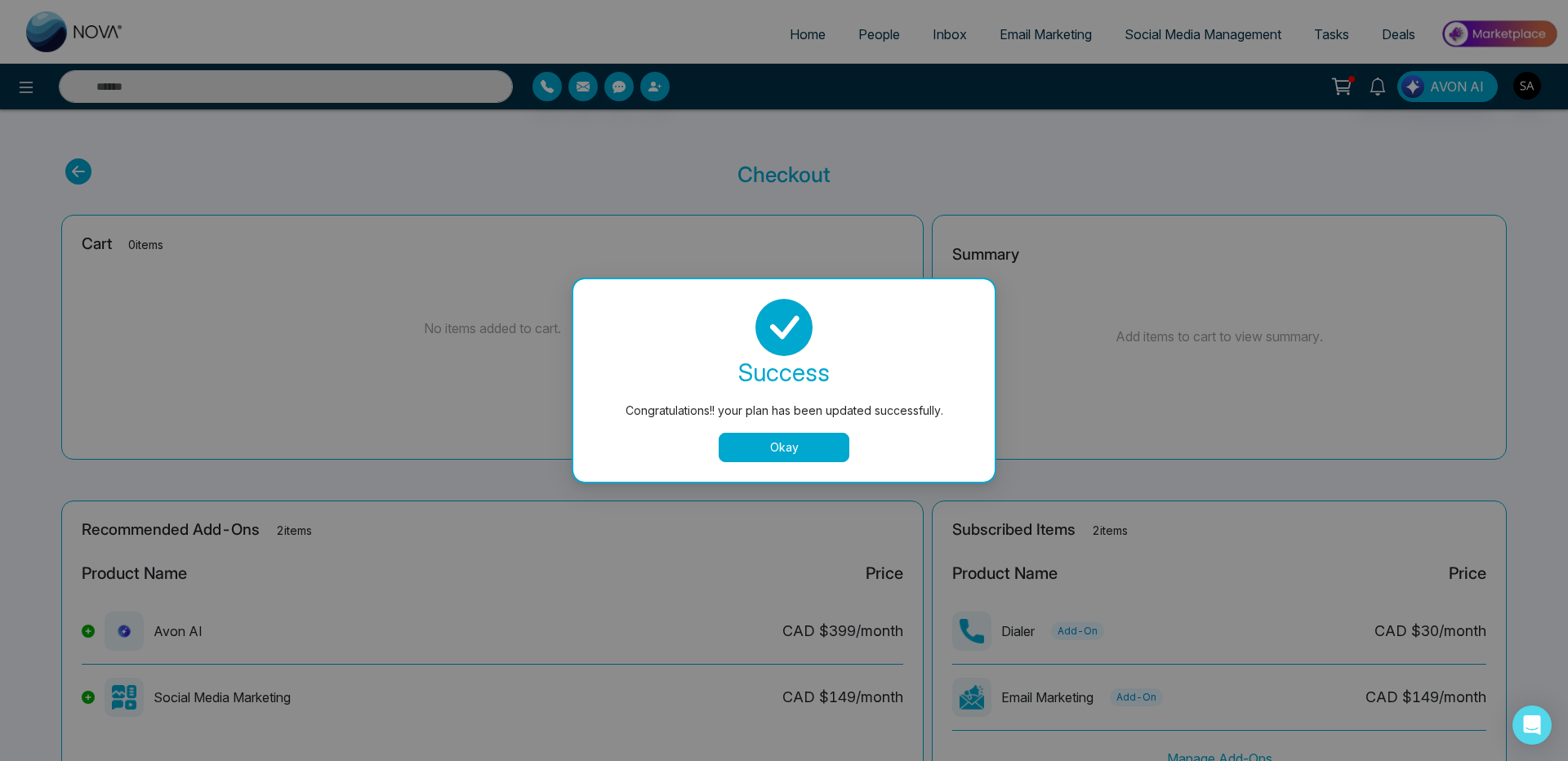
click at [798, 449] on button "Okay" at bounding box center [784, 448] width 131 height 30
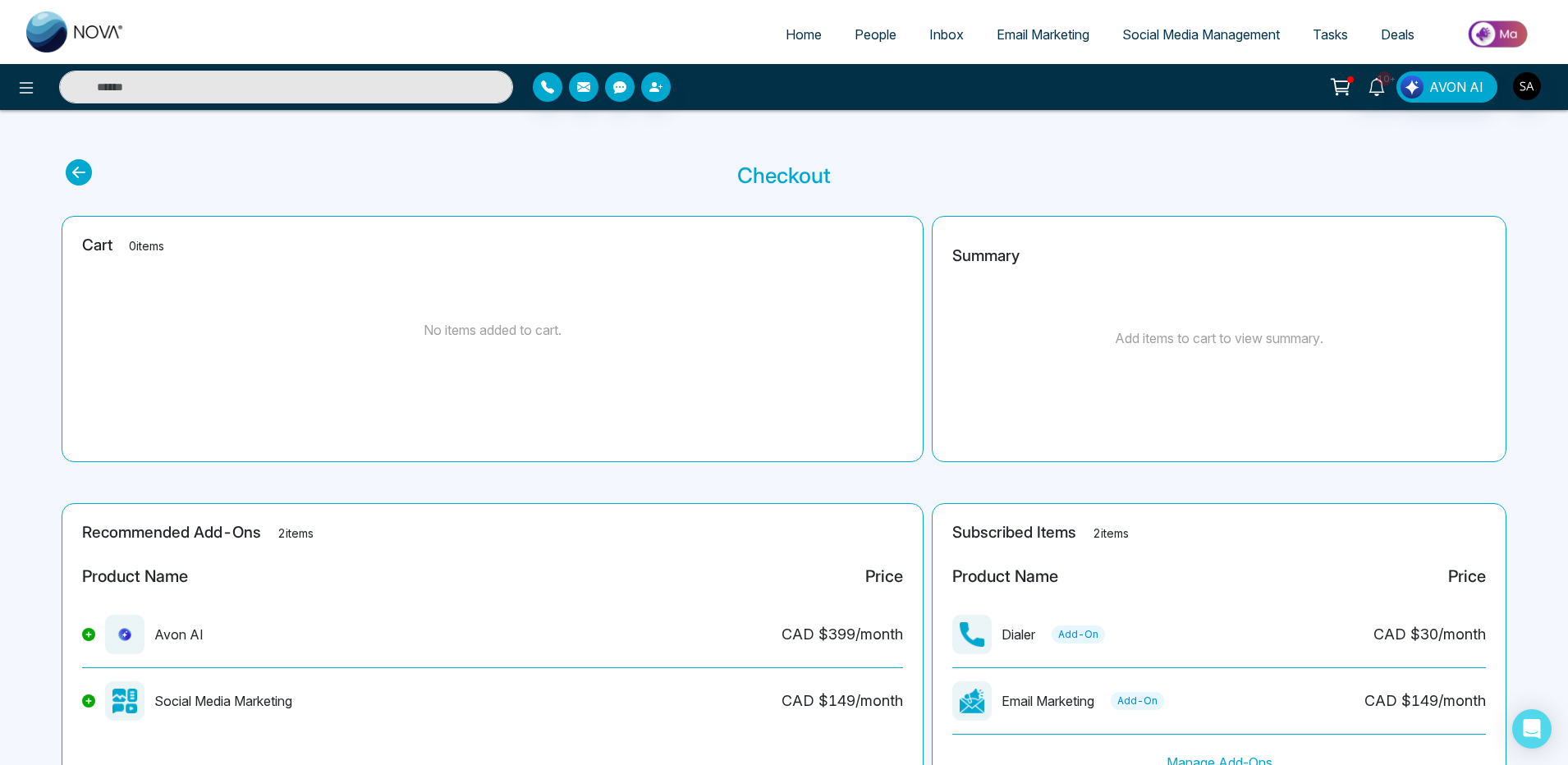
click at [1023, 25] on link "Email Marketing" at bounding box center [1043, 34] width 126 height 31
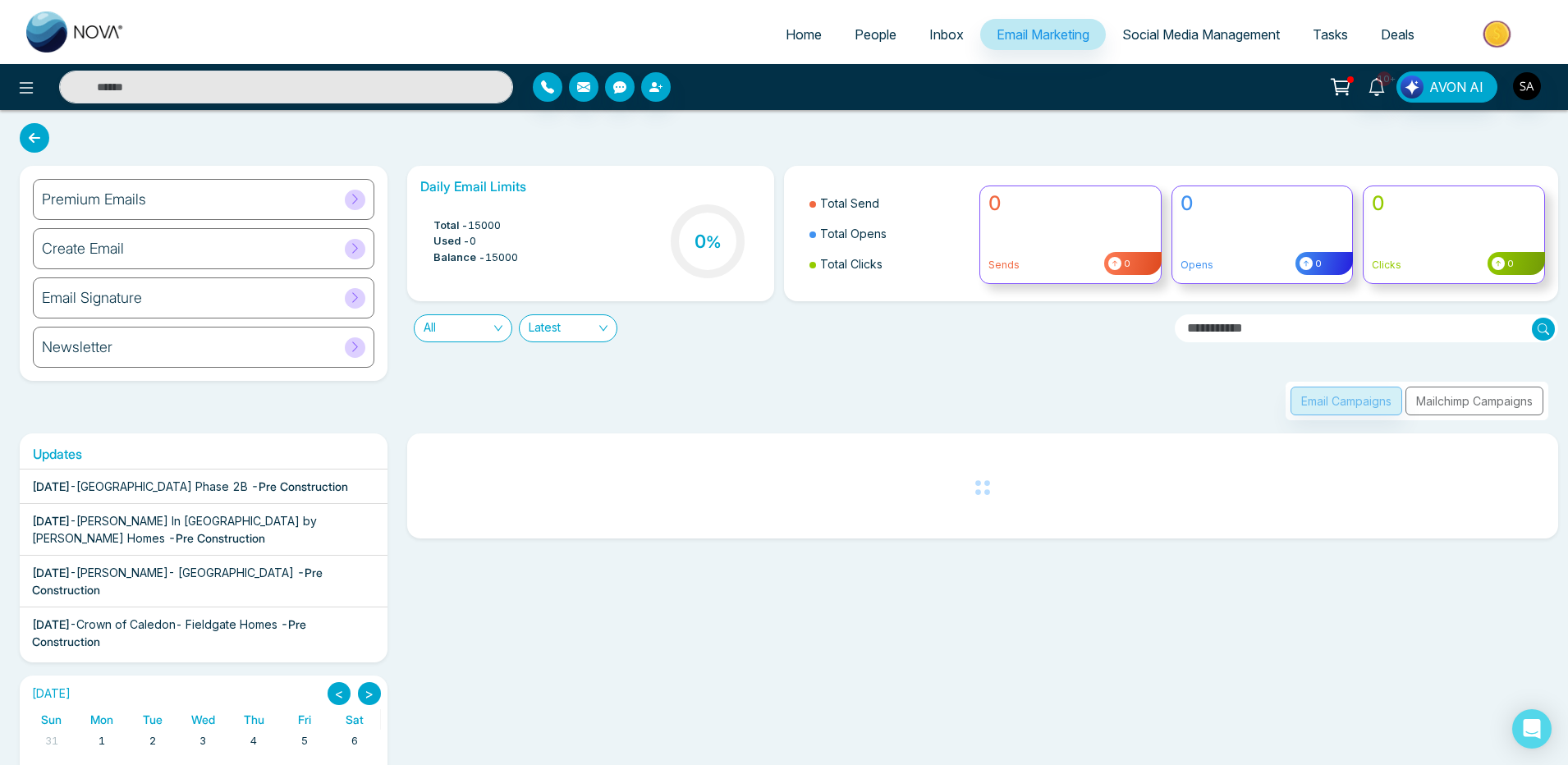
click at [260, 195] on div "Premium Emails" at bounding box center [203, 199] width 341 height 41
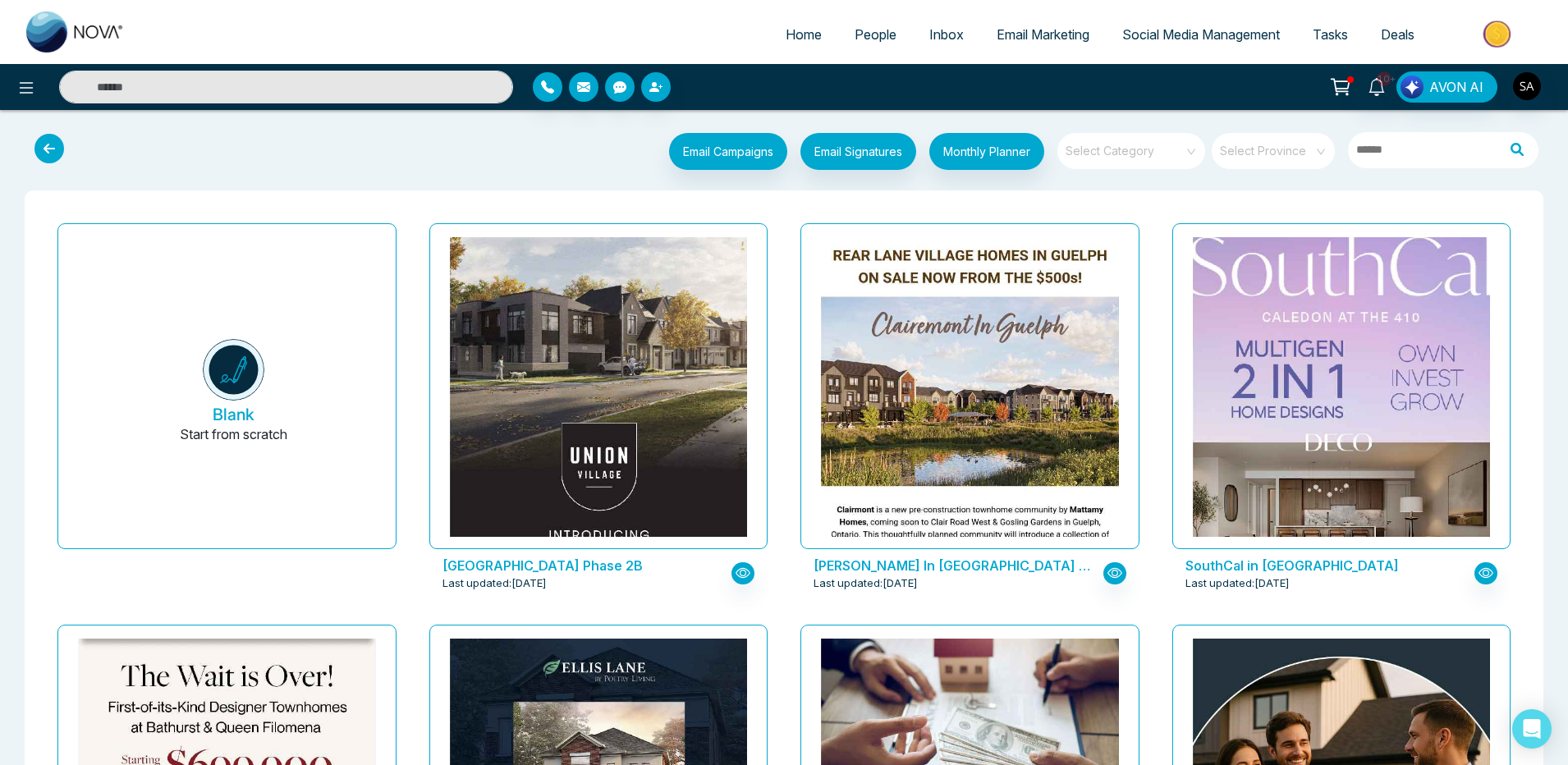
click at [1120, 150] on input "search" at bounding box center [1125, 145] width 119 height 24
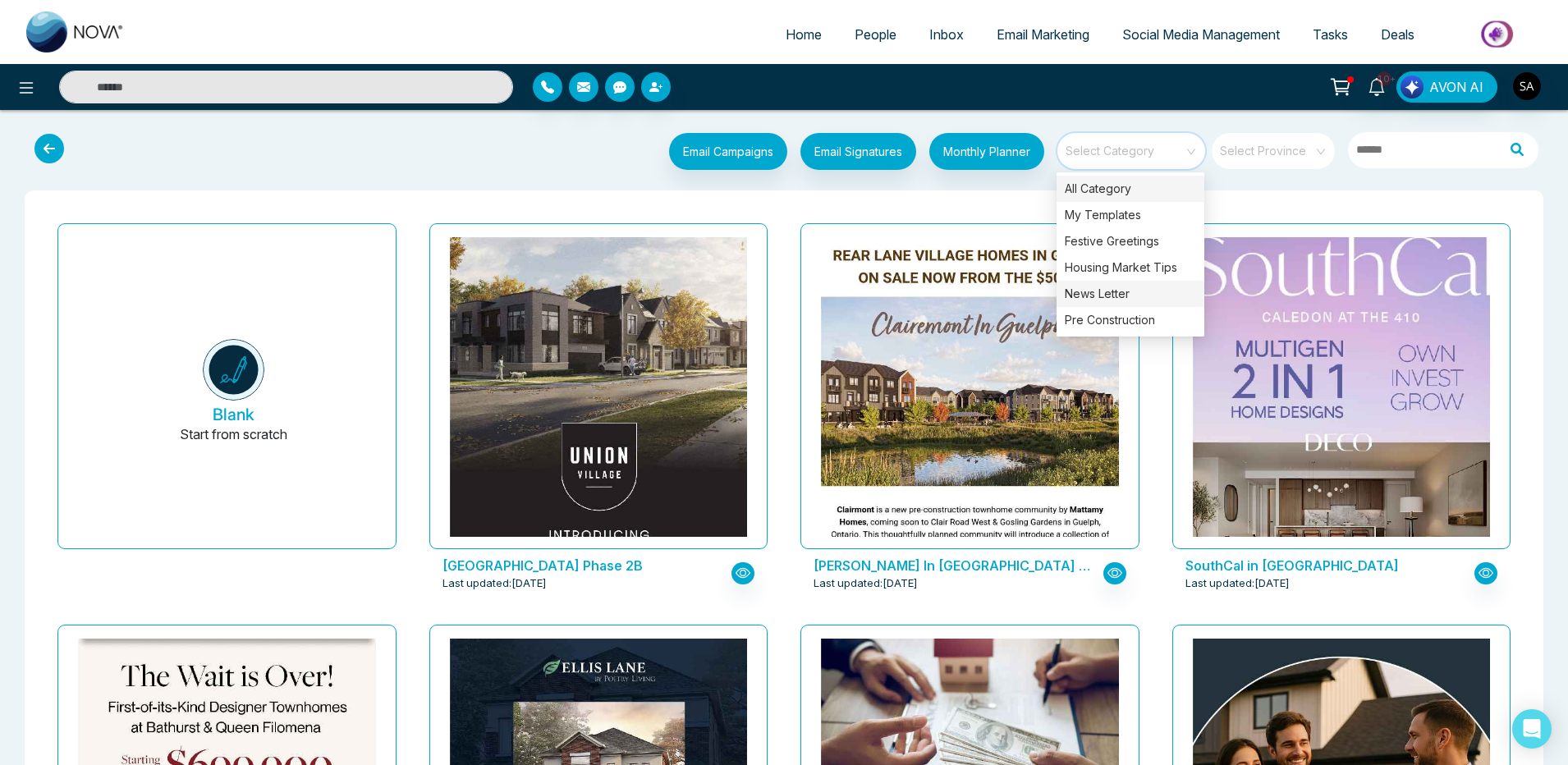
click at [1117, 294] on div "News Letter" at bounding box center [1130, 293] width 148 height 26
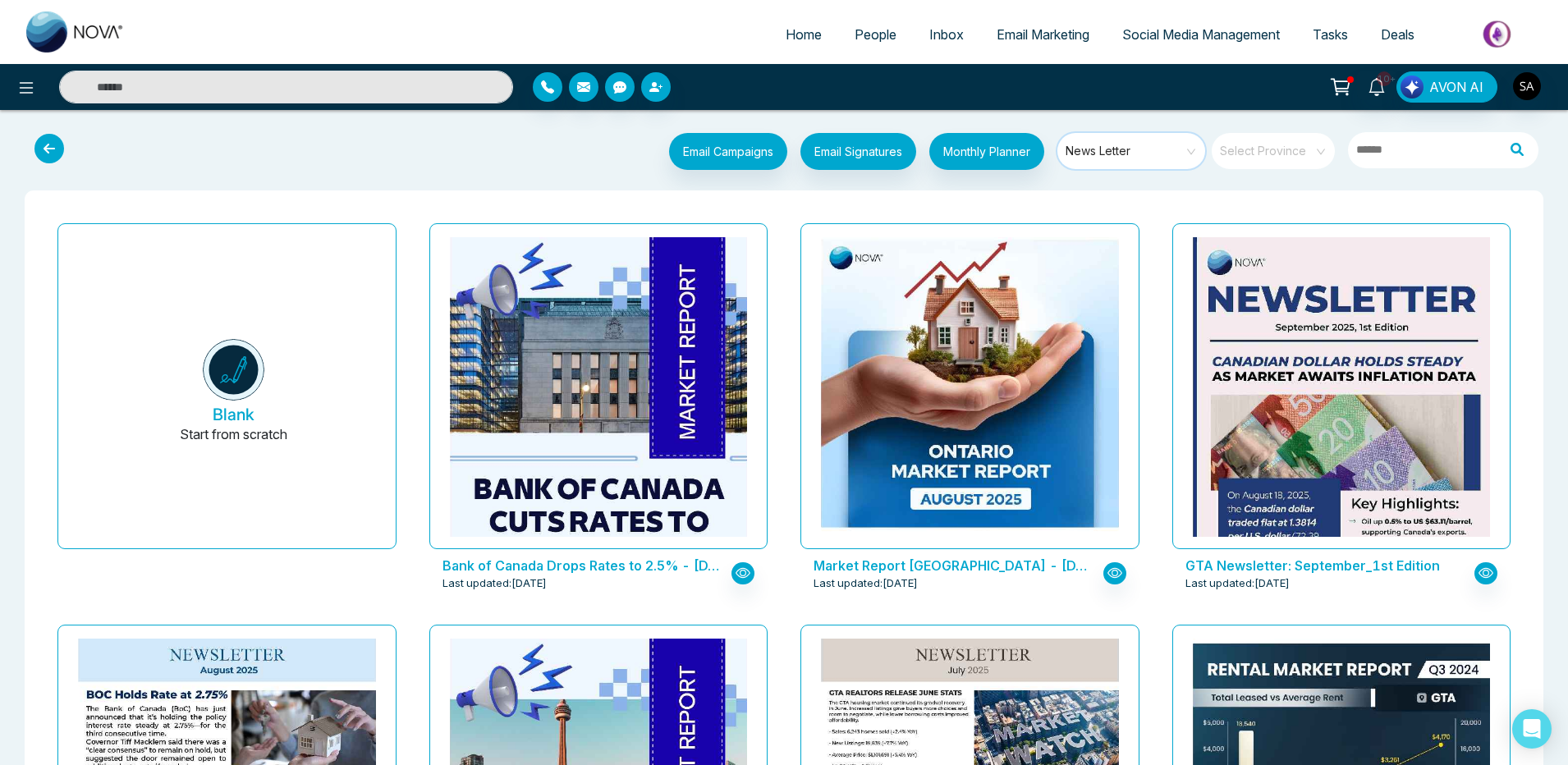
click at [1310, 145] on input "search" at bounding box center [1267, 145] width 93 height 24
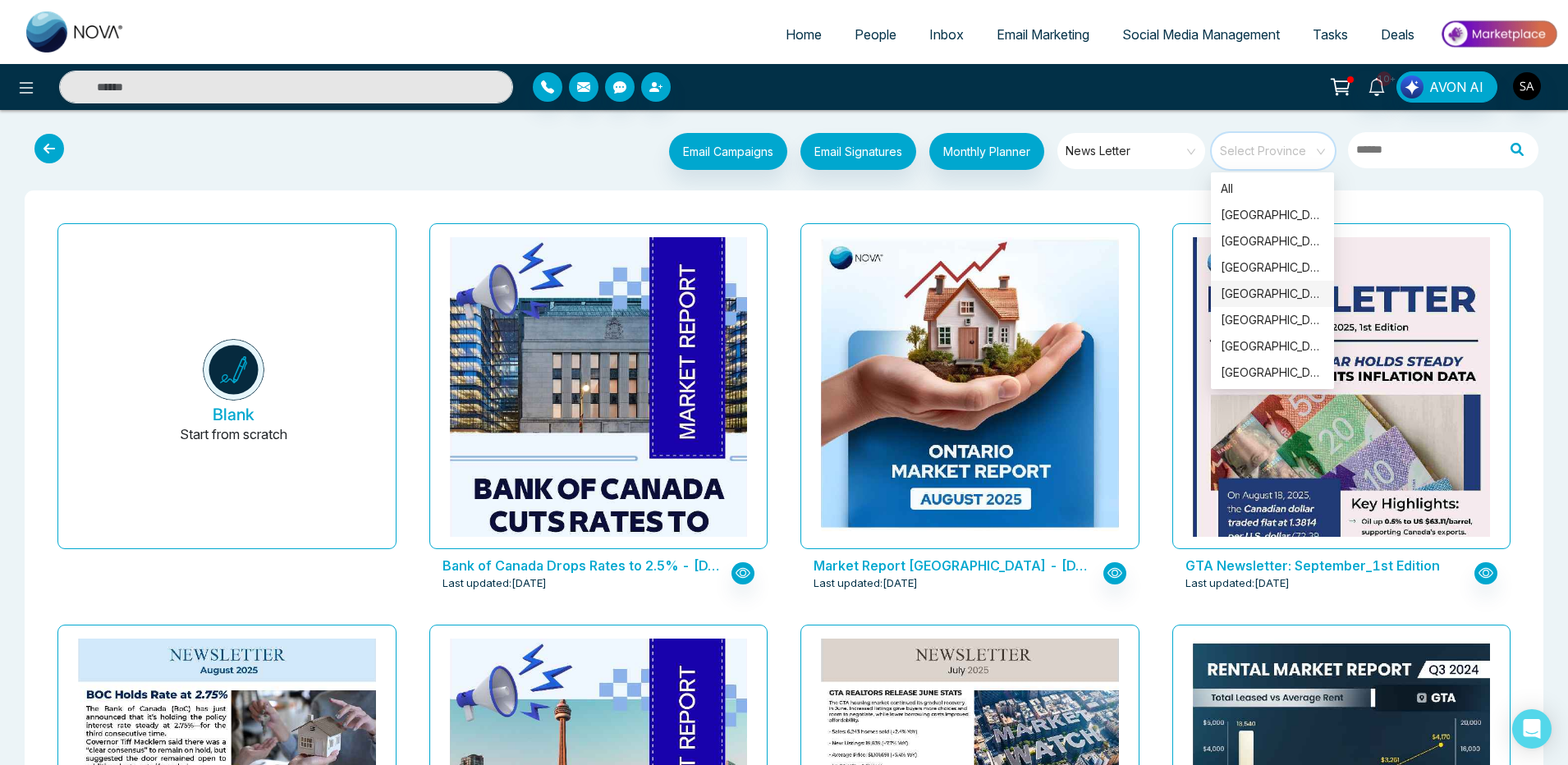
click at [1259, 287] on div "Manitoba" at bounding box center [1272, 294] width 103 height 18
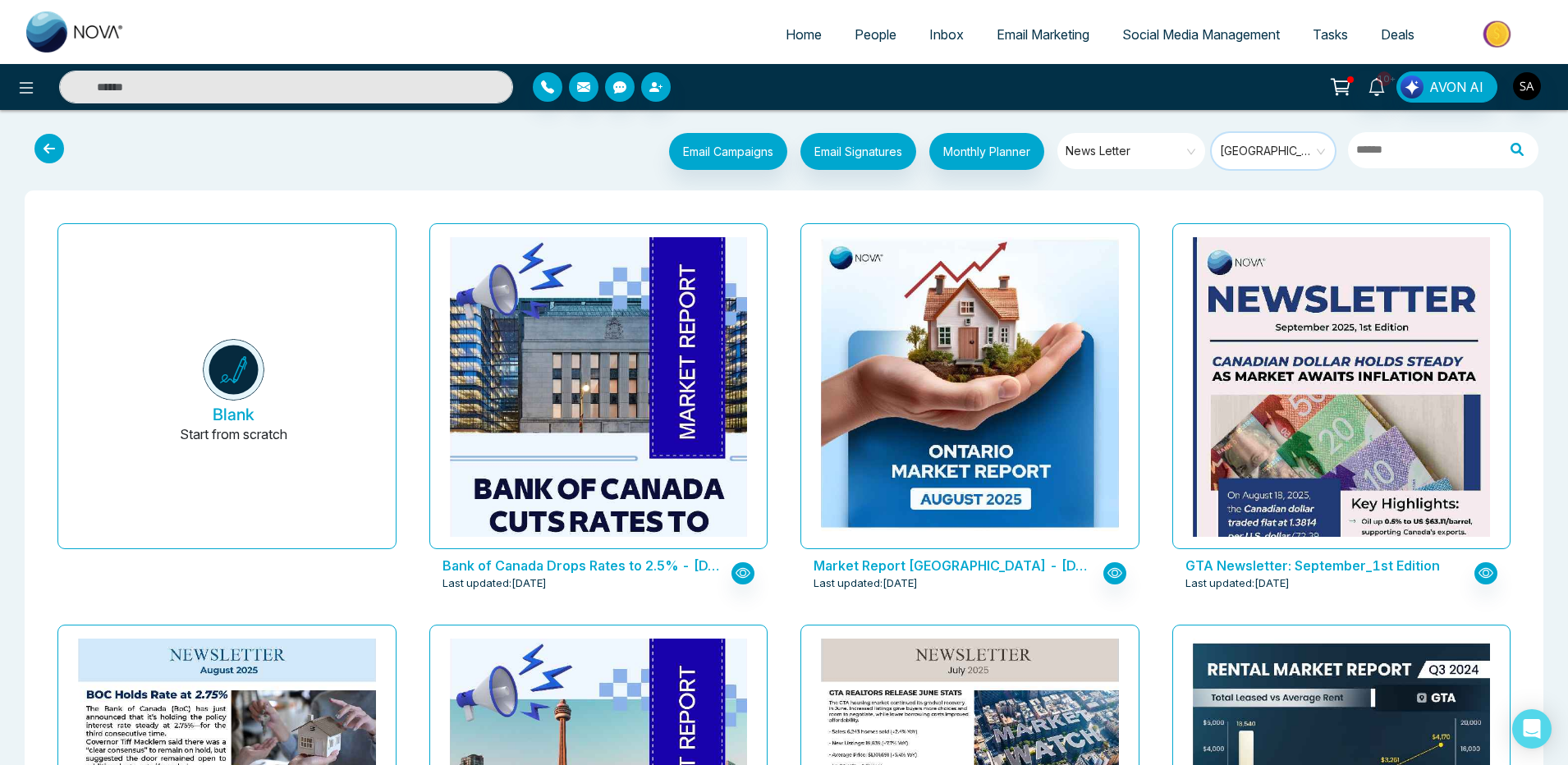
click at [1297, 146] on span "Manitoba" at bounding box center [1274, 150] width 110 height 24
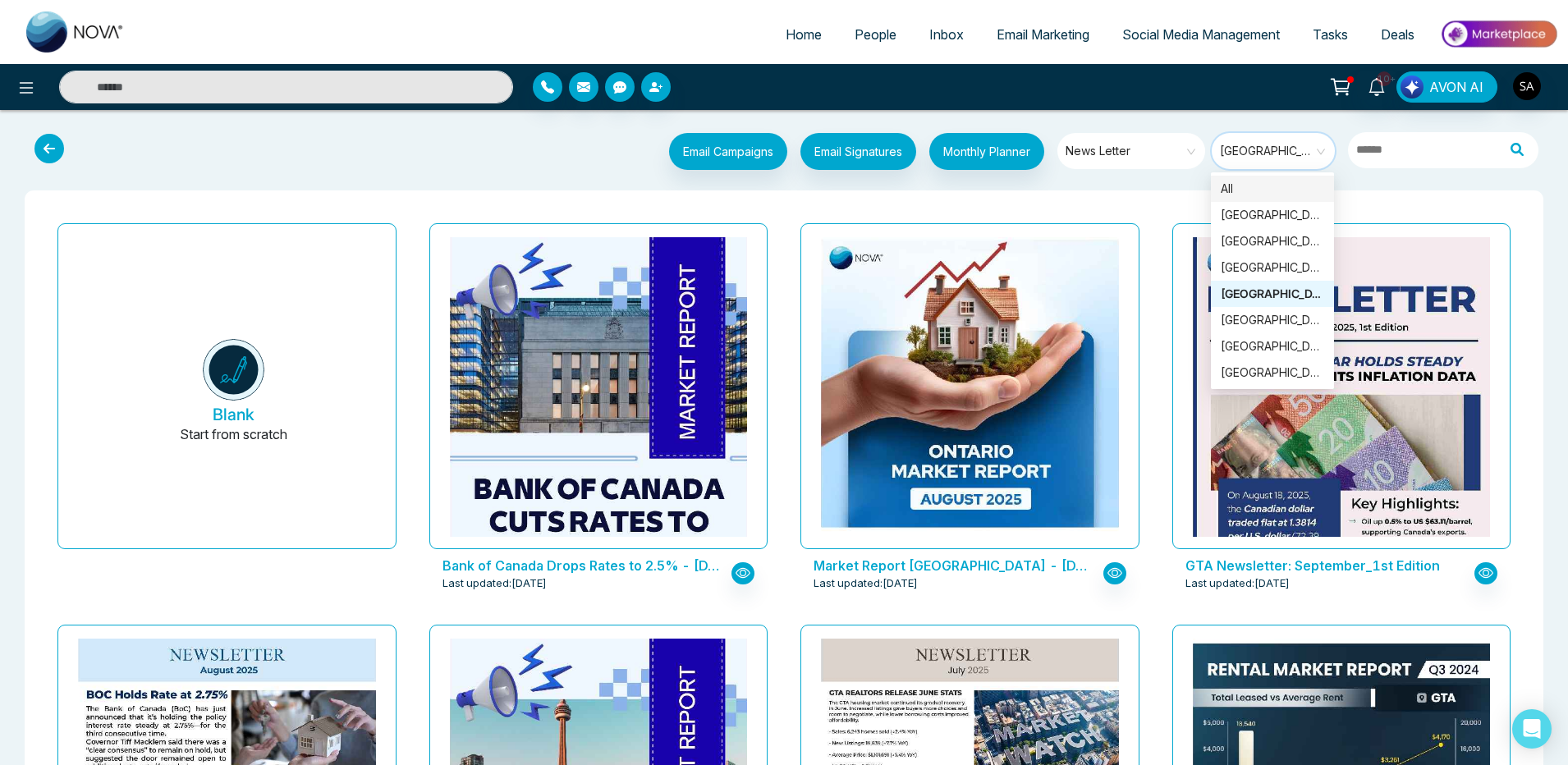
click at [1234, 158] on span "Manitoba" at bounding box center [1274, 150] width 110 height 24
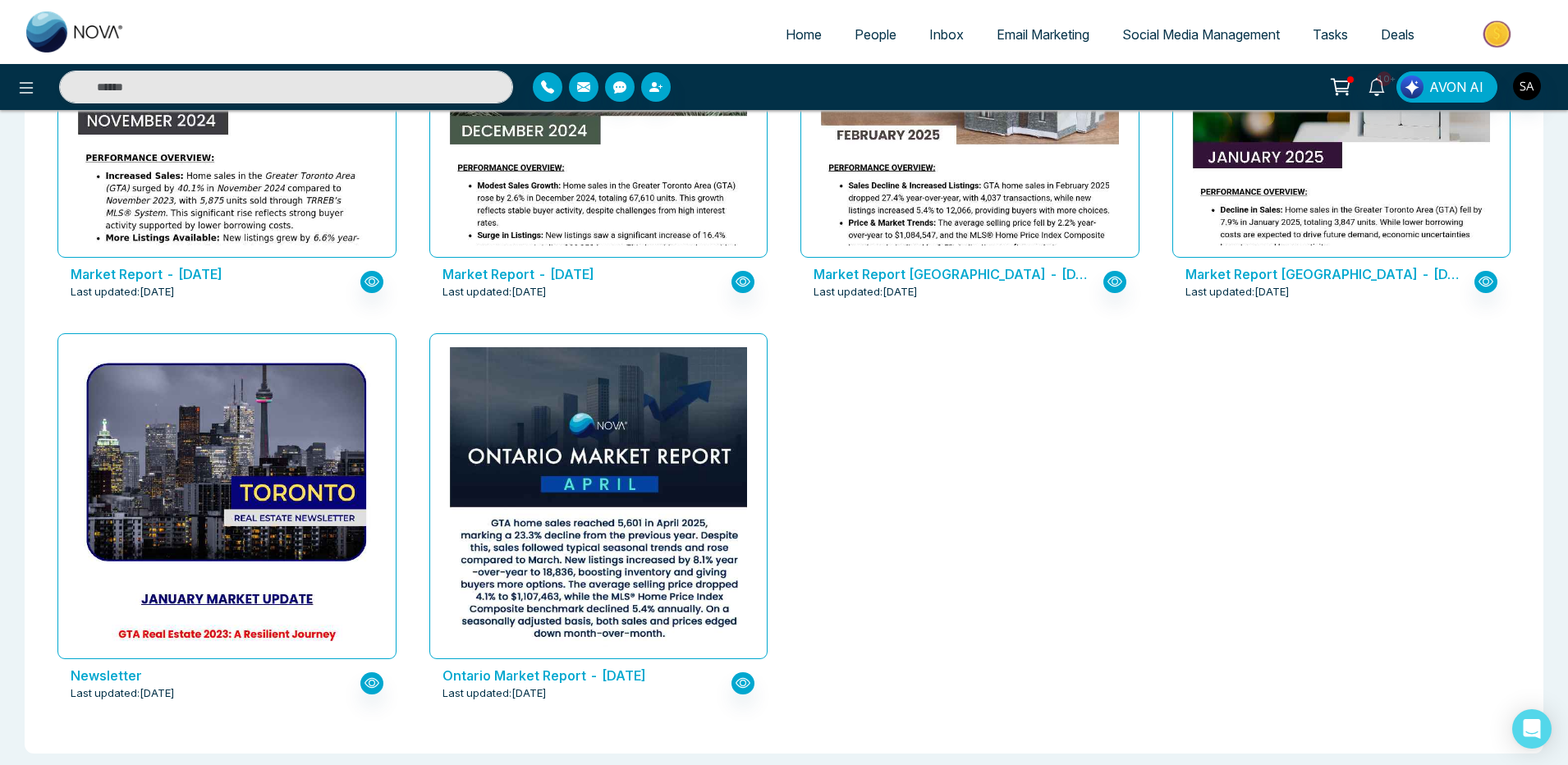
scroll to position [1102, 0]
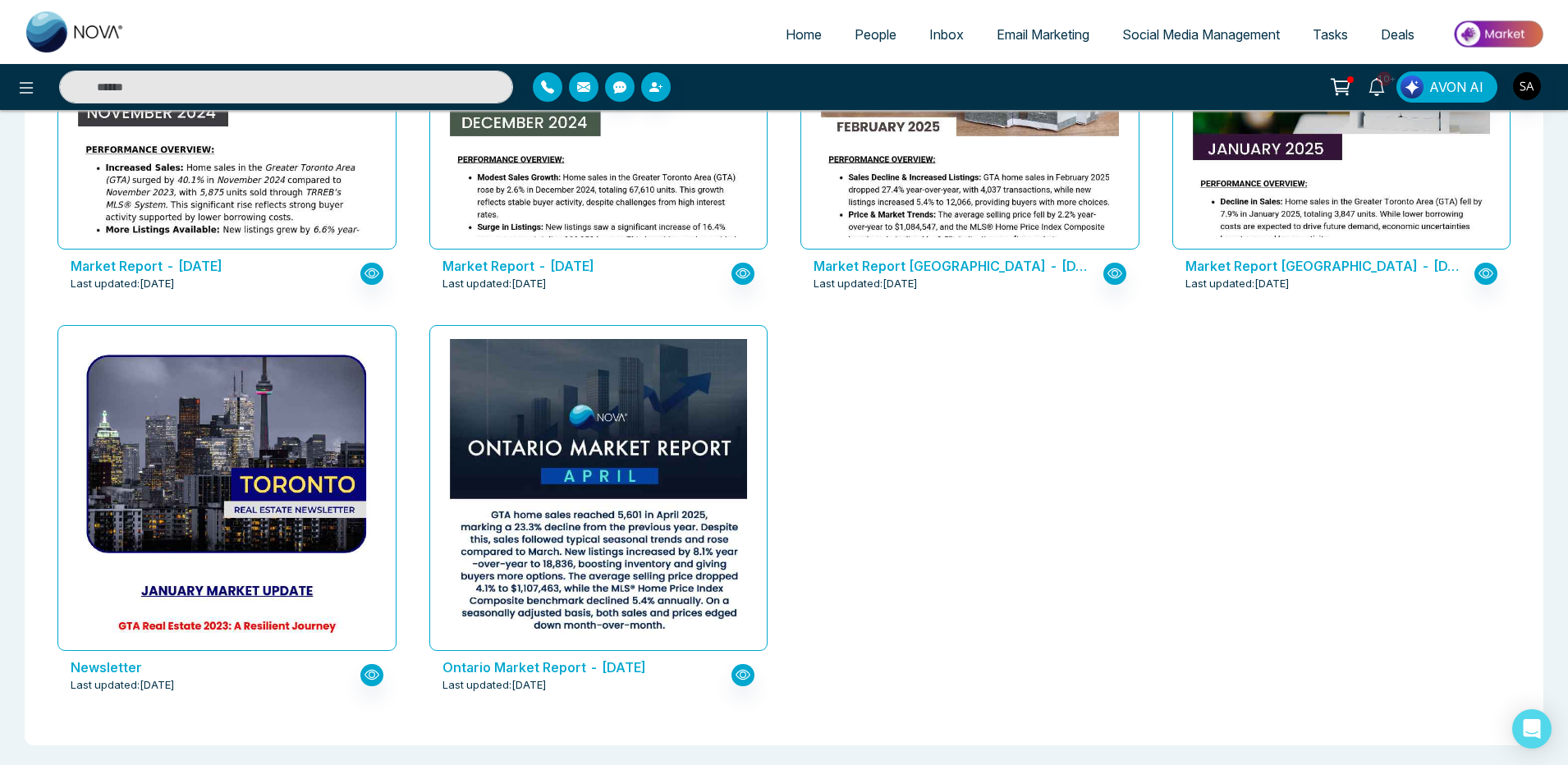
click at [796, 35] on span "Home" at bounding box center [804, 34] width 36 height 16
select select "*"
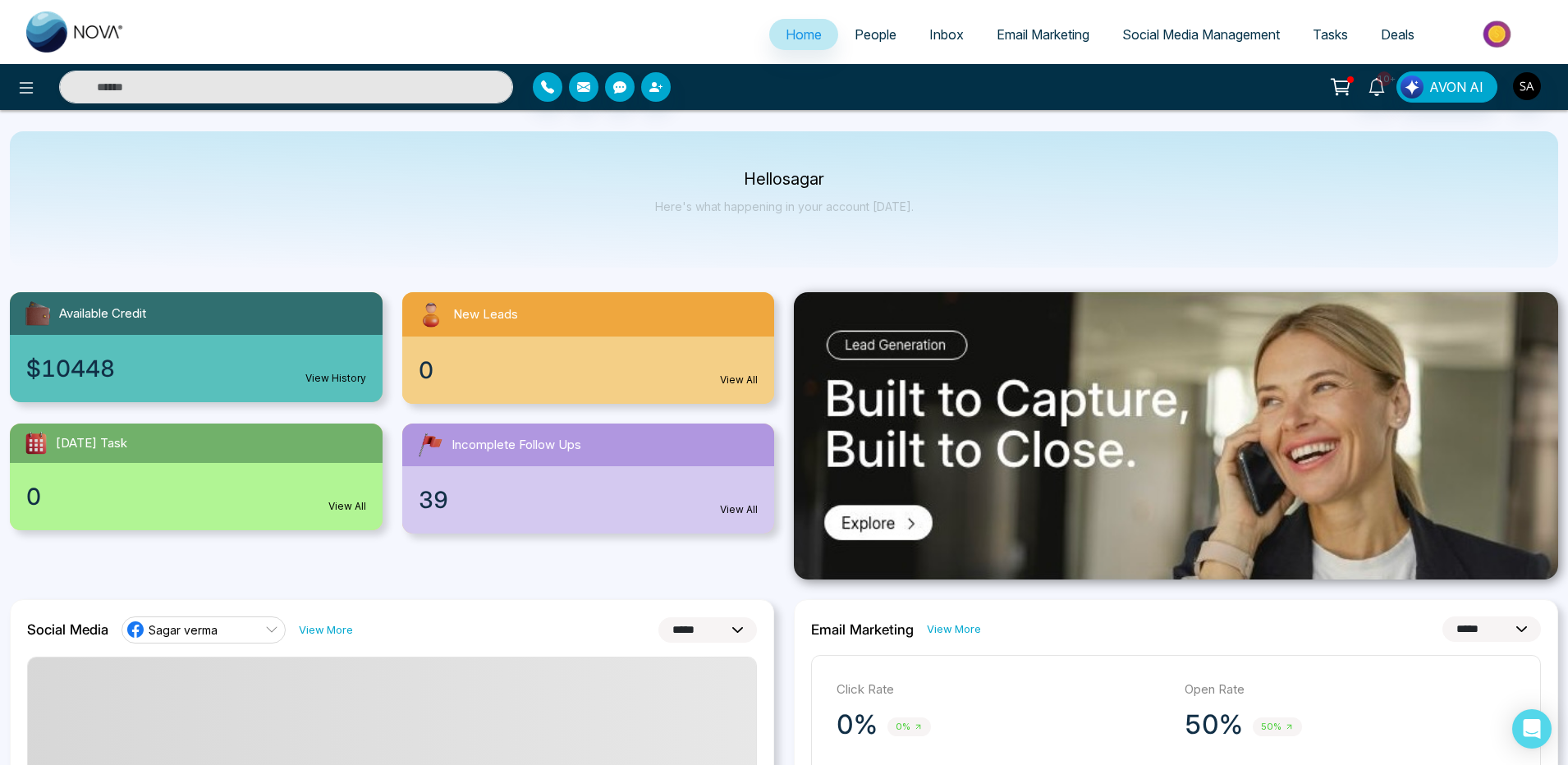
click at [722, 385] on link "View All" at bounding box center [739, 380] width 38 height 14
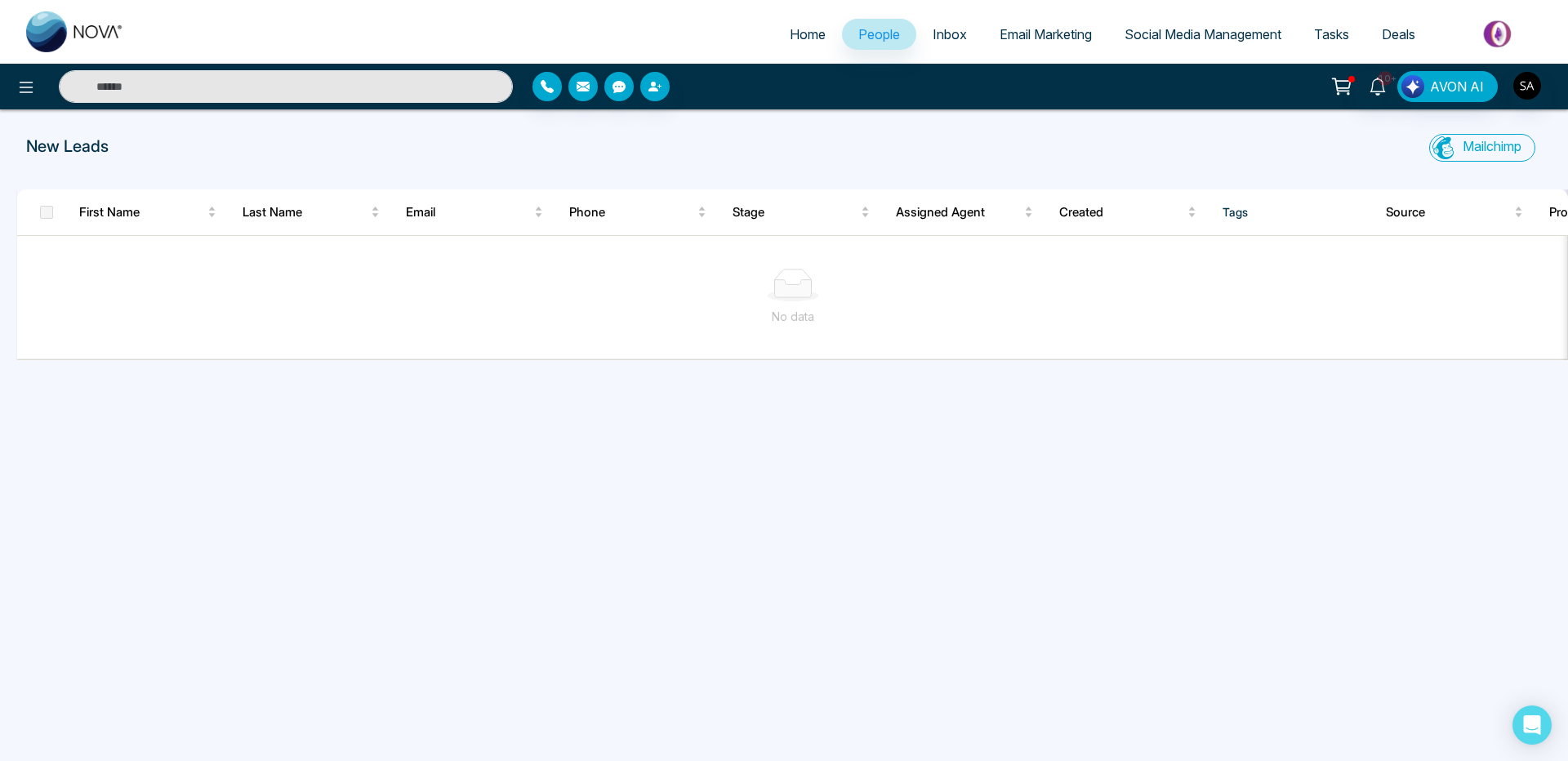
click at [801, 26] on span "Home" at bounding box center [808, 34] width 36 height 16
select select "*"
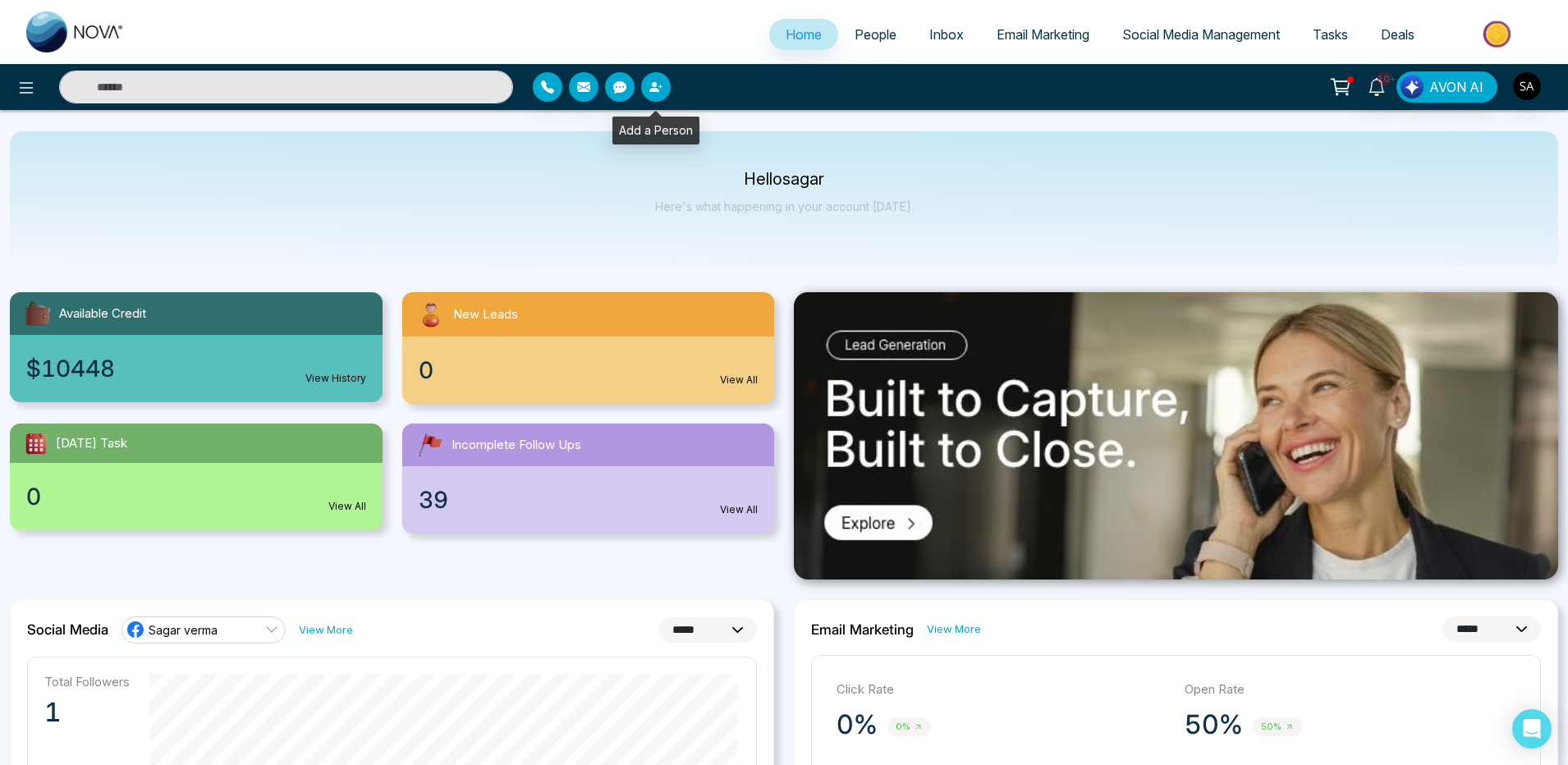
click at [663, 79] on button "button" at bounding box center [655, 87] width 30 height 30
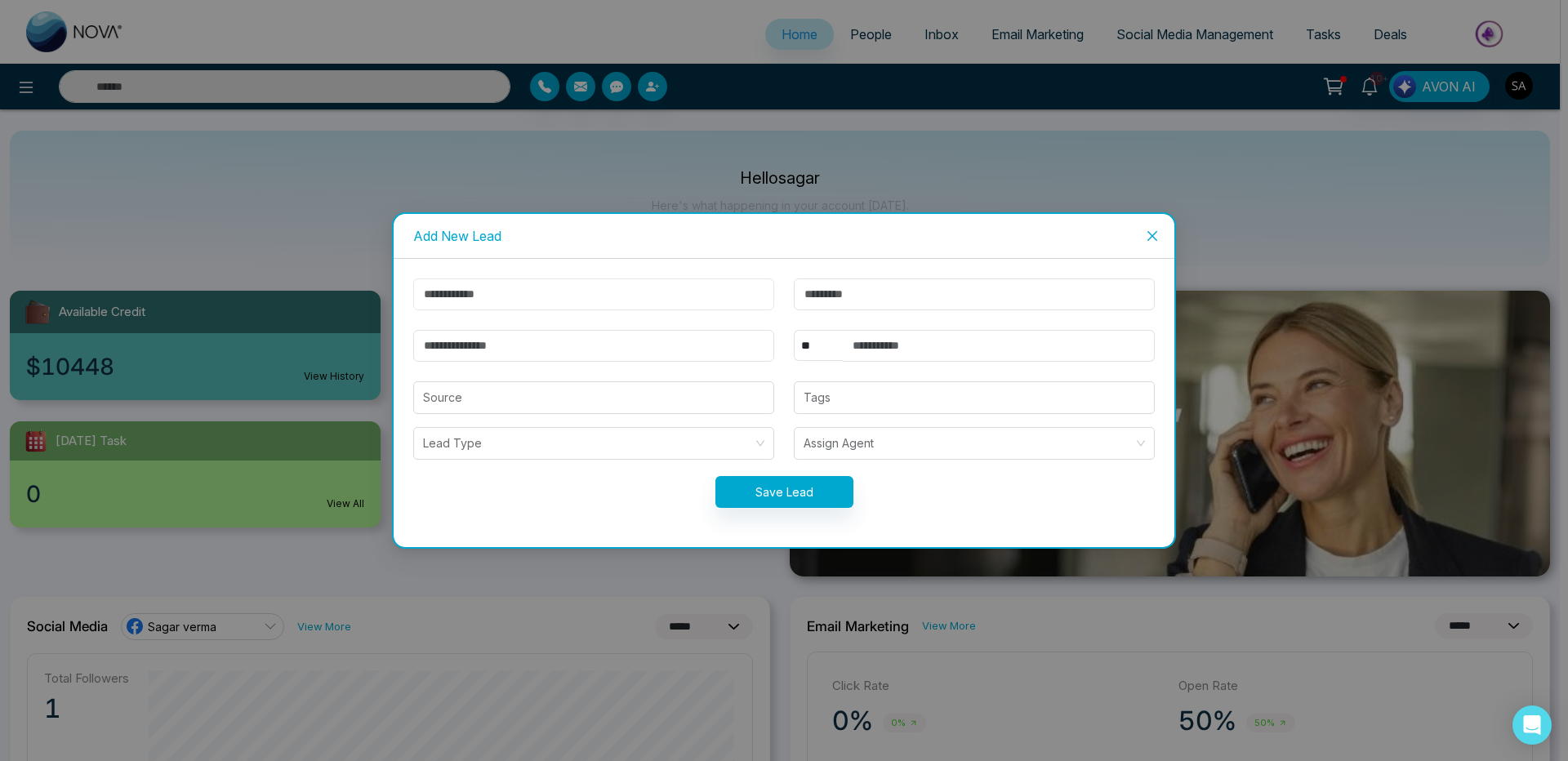
click at [453, 296] on input "text" at bounding box center [594, 294] width 361 height 32
type input "*****"
click at [1006, 306] on input "text" at bounding box center [974, 294] width 361 height 32
type input "*****"
click at [540, 340] on input "email" at bounding box center [594, 345] width 361 height 32
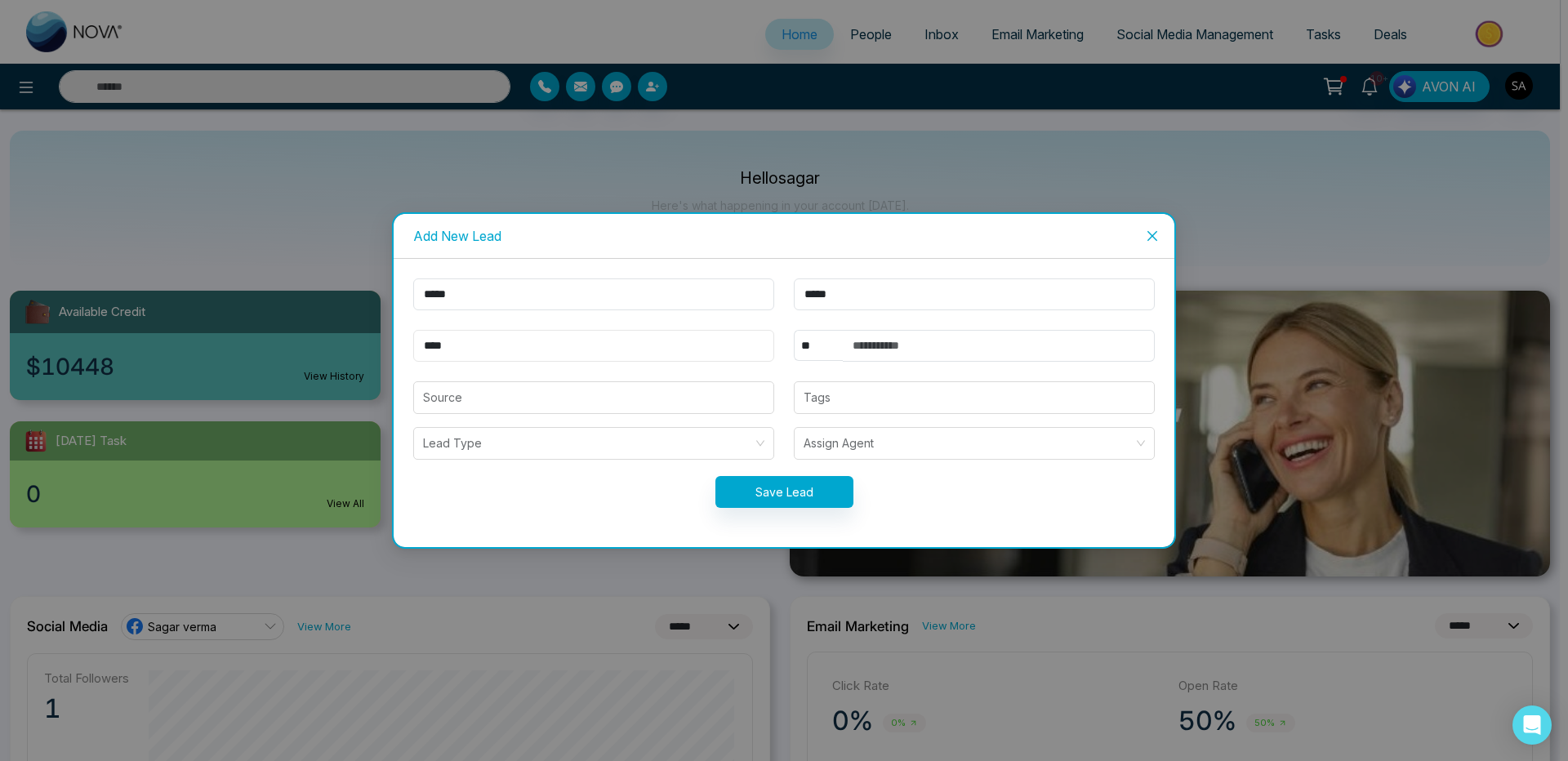
type input "**********"
select select "***"
click at [793, 330] on select "** **** *** *** *** **** ***" at bounding box center [818, 345] width 49 height 31
click at [873, 355] on input "text" at bounding box center [999, 345] width 312 height 32
click at [866, 343] on input "**********" at bounding box center [999, 345] width 312 height 32
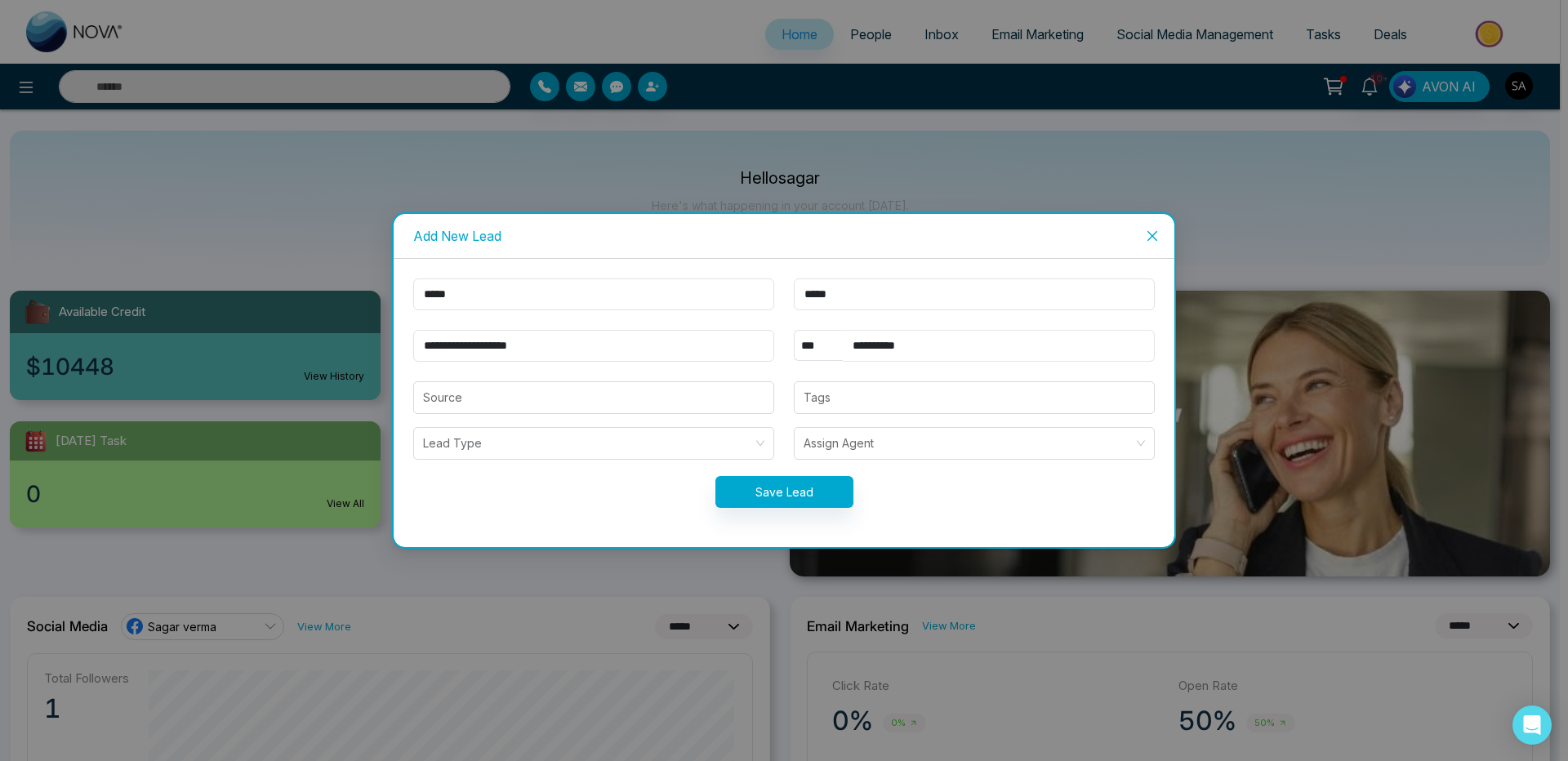
type input "**********"
click at [850, 487] on button "Save Lead" at bounding box center [784, 492] width 138 height 32
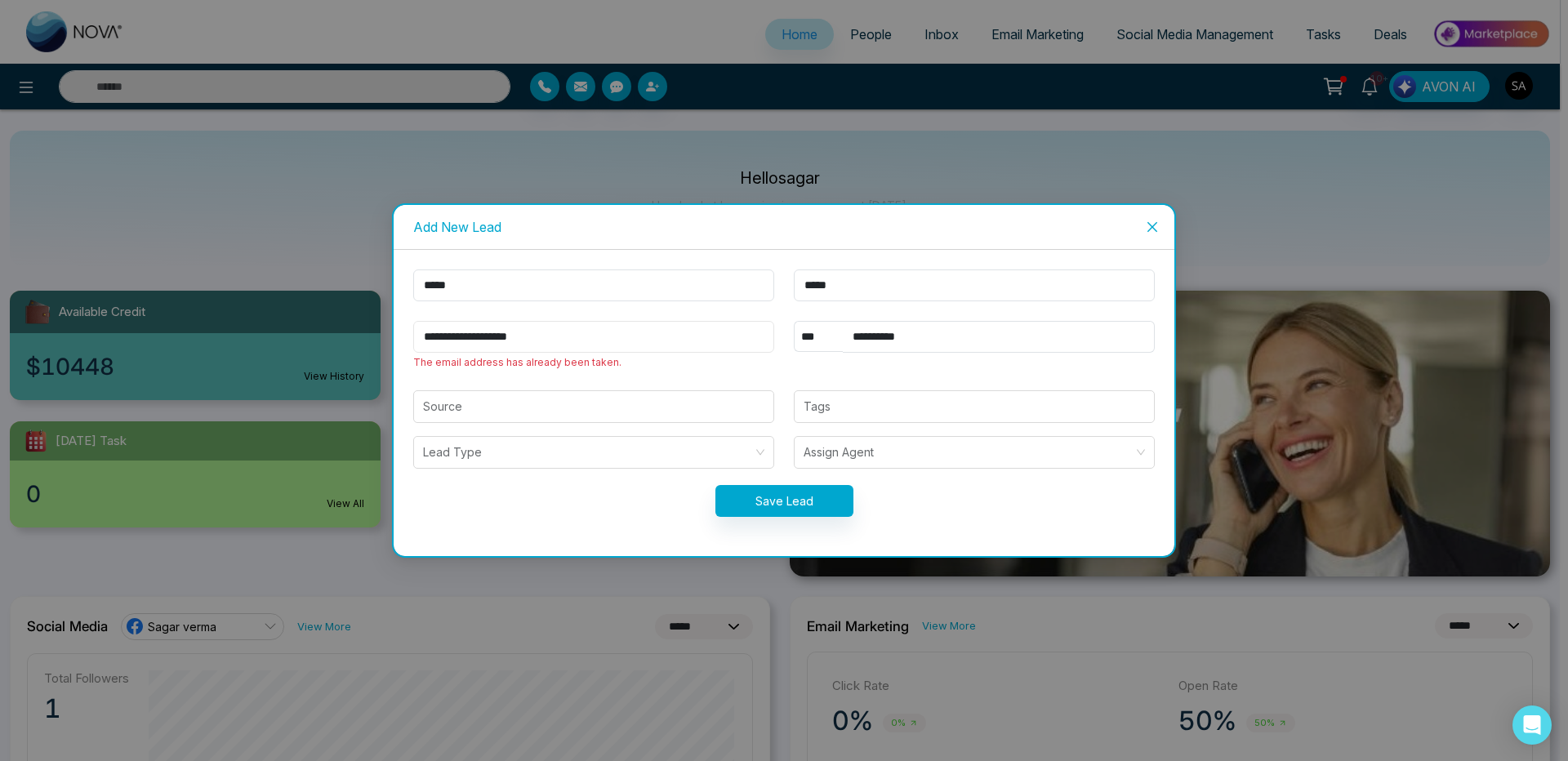
click at [458, 336] on input "**********" at bounding box center [594, 336] width 361 height 32
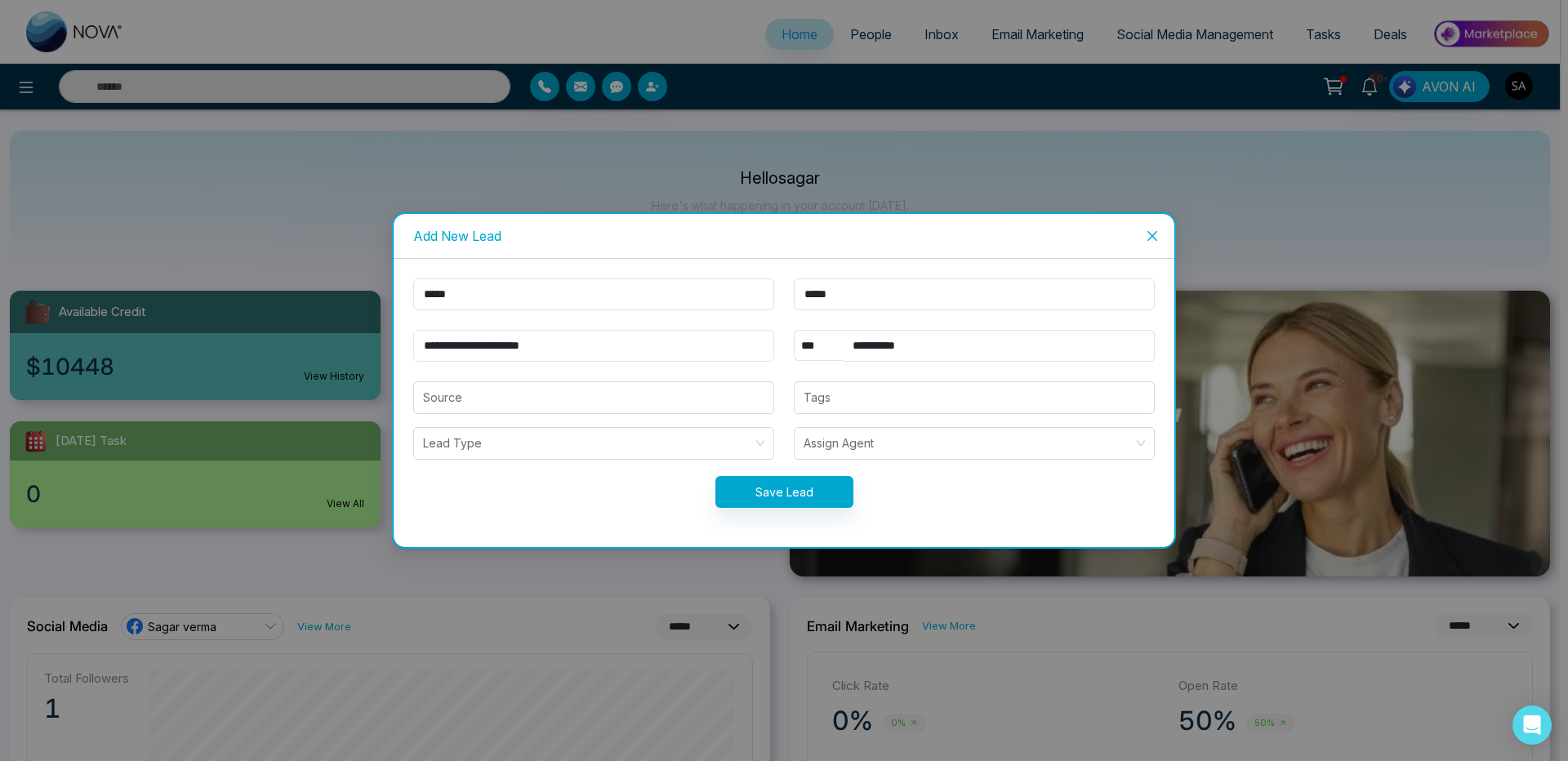
type input "**********"
click at [785, 476] on button "Save Lead" at bounding box center [784, 492] width 138 height 32
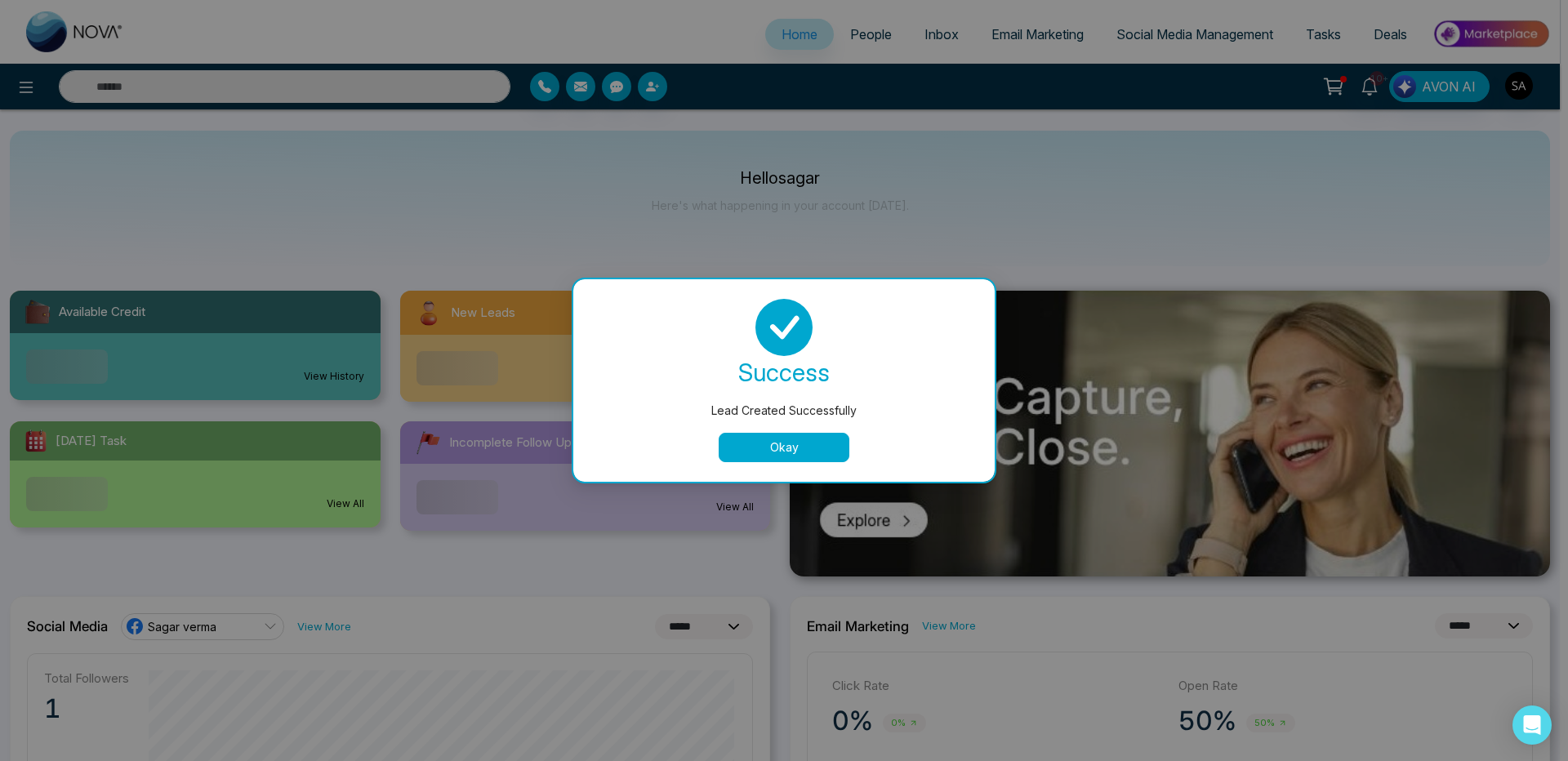
click at [780, 450] on button "Okay" at bounding box center [784, 448] width 131 height 30
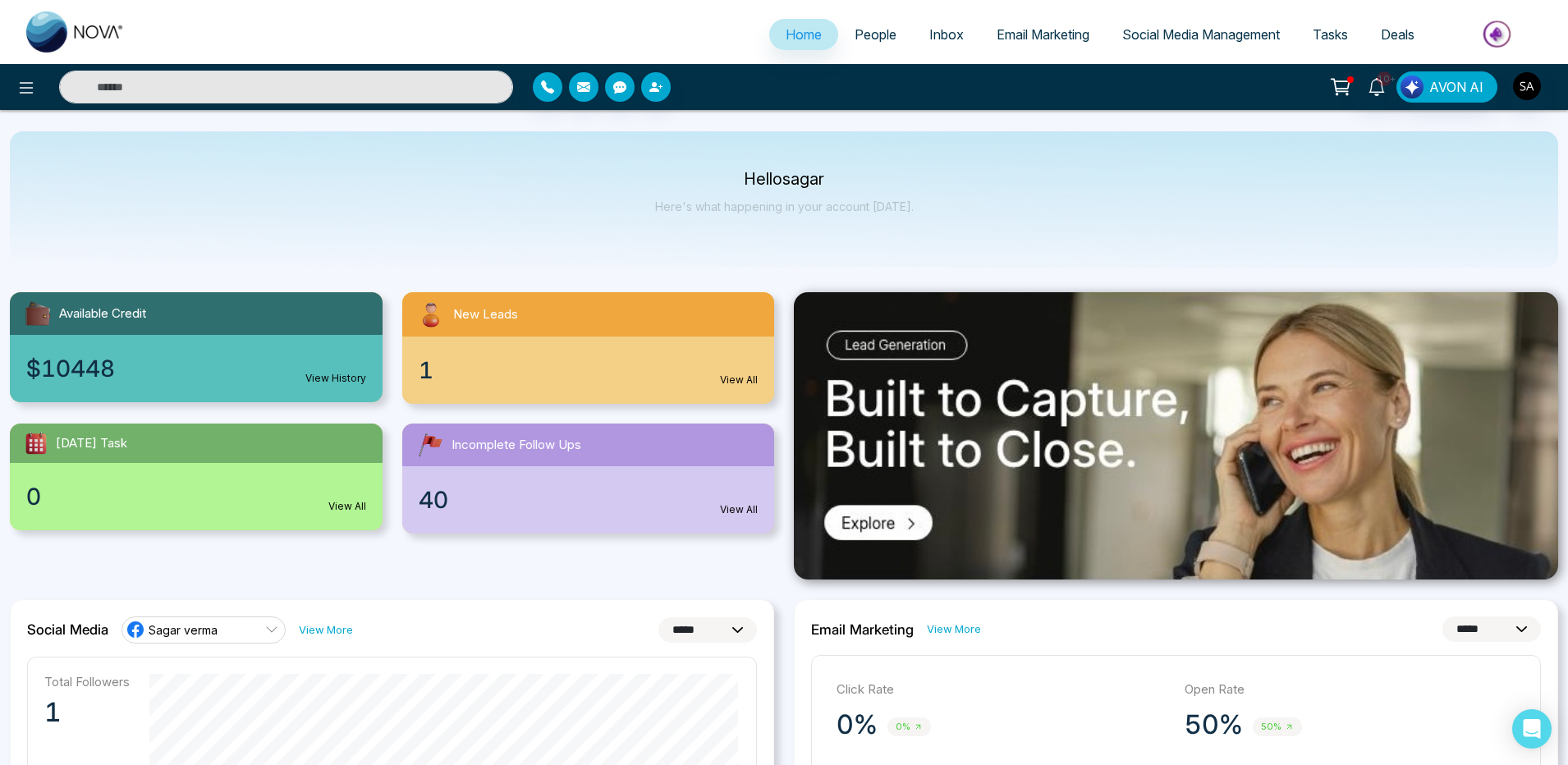
click at [746, 370] on div "1 View All" at bounding box center [588, 370] width 373 height 67
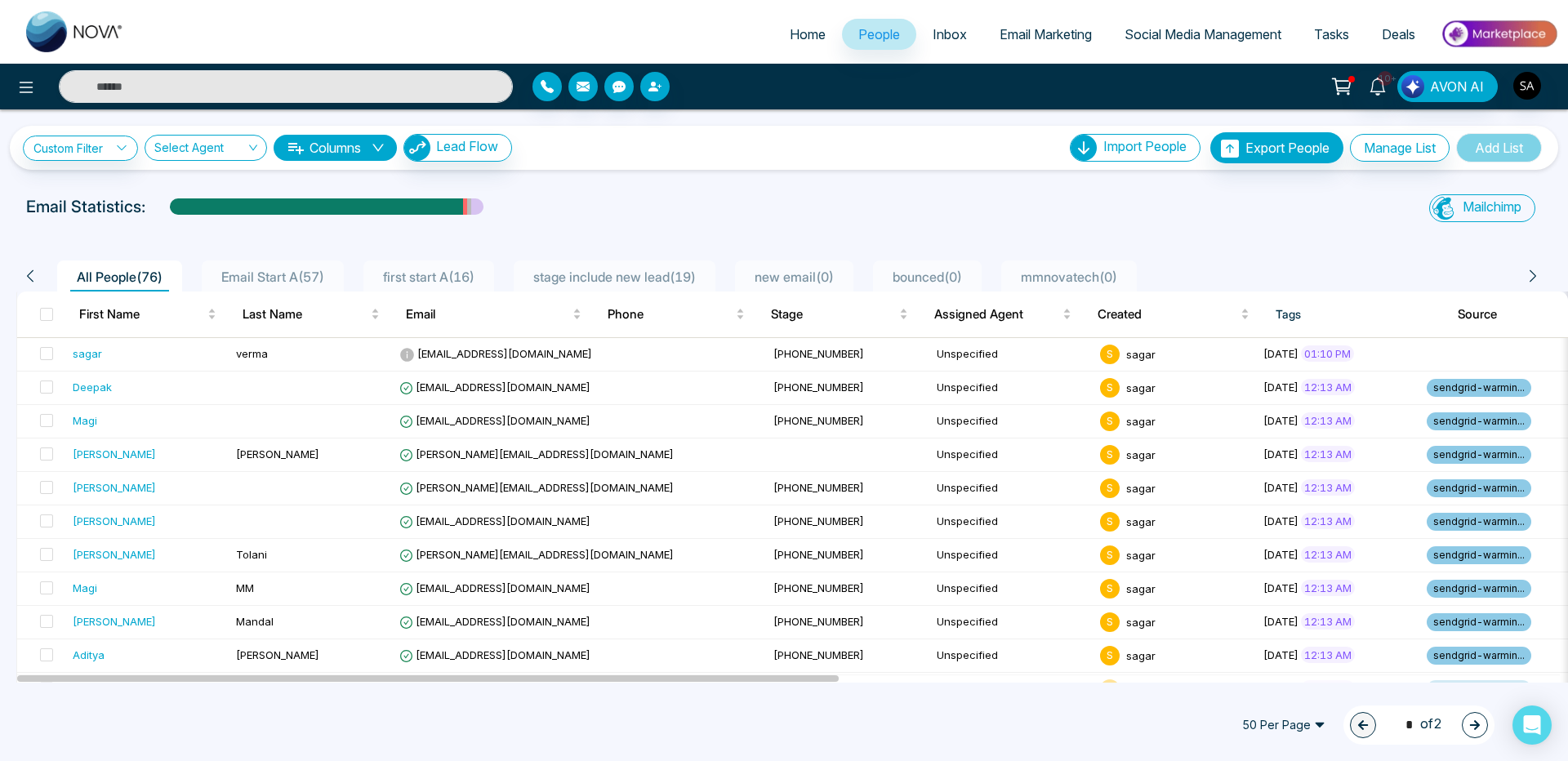
click at [775, 23] on link "Home" at bounding box center [808, 34] width 68 height 31
select select "*"
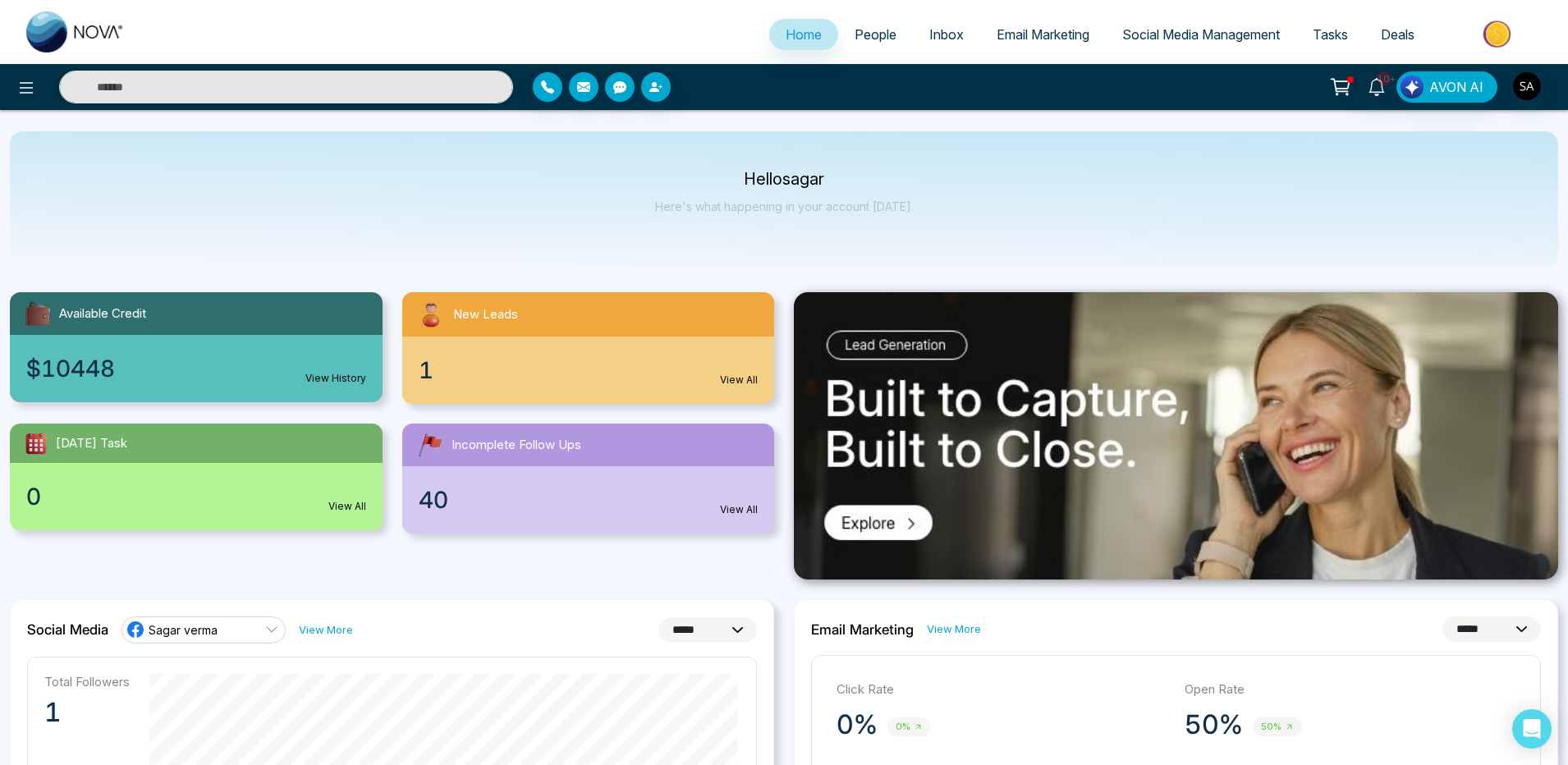
click at [734, 380] on link "View All" at bounding box center [739, 380] width 38 height 14
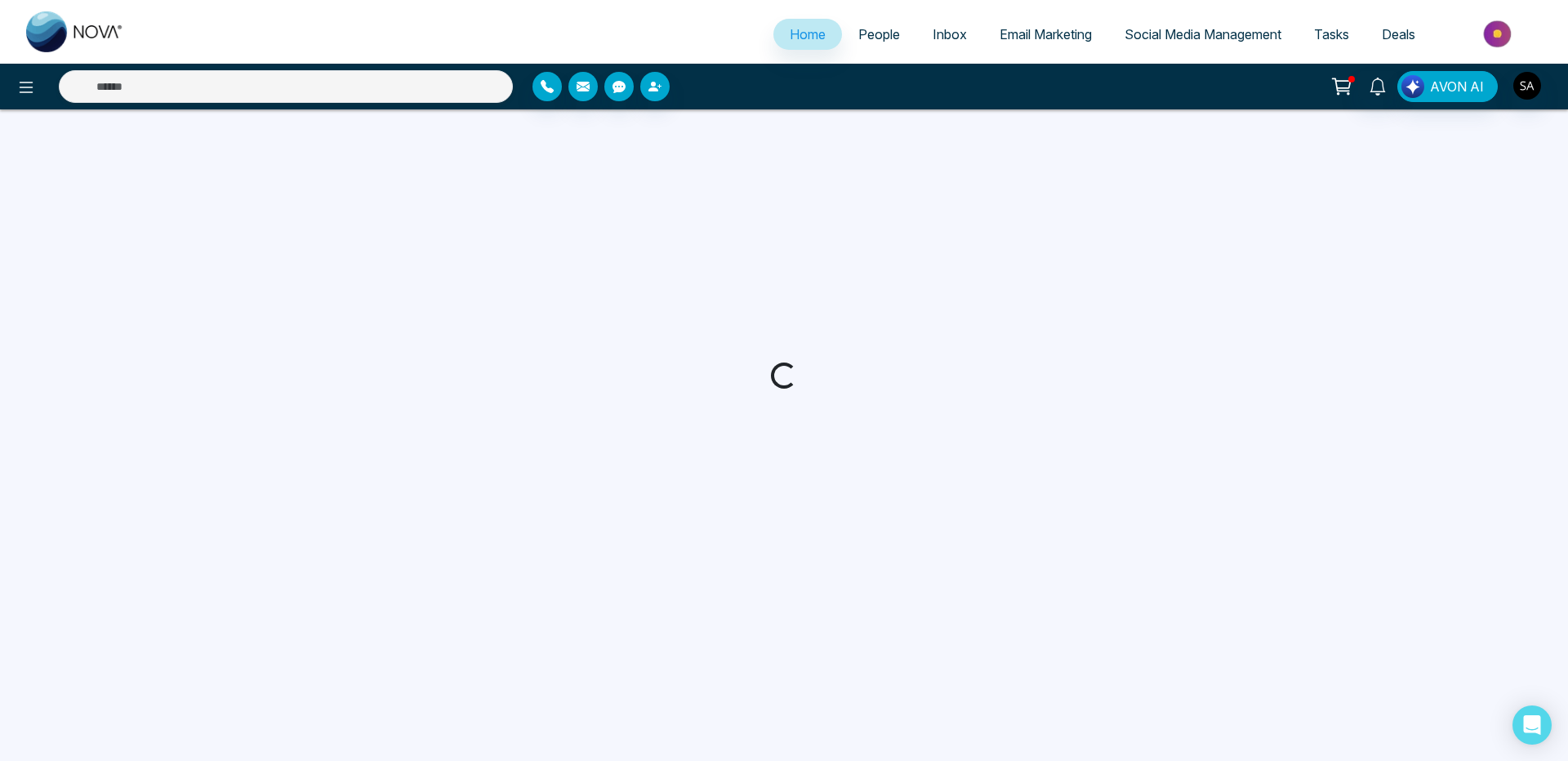
select select "*"
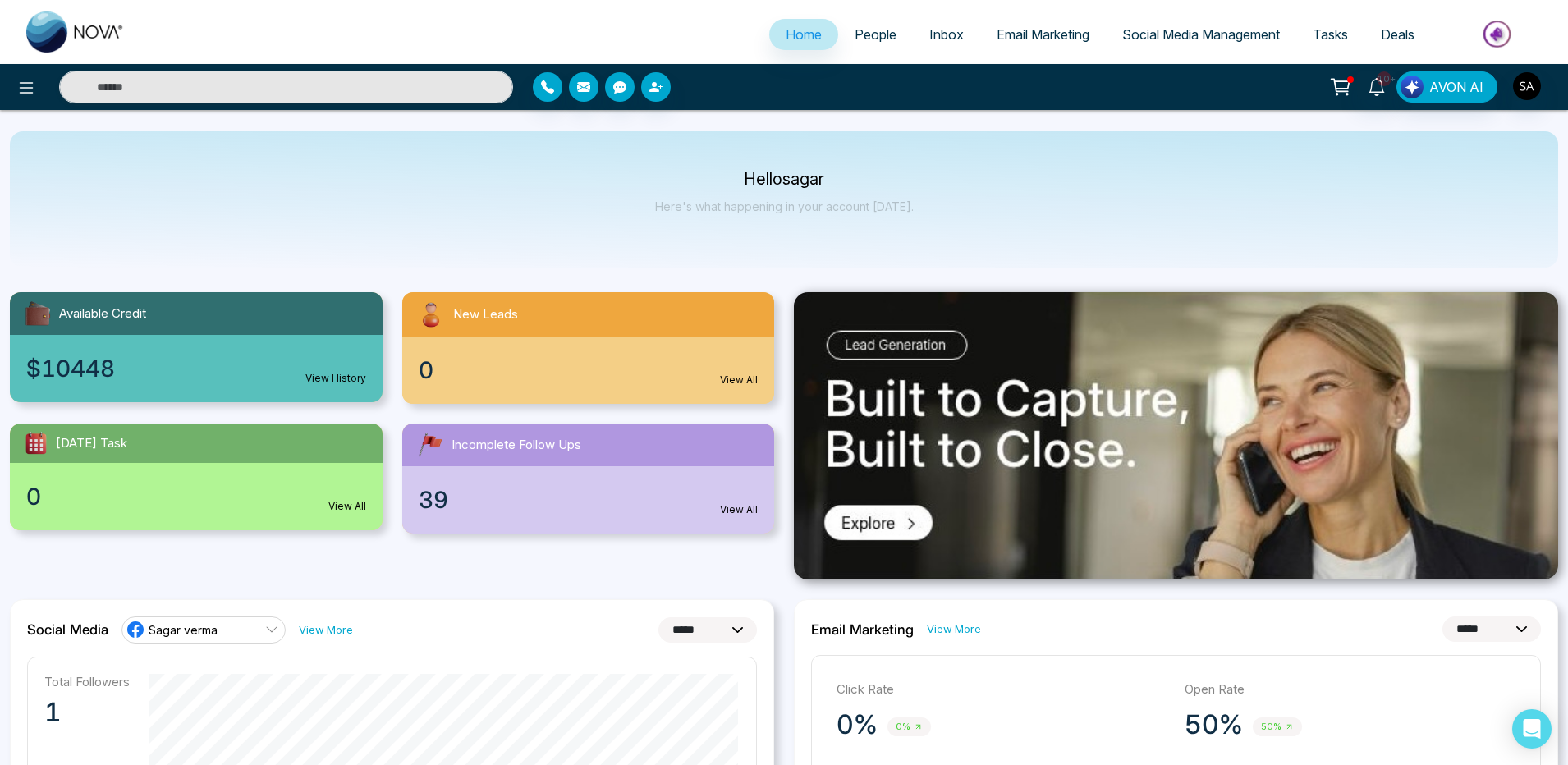
click at [872, 31] on span "People" at bounding box center [875, 34] width 42 height 16
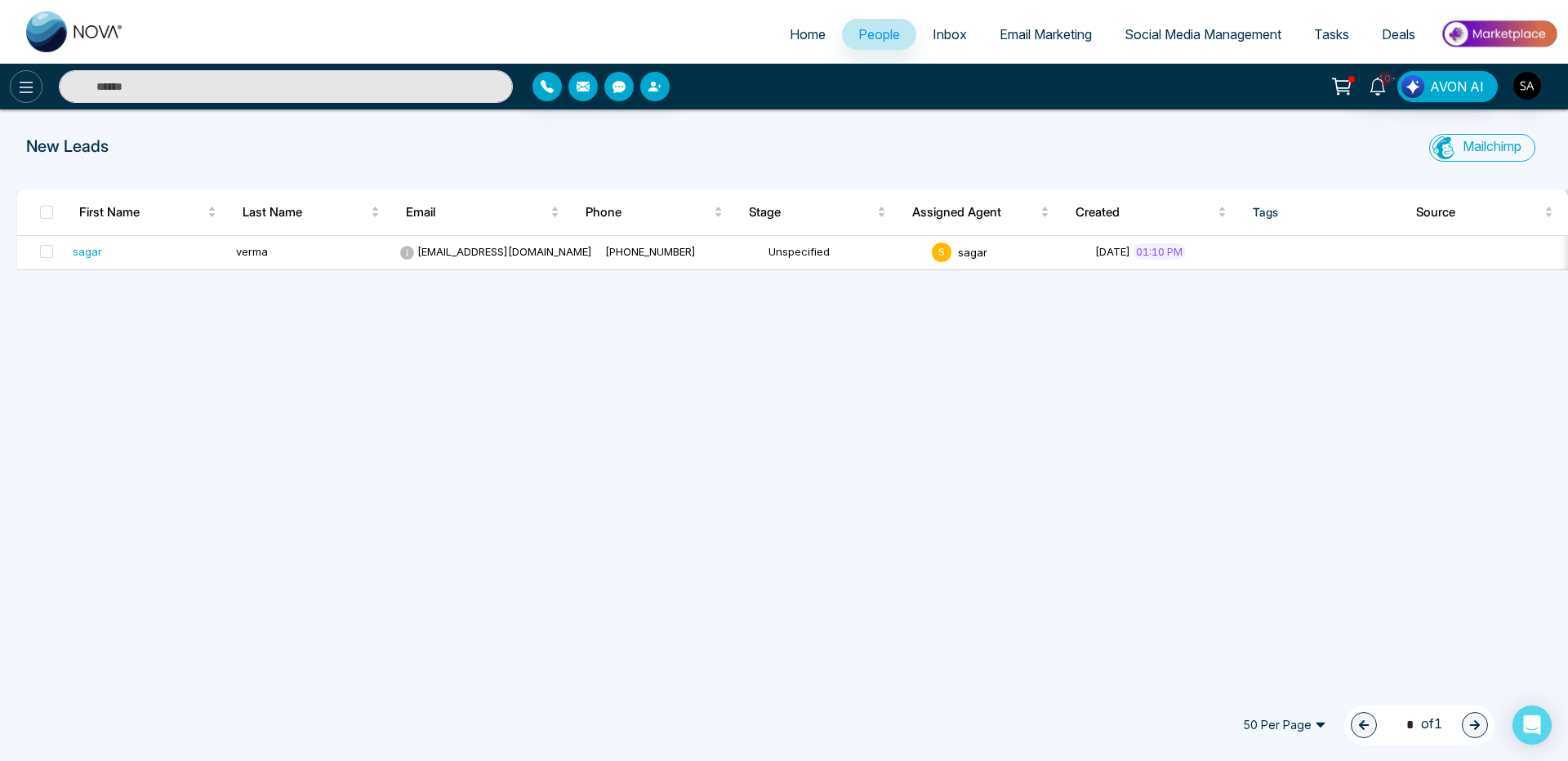
click at [13, 95] on button at bounding box center [26, 86] width 32 height 32
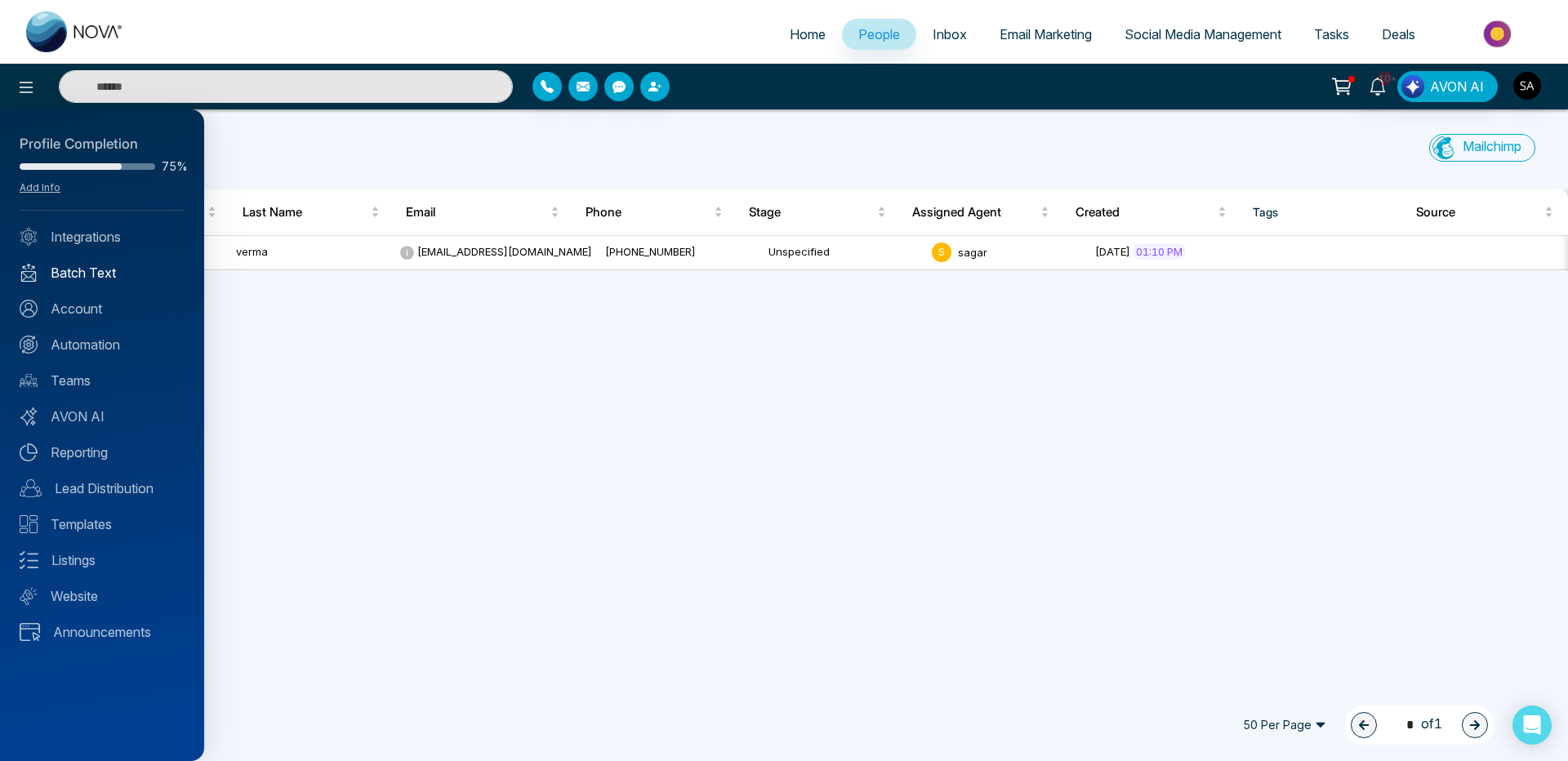
click at [66, 271] on link "Batch Text" at bounding box center [102, 273] width 165 height 20
